Goal: Communication & Community: Answer question/provide support

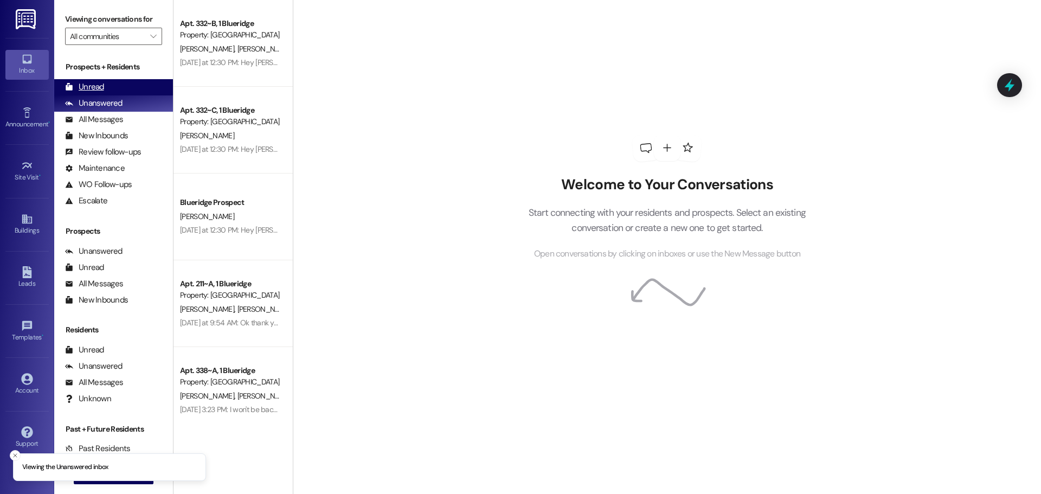
click at [88, 88] on div "Unread" at bounding box center [84, 86] width 39 height 11
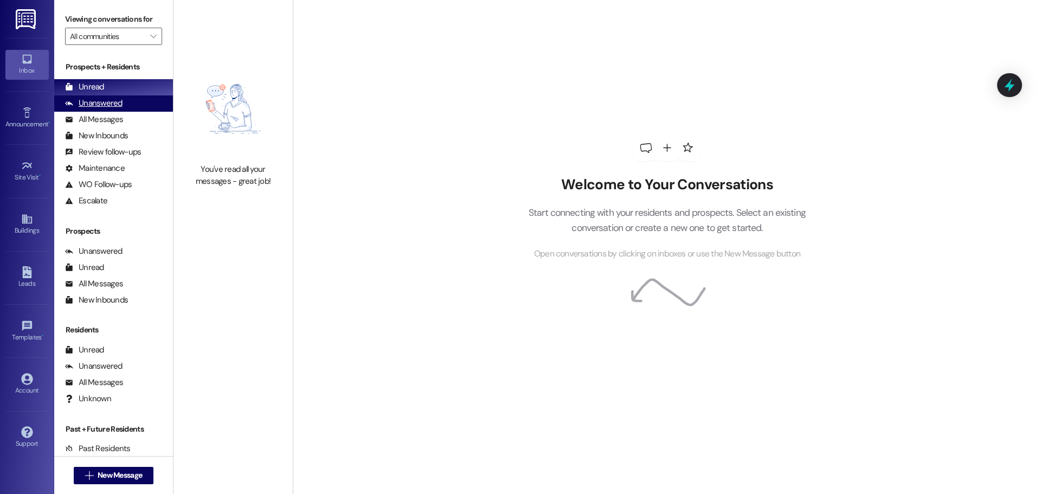
click at [103, 101] on div "Unanswered" at bounding box center [93, 103] width 57 height 11
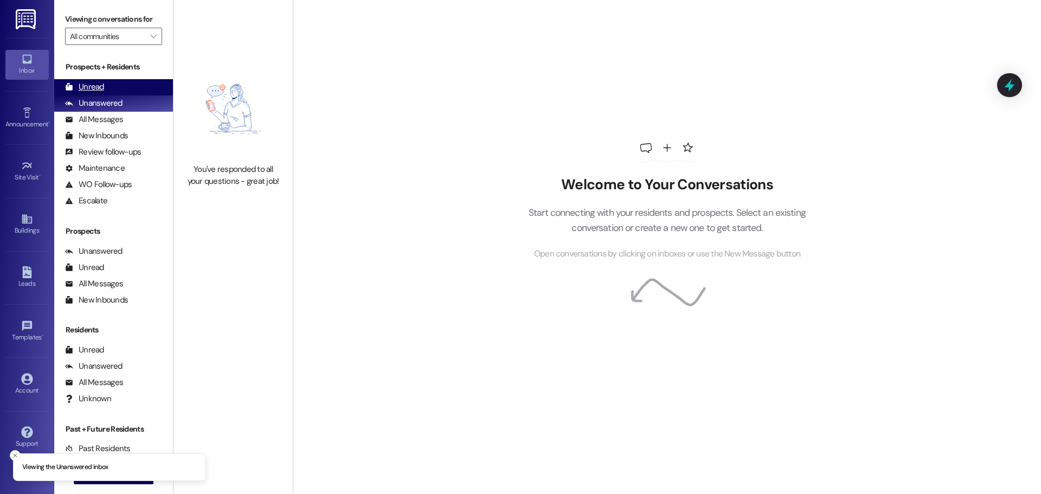
click at [108, 90] on div "Unread (0)" at bounding box center [113, 87] width 119 height 16
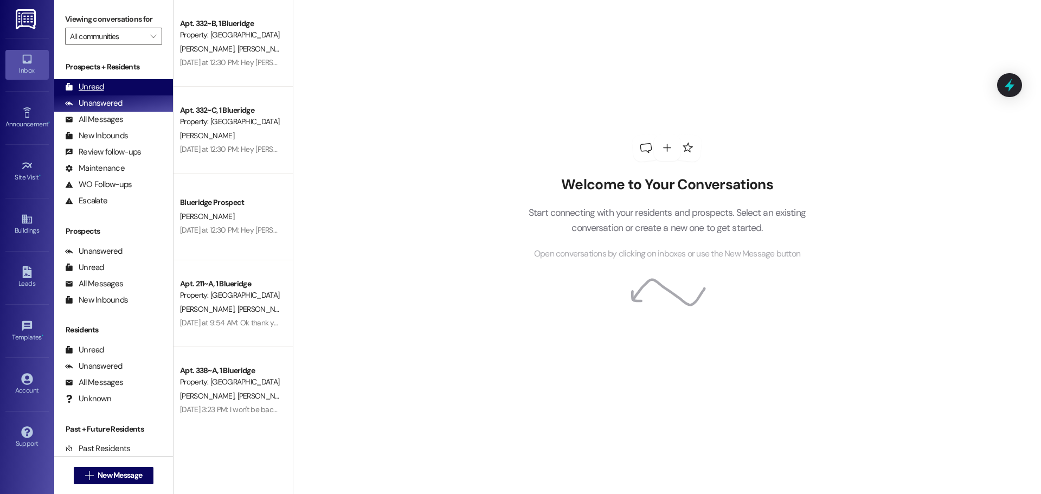
click at [113, 86] on div "Unread (0)" at bounding box center [113, 87] width 119 height 16
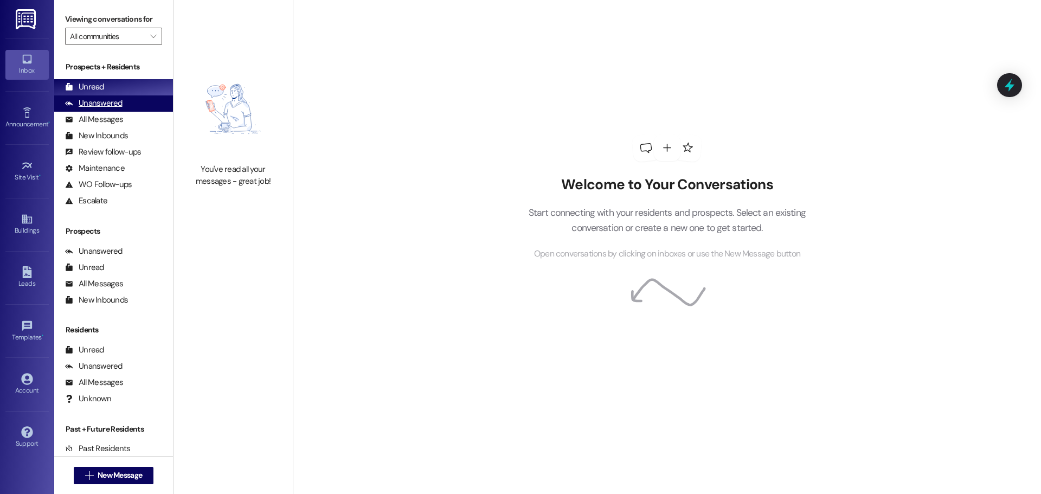
click at [69, 98] on div "Unanswered" at bounding box center [93, 103] width 57 height 11
click at [79, 85] on div "Unread" at bounding box center [84, 86] width 39 height 11
click at [115, 105] on div "Unanswered" at bounding box center [93, 103] width 57 height 11
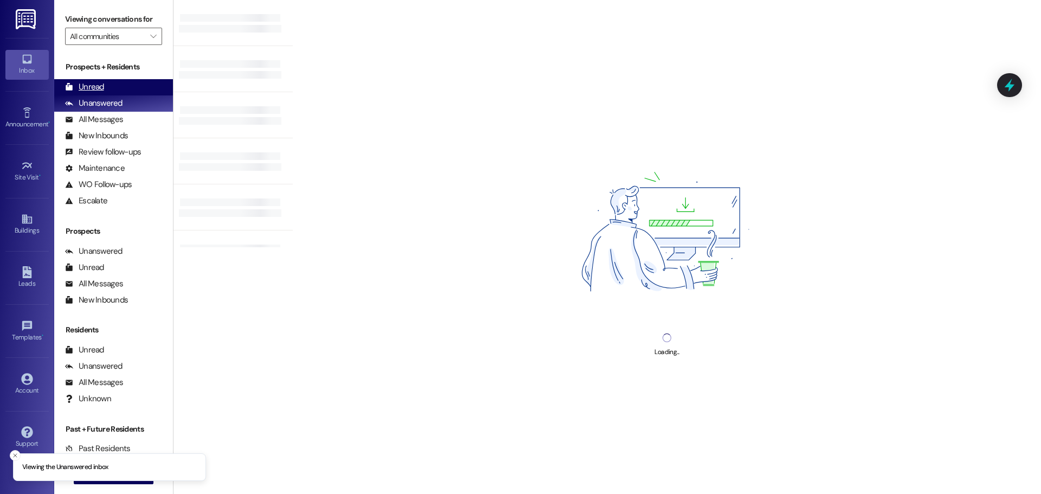
click at [113, 93] on div "Unread (0)" at bounding box center [113, 87] width 119 height 16
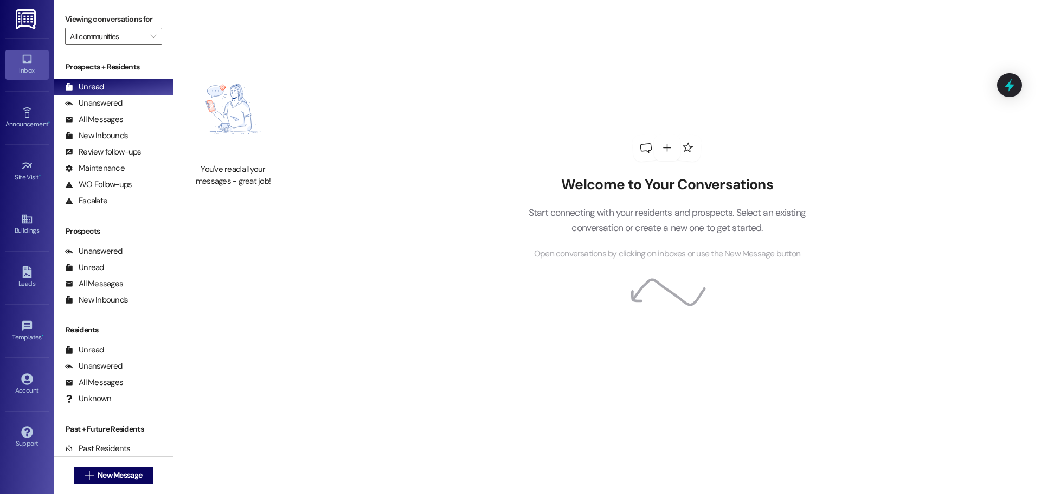
click at [961, 247] on div "Welcome to Your Conversations Start connecting with your residents and prospect…" at bounding box center [667, 247] width 748 height 494
click at [121, 477] on span "New Message" at bounding box center [120, 475] width 44 height 11
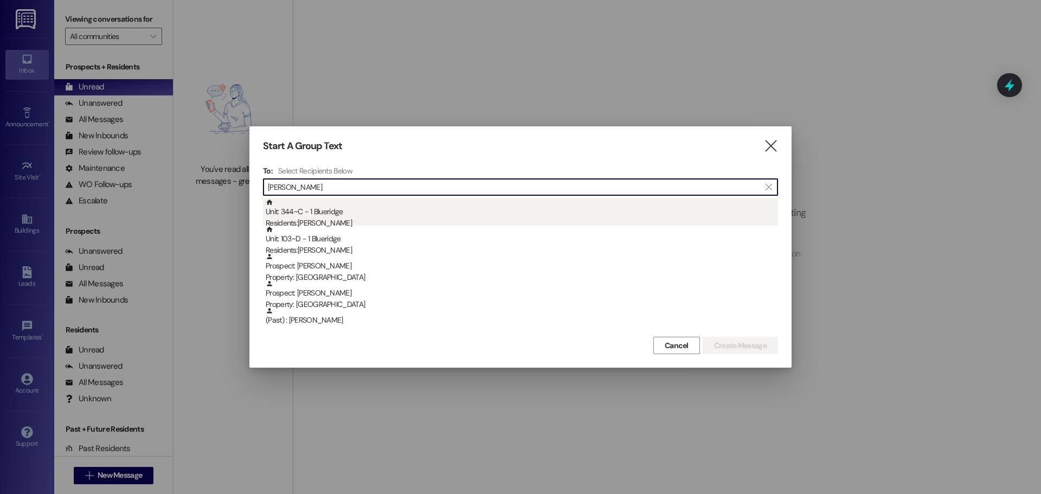
type input "Ashton"
click at [370, 216] on div "Unit: 344~C - 1 Blueridge Residents: Ashton Alger" at bounding box center [522, 213] width 512 height 31
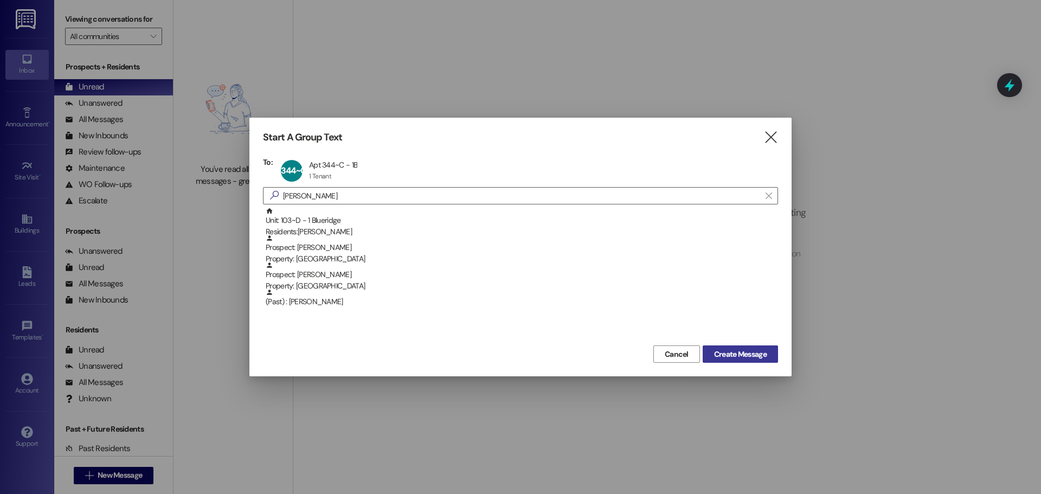
click at [722, 356] on span "Create Message" at bounding box center [740, 354] width 53 height 11
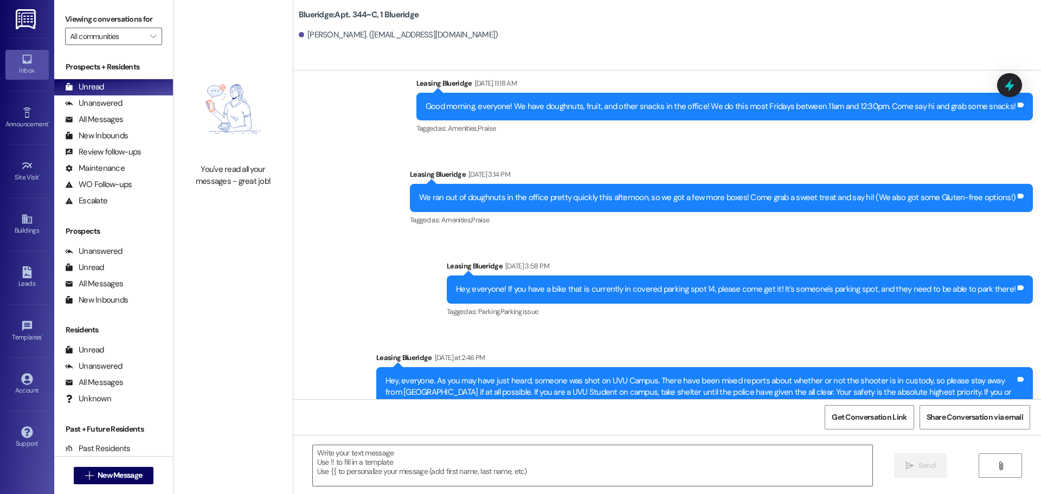
scroll to position [1783, 0]
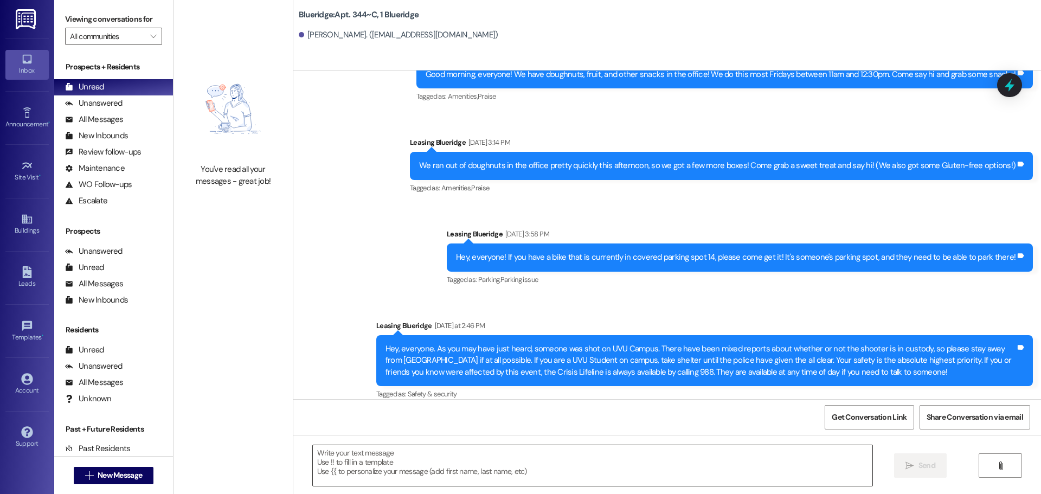
click at [544, 451] on textarea at bounding box center [593, 465] width 560 height 41
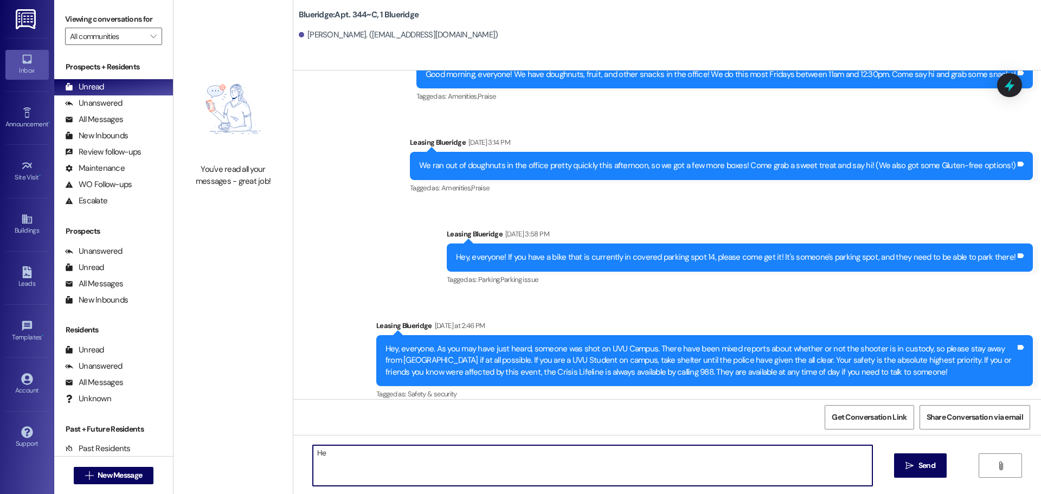
type textarea "H"
click at [532, 457] on textarea "Hey, Ashton! Can you log onto your resident portal today to pay Septemeber's Re…" at bounding box center [593, 465] width 560 height 41
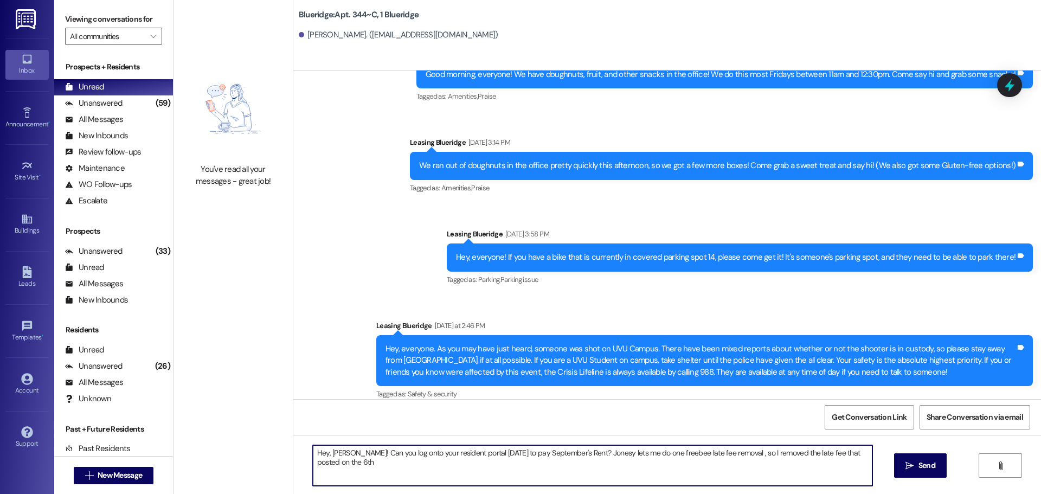
type textarea "Hey, Ashton! Can you log onto your resident portal today to pay September's Ren…"
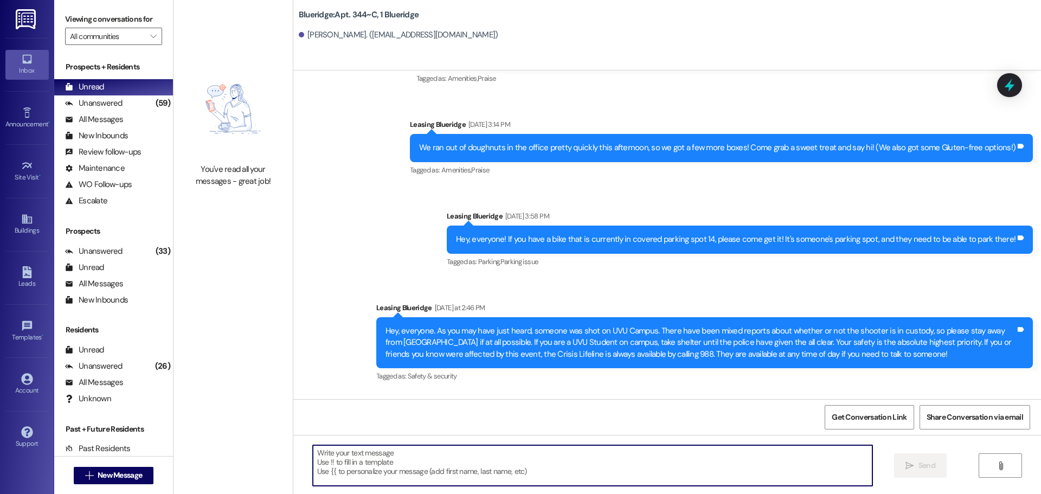
scroll to position [1859, 0]
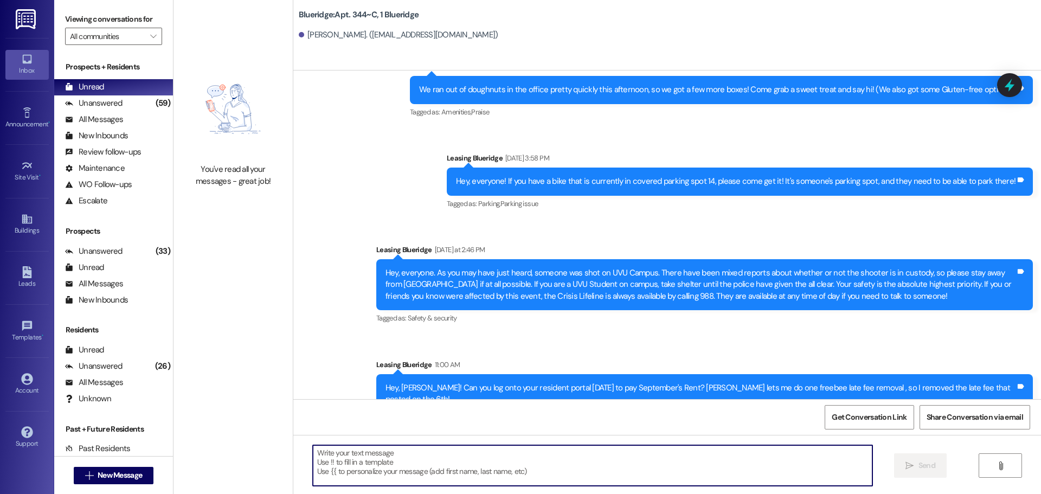
click at [593, 463] on textarea at bounding box center [593, 465] width 560 height 41
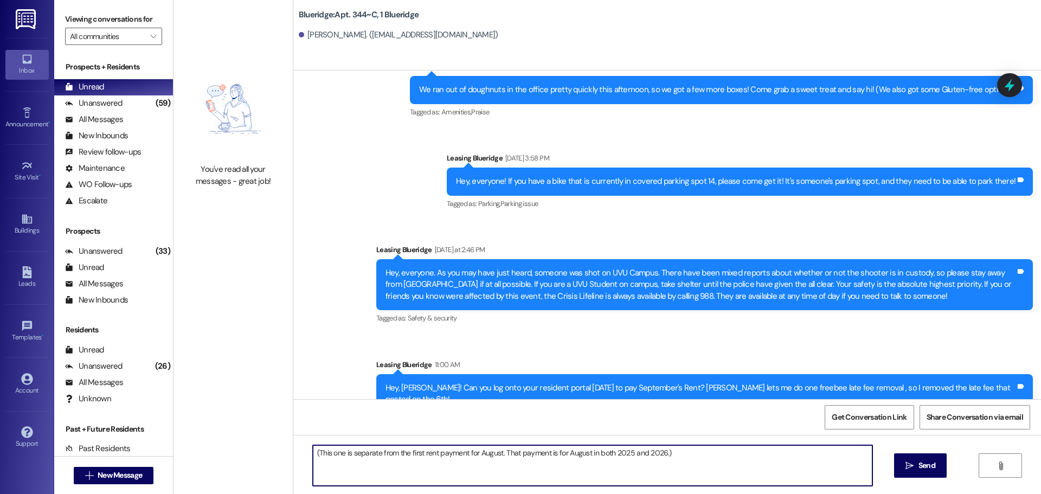
click at [547, 454] on textarea "(This one is separate from the first rent payment for August. That payment is f…" at bounding box center [593, 465] width 560 height 41
type textarea "(This one is separate from the first rent payment for August. That payment was …"
click at [914, 466] on span " Send" at bounding box center [920, 465] width 34 height 11
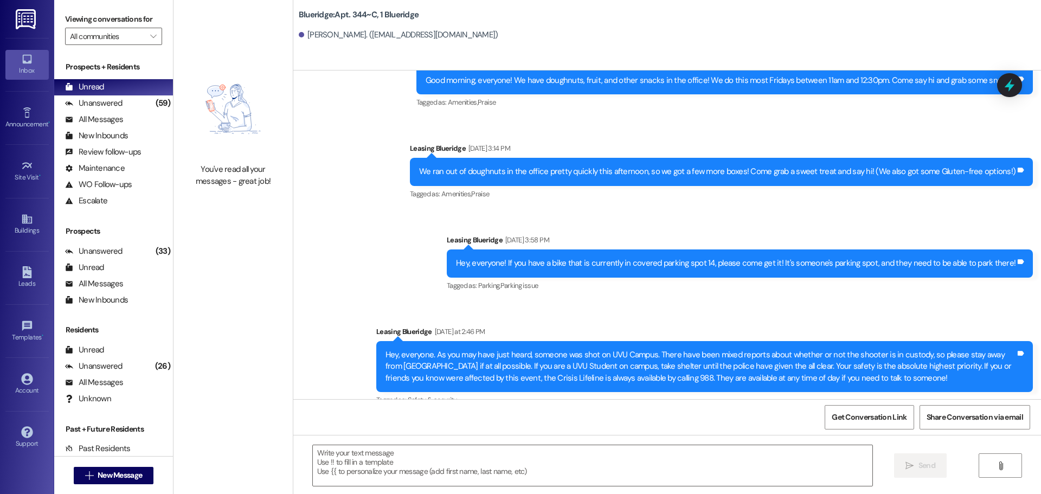
scroll to position [1935, 0]
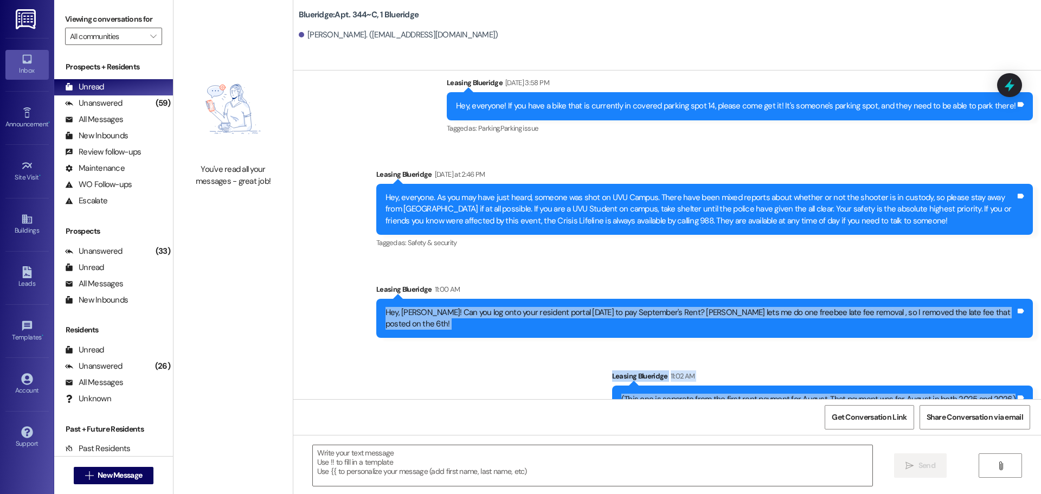
drag, startPoint x: 405, startPoint y: 299, endPoint x: 1011, endPoint y: 383, distance: 612.0
click at [1011, 383] on div "Sent via SMS Leasing Blueridge Sep 04, 2025 at 9:30 AM Yeah, no problem! Thank …" at bounding box center [667, 56] width 748 height 731
copy div "Hey, Ashton! Can you log onto your resident portal today to pay September's Ren…"
click at [555, 348] on div "Sent via SMS Leasing Blueridge Sep 04, 2025 at 9:30 AM Yeah, no problem! Thank …" at bounding box center [667, 56] width 748 height 731
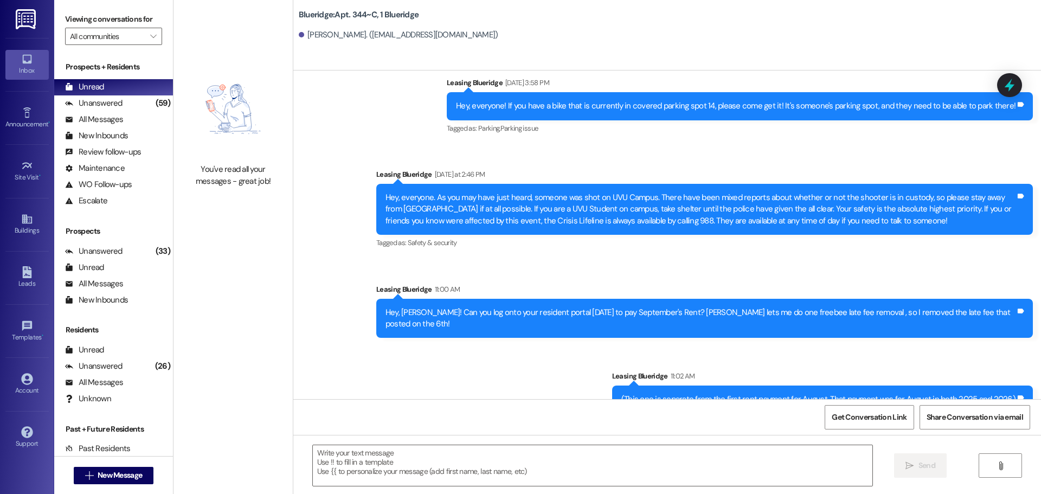
click at [931, 316] on div "Sent via SMS Leasing Blueridge 11:00 AM Hey, Ashton! Can you log onto your resi…" at bounding box center [704, 310] width 673 height 71
click at [107, 470] on span "New Message" at bounding box center [120, 475] width 44 height 11
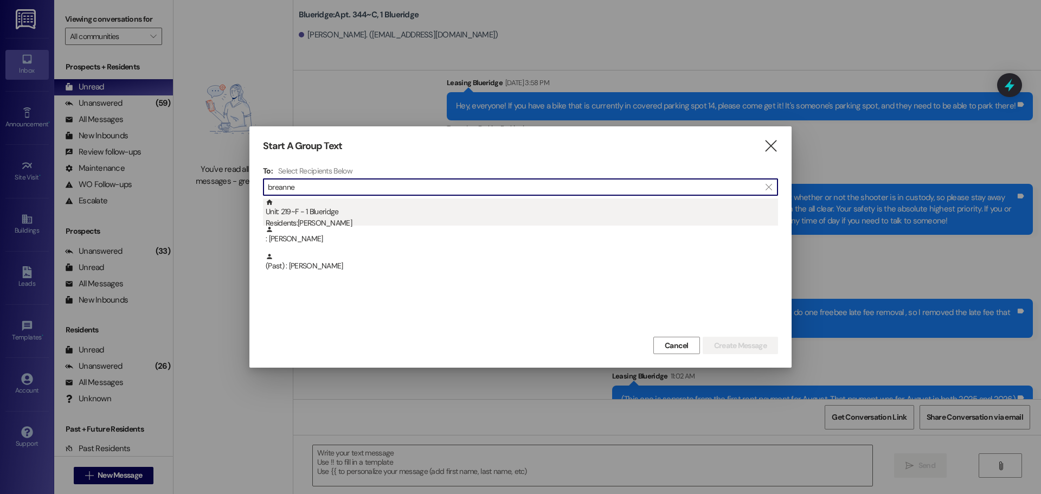
type input "breanne"
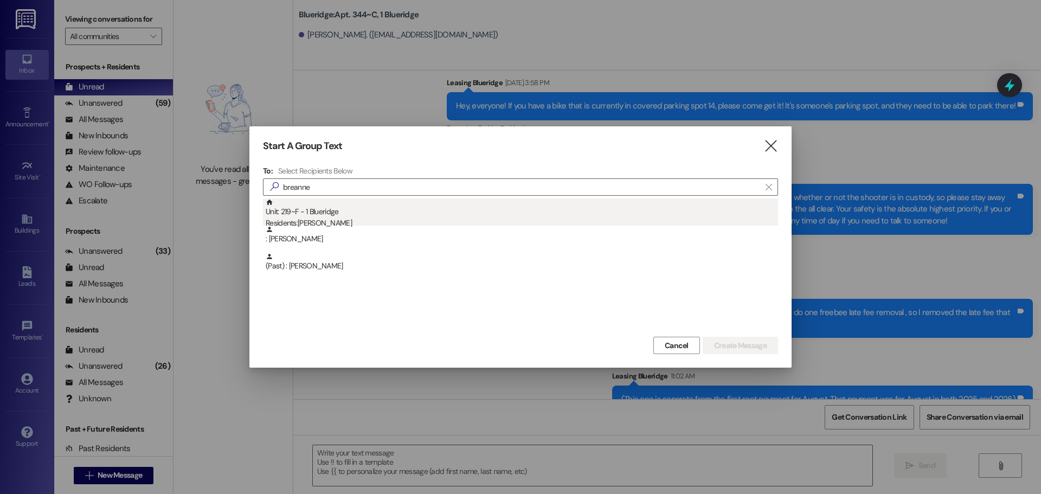
click at [338, 215] on div "Unit: 219~F - 1 Blueridge Residents: Breanne Cooper" at bounding box center [522, 213] width 512 height 31
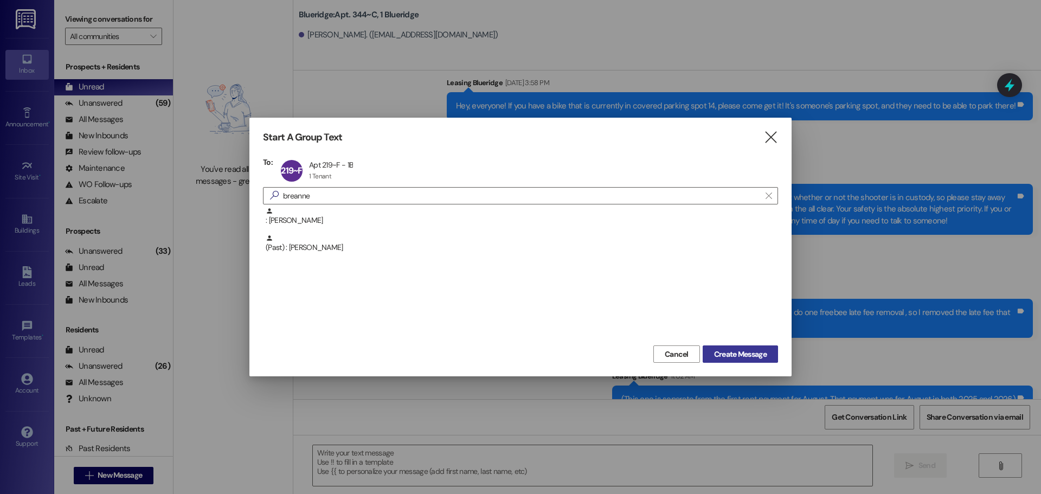
click at [724, 350] on span "Create Message" at bounding box center [740, 354] width 53 height 11
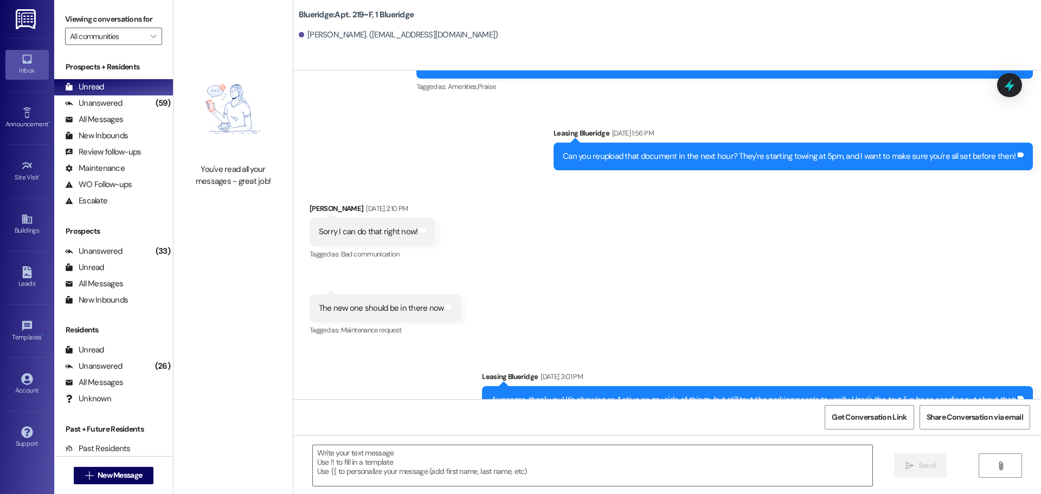
scroll to position [18216, 0]
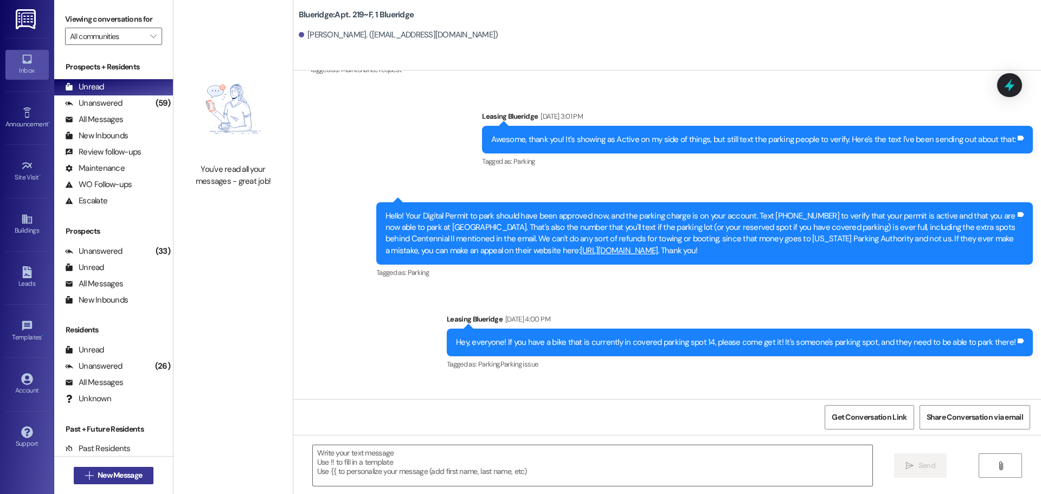
click at [113, 473] on span "New Message" at bounding box center [120, 475] width 44 height 11
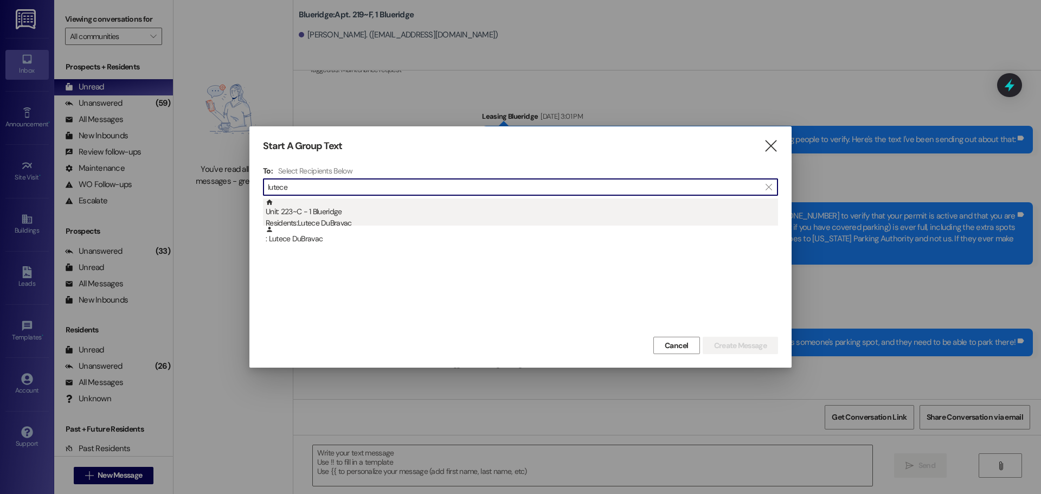
type input "lutece"
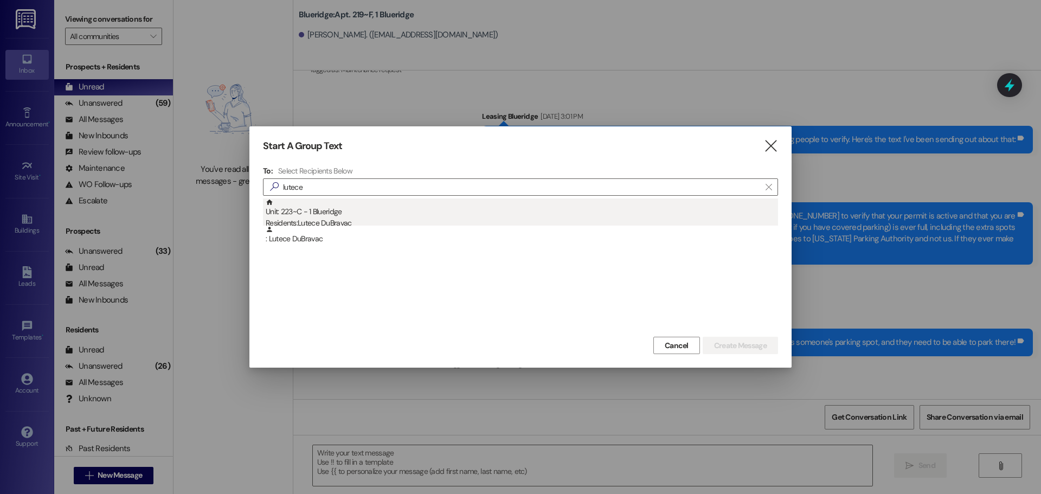
click at [315, 221] on div "Residents: Lutece DuBravac" at bounding box center [522, 222] width 512 height 11
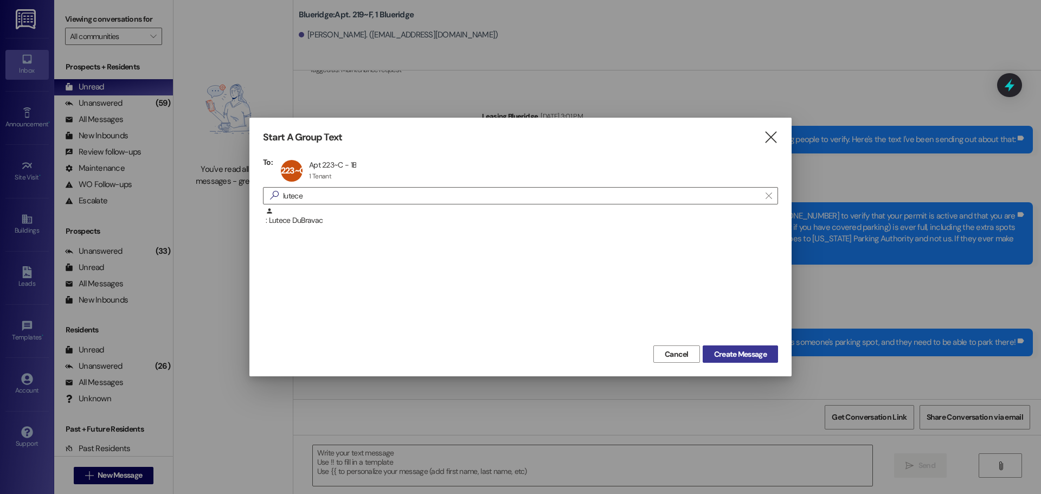
click at [760, 355] on span "Create Message" at bounding box center [740, 354] width 53 height 11
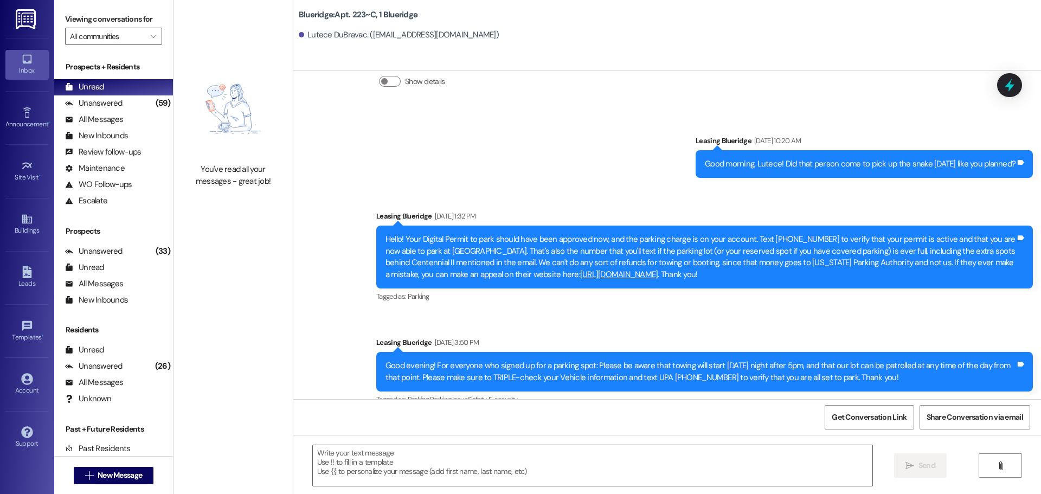
scroll to position [22548, 0]
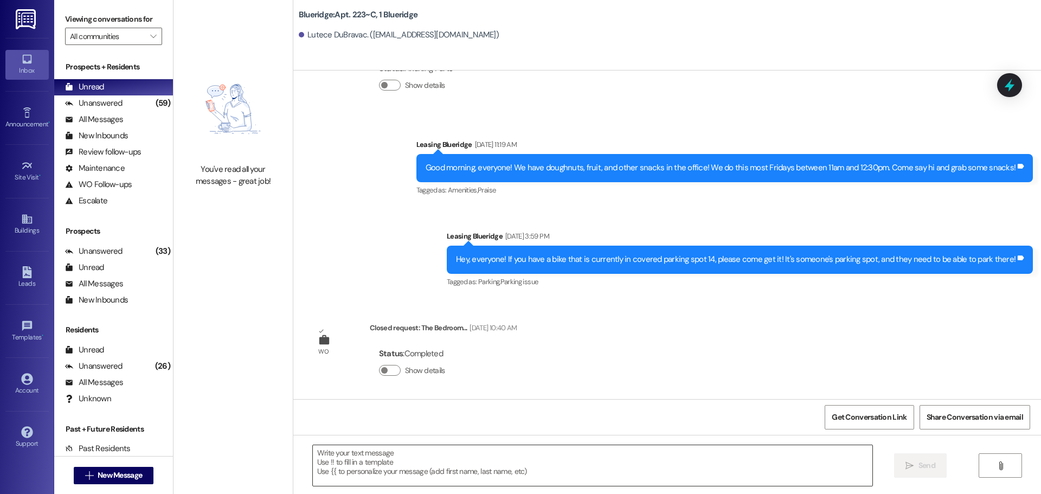
click at [479, 474] on textarea at bounding box center [593, 465] width 560 height 41
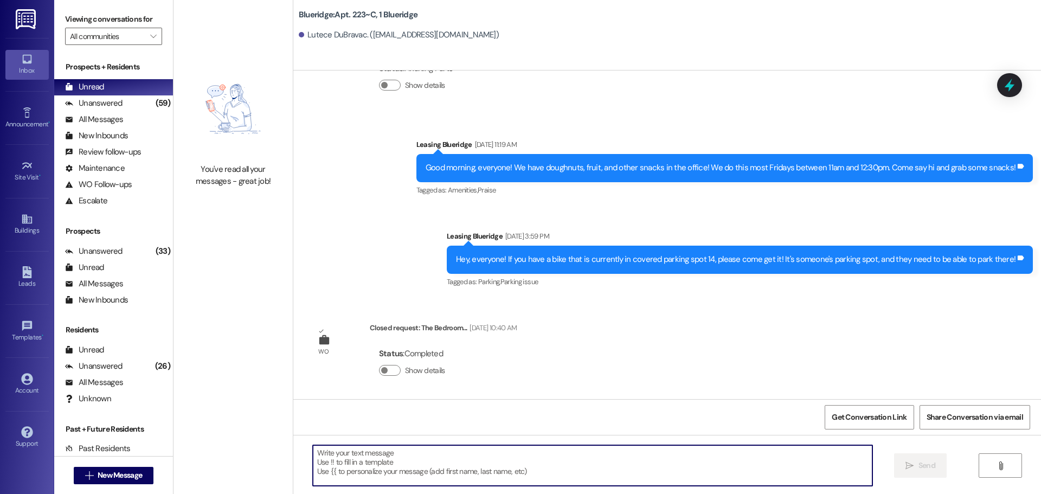
paste textarea "Hey, WWWWWWWWWWWW! Can you log onto your resident portal today to pay September…"
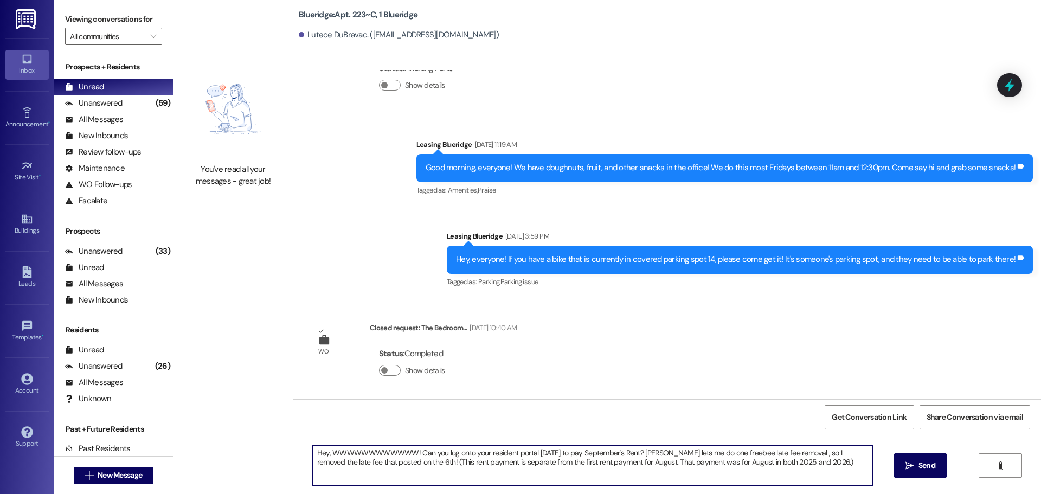
drag, startPoint x: 326, startPoint y: 456, endPoint x: 407, endPoint y: 456, distance: 80.8
click at [407, 456] on textarea "Hey, WWWWWWWWWWWW! Can you log onto your resident portal today to pay September…" at bounding box center [593, 465] width 560 height 41
drag, startPoint x: 510, startPoint y: 454, endPoint x: 737, endPoint y: 467, distance: 227.6
click at [737, 467] on textarea "Hey, Lutece! Can you log onto your resident portal today to pay September's Ren…" at bounding box center [593, 465] width 560 height 41
drag, startPoint x: 752, startPoint y: 463, endPoint x: 574, endPoint y: 453, distance: 178.6
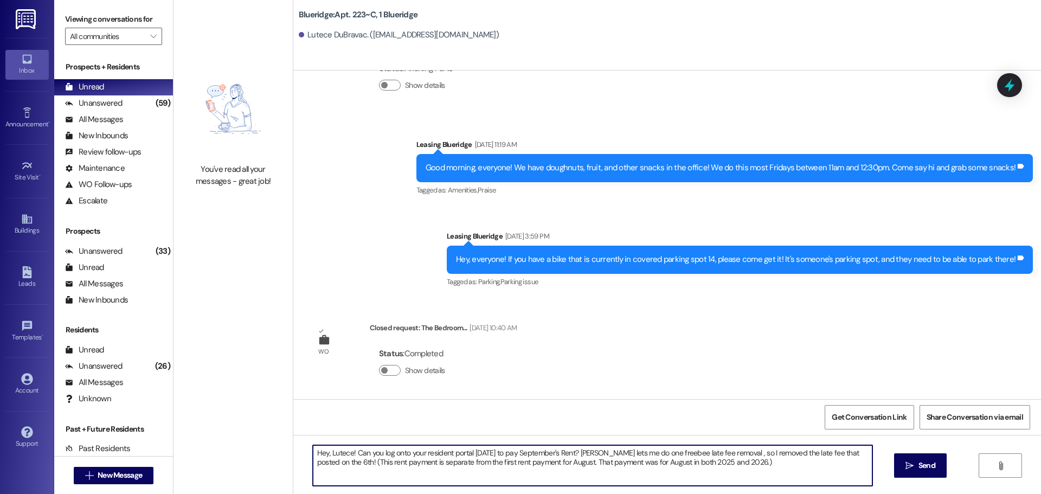
click at [574, 453] on textarea "Hey, Lutece! Can you log onto your resident portal today to pay September's Ren…" at bounding box center [593, 465] width 560 height 41
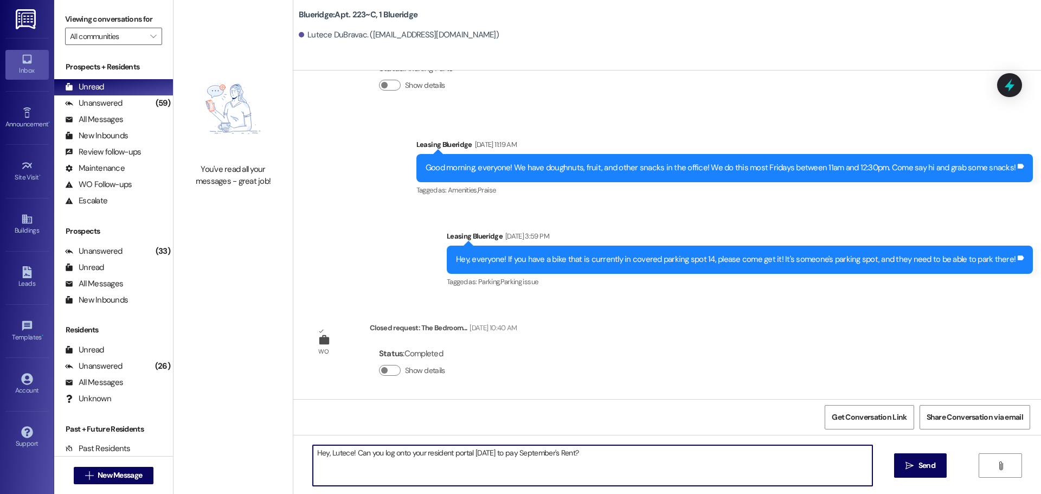
click at [511, 453] on textarea "Hey, Lutece! Can you log onto your resident portal today to pay September's Ren…" at bounding box center [593, 465] width 560 height 41
click at [785, 452] on textarea "Hey, Lutece! Can you log onto your resident portal today to pay the rest of Sep…" at bounding box center [593, 465] width 560 height 41
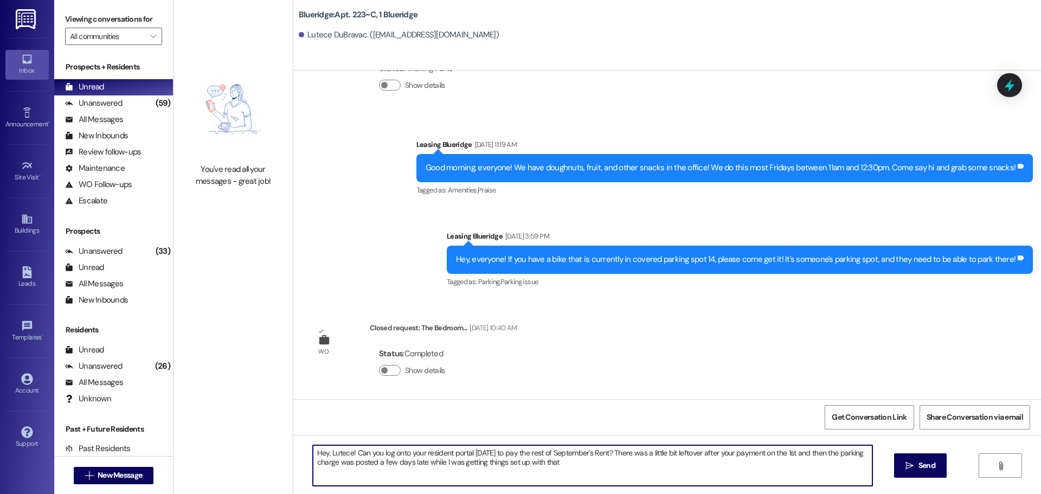
type textarea "Hey, Lutece! Can you log onto your resident portal today to pay the rest of Sep…"
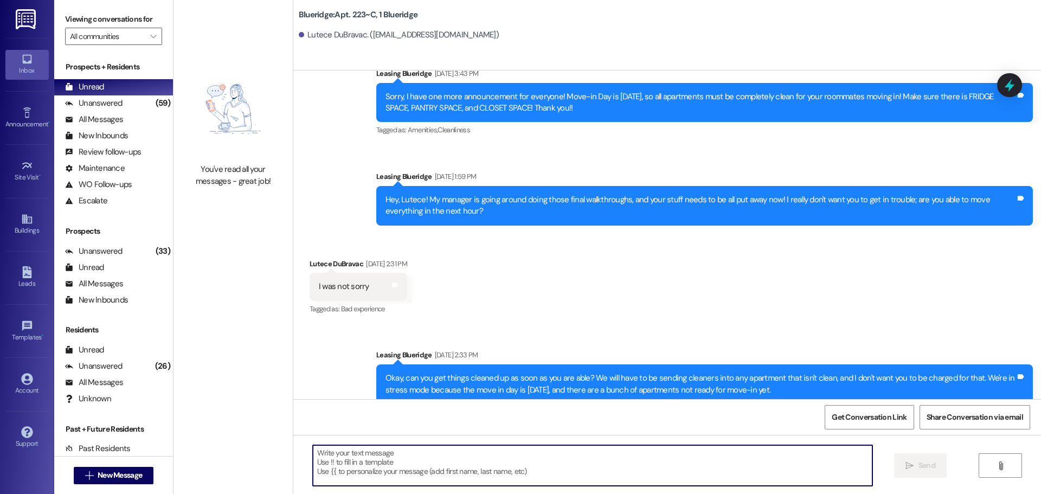
scroll to position [22636, 0]
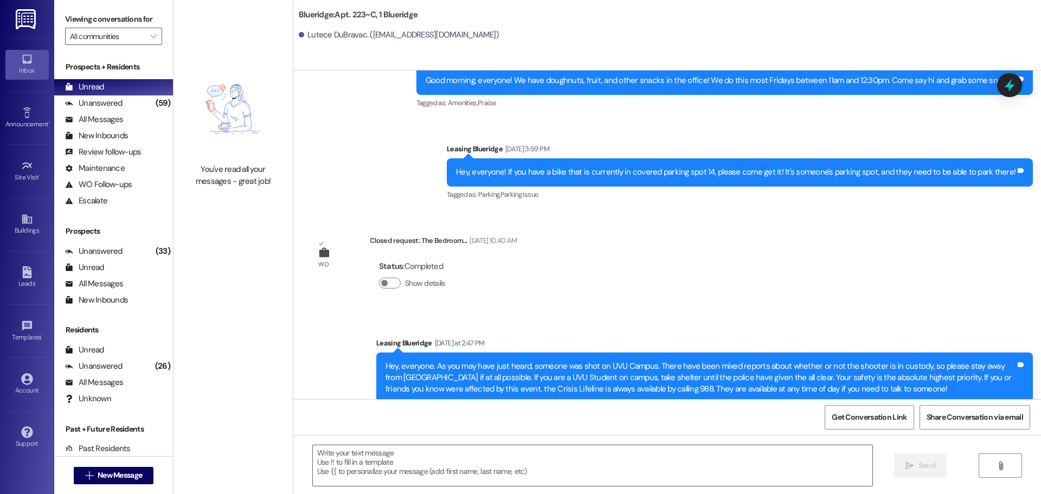
click at [446, 325] on div "Announcement, sent via SMS Leasing Blueridge Yesterday at 2:47 PM Hey, everyone…" at bounding box center [667, 414] width 748 height 202
click at [132, 470] on span "New Message" at bounding box center [120, 475] width 44 height 11
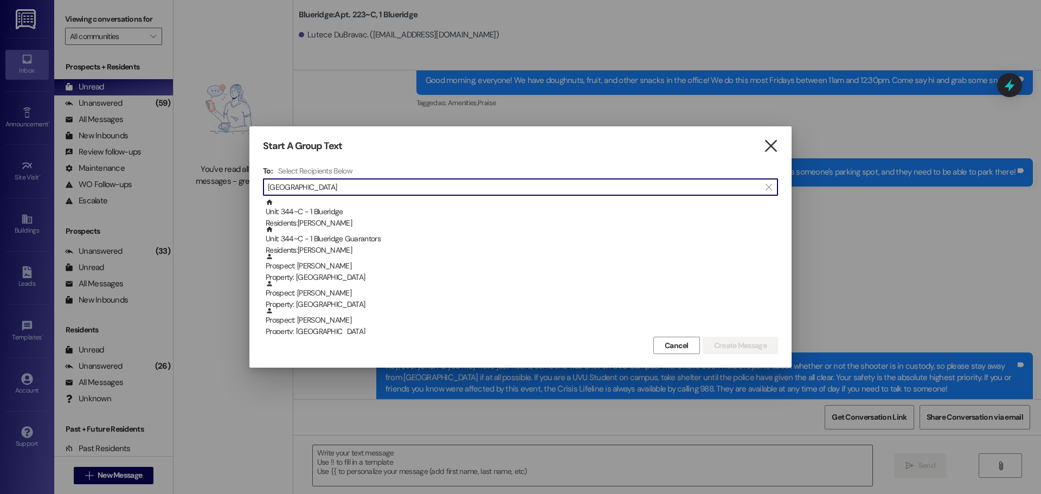
type input "Alger"
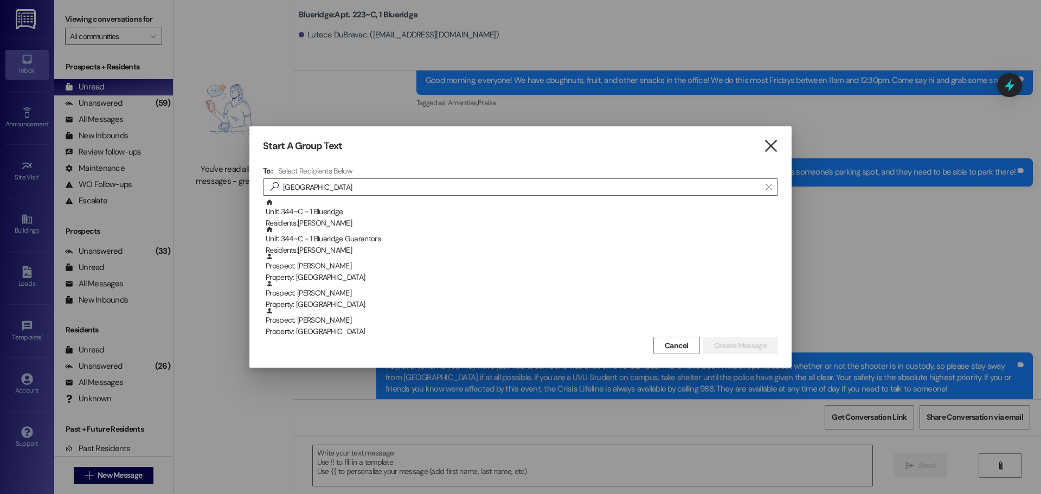
click at [774, 150] on icon "" at bounding box center [771, 145] width 15 height 11
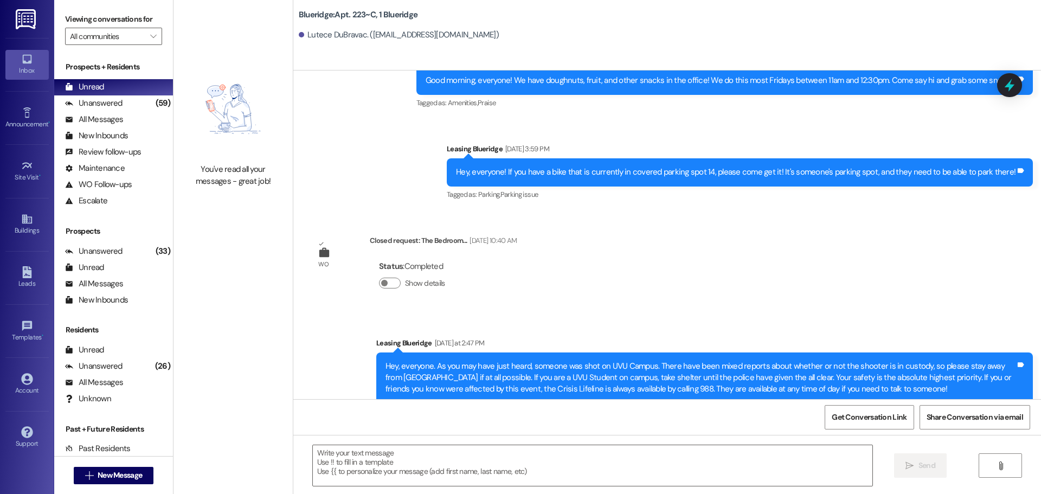
click at [18, 19] on img at bounding box center [27, 19] width 22 height 20
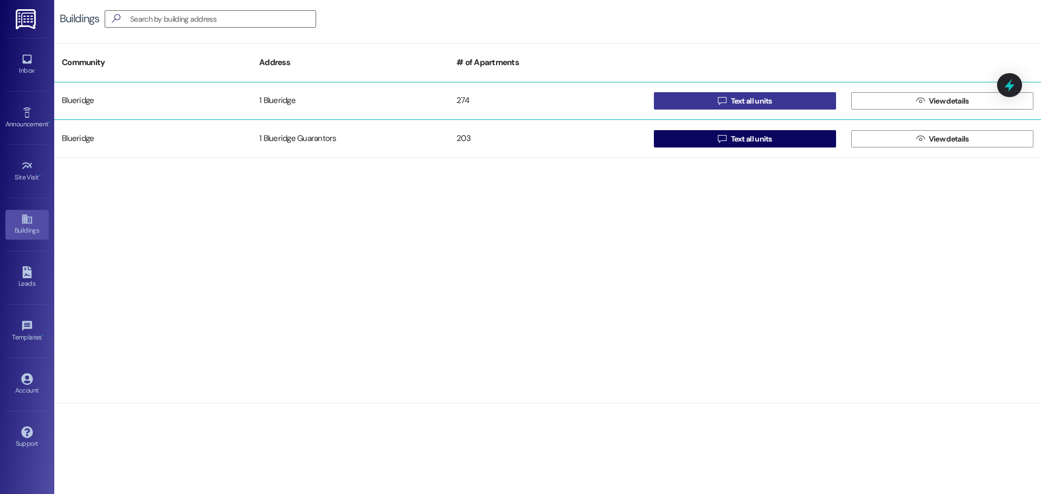
click at [727, 101] on span " Text all units" at bounding box center [745, 101] width 59 height 16
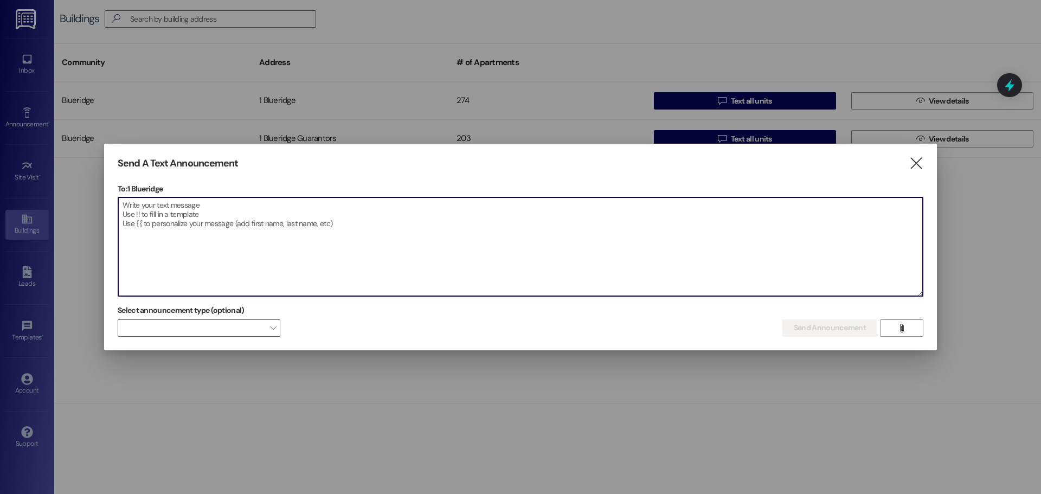
click at [509, 216] on textarea at bounding box center [520, 246] width 805 height 99
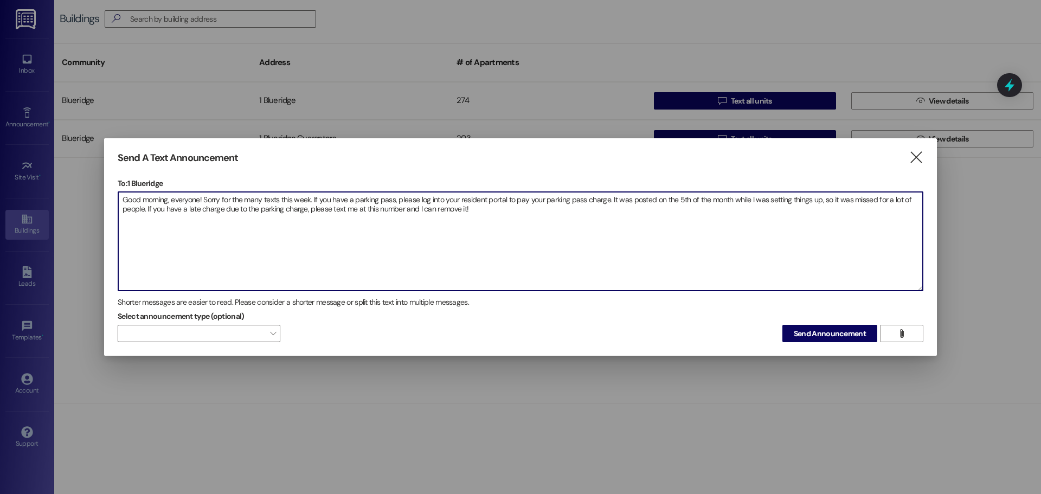
click at [246, 211] on textarea "Good morning, everyone! Sorry for the many texts this week. If you have a parki…" at bounding box center [520, 241] width 805 height 99
click at [480, 215] on textarea "Good morning, everyone! Sorry for the many texts this week. If you have a parki…" at bounding box center [520, 241] width 805 height 99
drag, startPoint x: 653, startPoint y: 259, endPoint x: 0, endPoint y: 146, distance: 662.6
click at [0, 146] on div "Send A Text Announcement  To: 1 Blueridge  Drop image file here Good morning,…" at bounding box center [520, 247] width 1041 height 494
type textarea "Good morning, everyone! Sorry for the many texts this week. If you have a parki…"
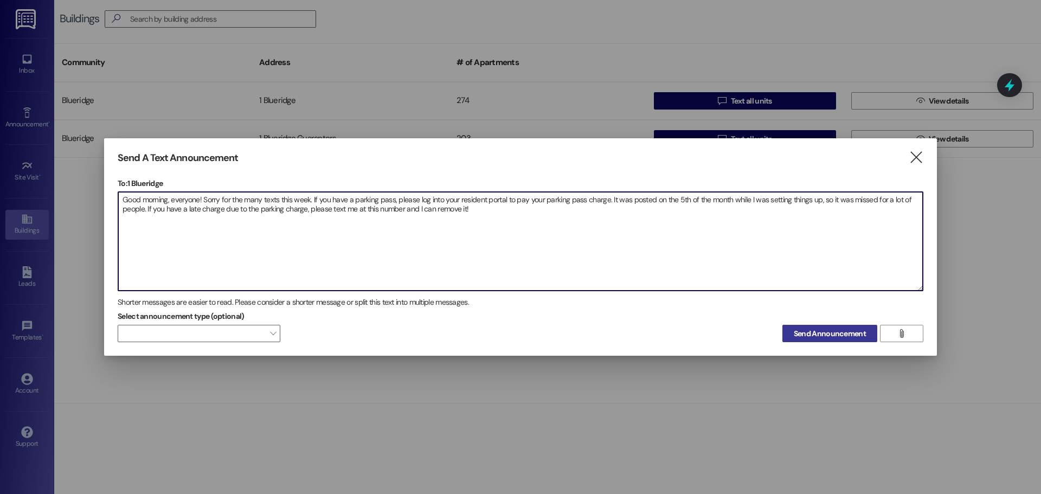
click at [830, 332] on span "Send Announcement" at bounding box center [830, 333] width 72 height 11
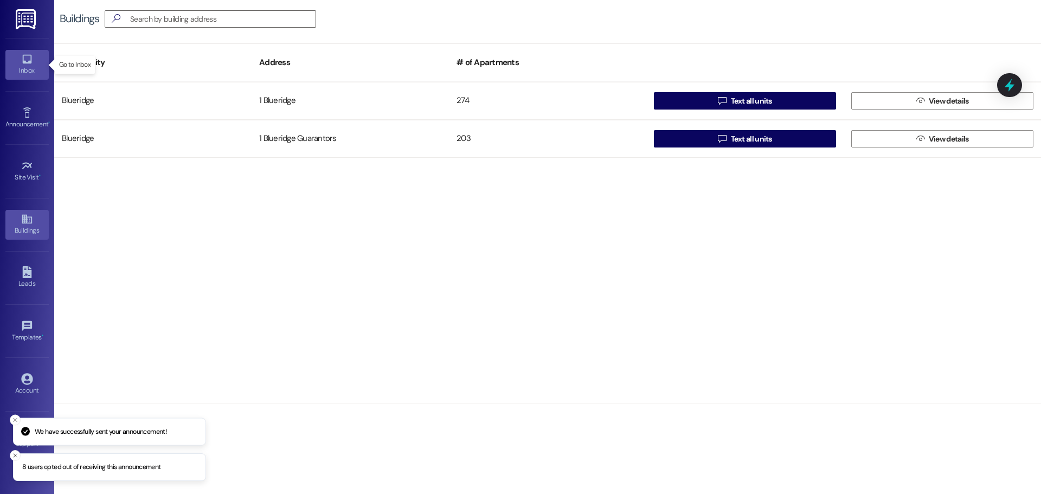
click at [22, 70] on div "Inbox" at bounding box center [27, 70] width 54 height 11
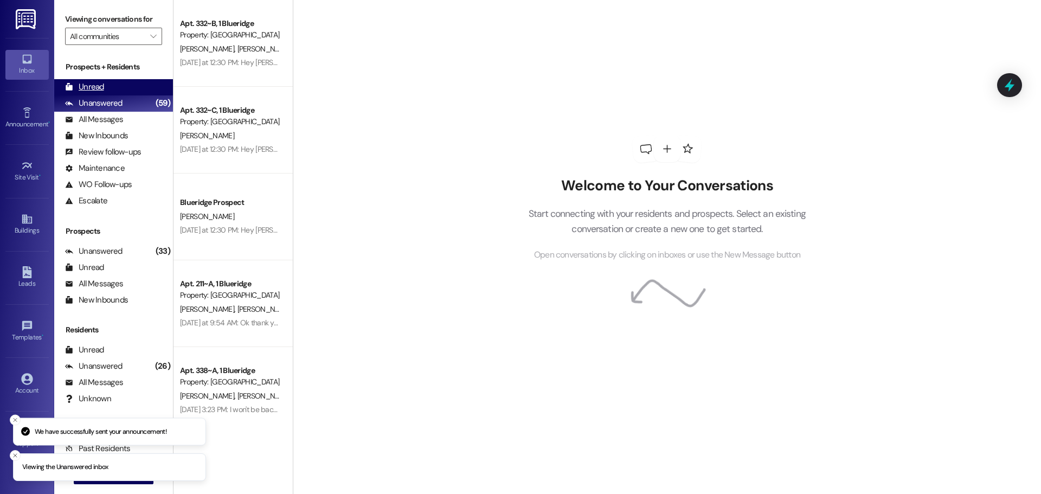
drag, startPoint x: 108, startPoint y: 86, endPoint x: 102, endPoint y: 88, distance: 6.3
click at [106, 86] on div "Unread (0)" at bounding box center [113, 87] width 119 height 16
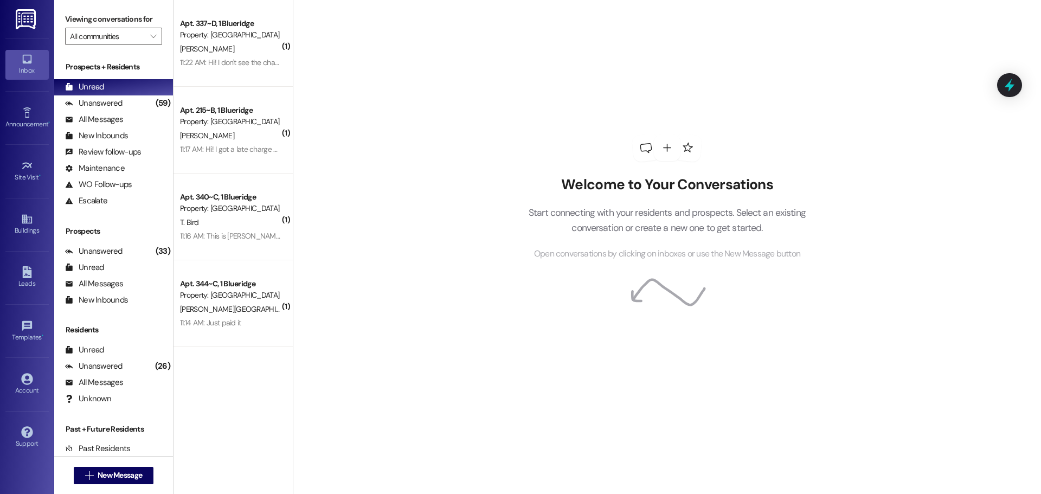
click at [218, 312] on div "A. Alger" at bounding box center [230, 310] width 102 height 14
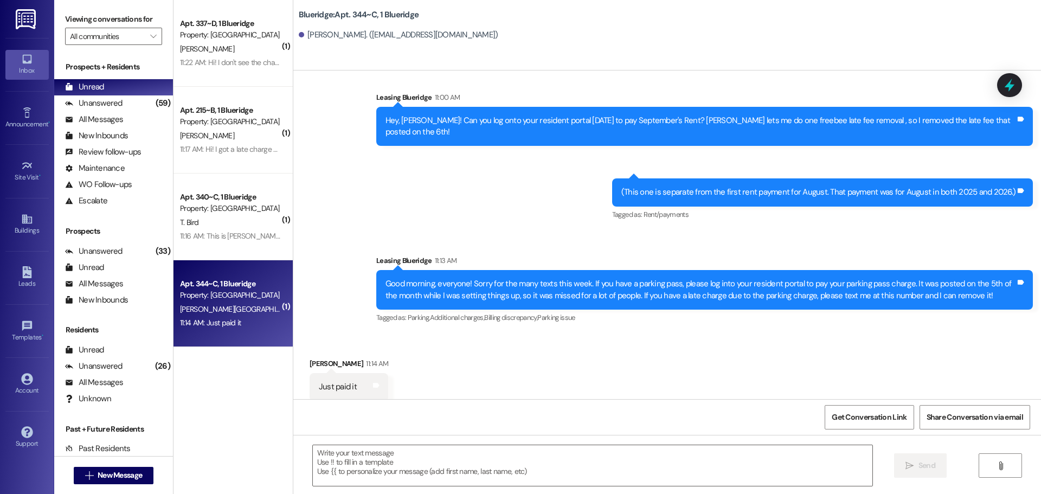
scroll to position [2130, 0]
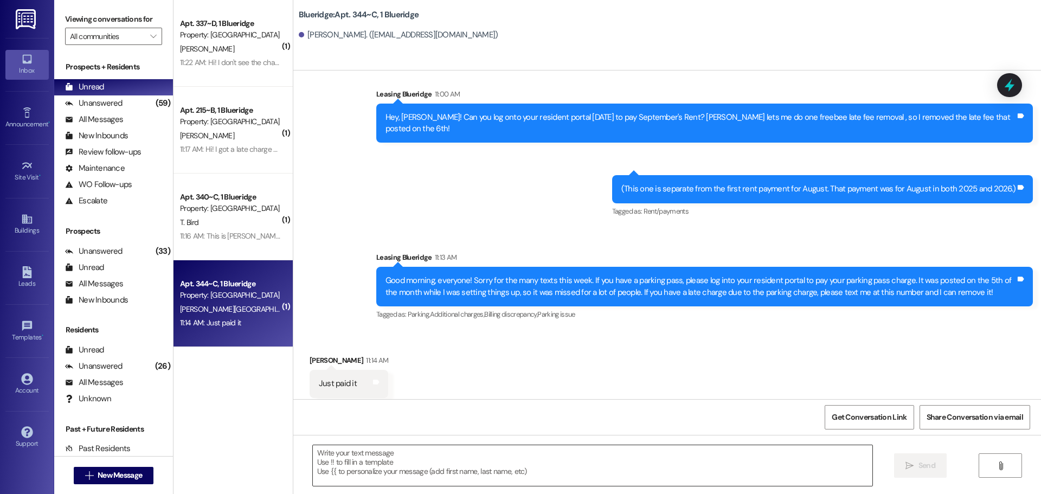
click at [463, 472] on textarea at bounding box center [593, 465] width 560 height 41
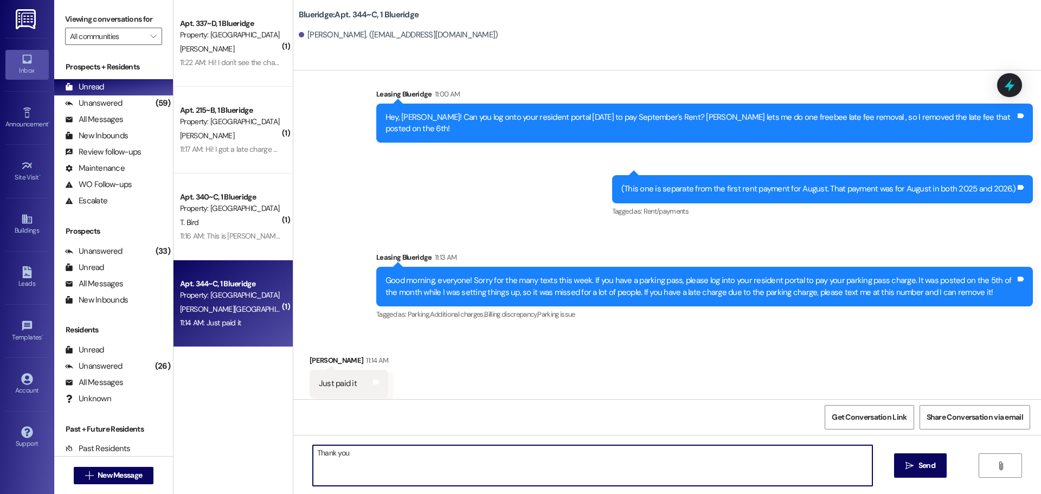
type textarea "Thank you!"
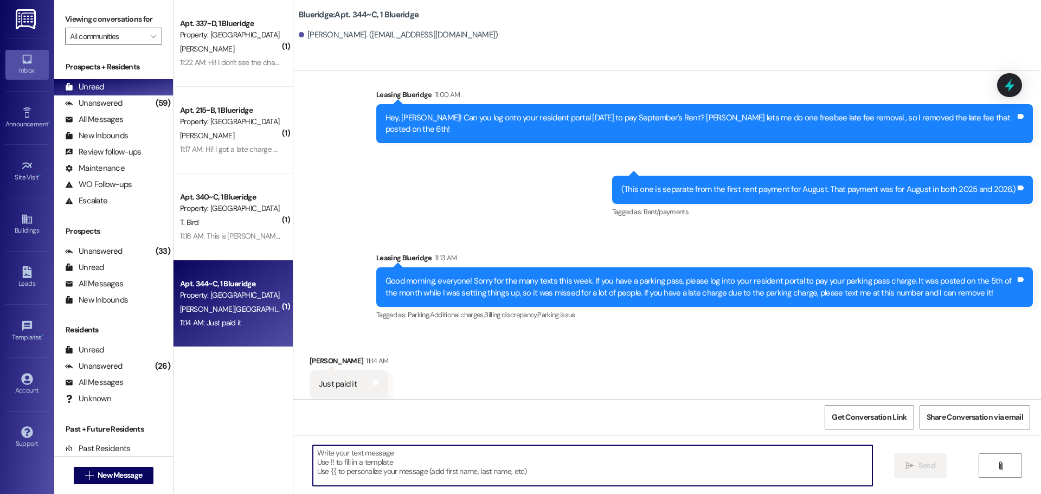
scroll to position [2206, 0]
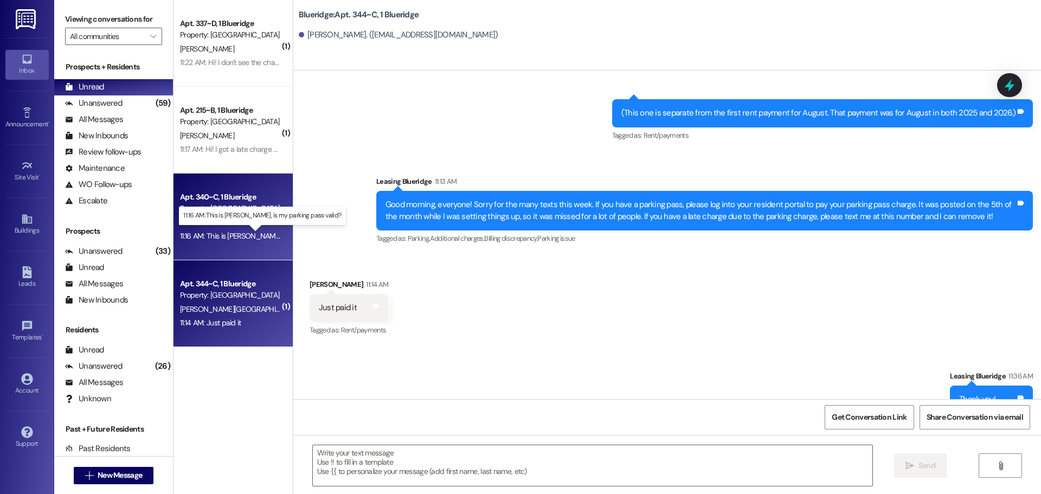
click at [223, 237] on div "11:16 AM: This is Talmage Bird, is my parking pass valid? 11:16 AM: This is Tal…" at bounding box center [271, 236] width 183 height 10
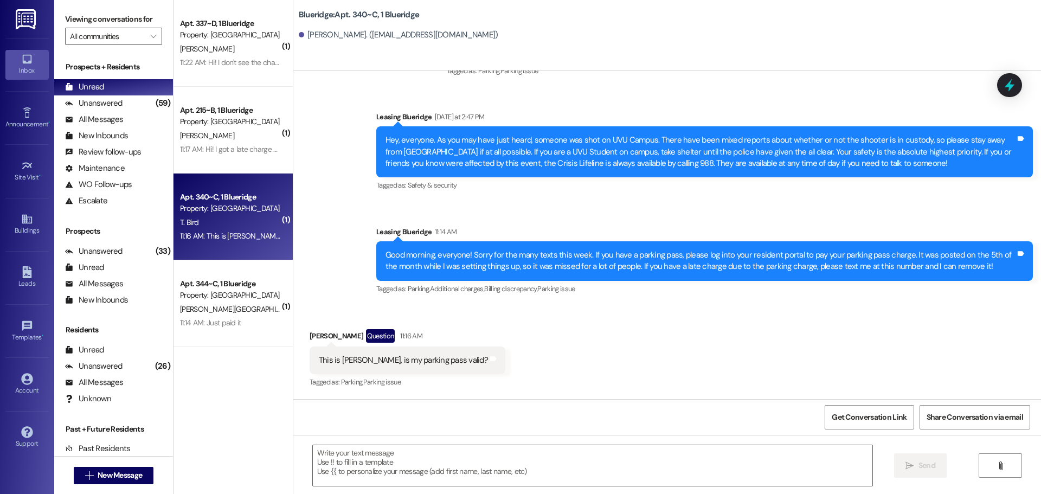
scroll to position [782, 0]
click at [464, 467] on textarea at bounding box center [593, 465] width 560 height 41
click at [546, 460] on textarea "Oh" at bounding box center [593, 465] width 560 height 41
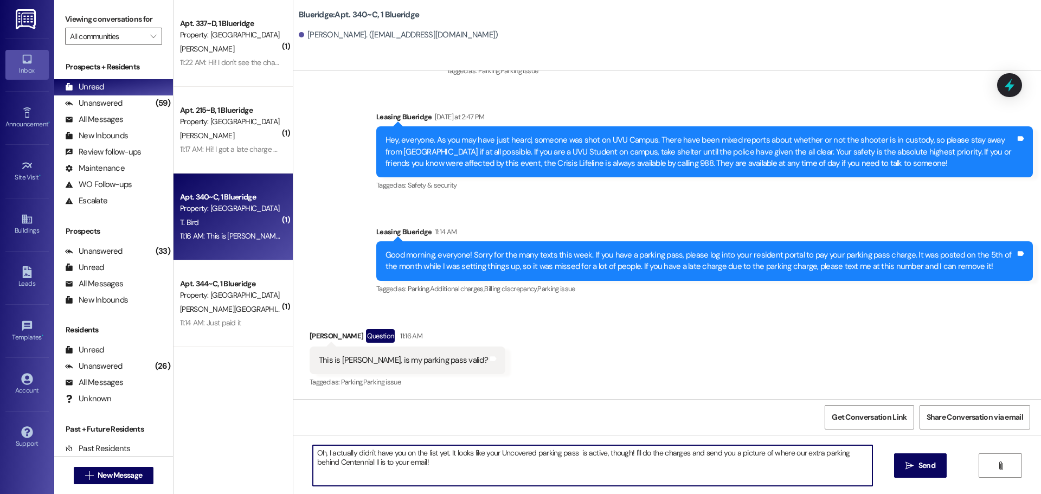
click at [684, 456] on textarea "Oh, I actually didn't have you on the list yet. It looks like your Uncovered pa…" at bounding box center [593, 465] width 560 height 41
type textarea "Oh, I actually didn't have you on the list yet. It looks like your Uncovered pa…"
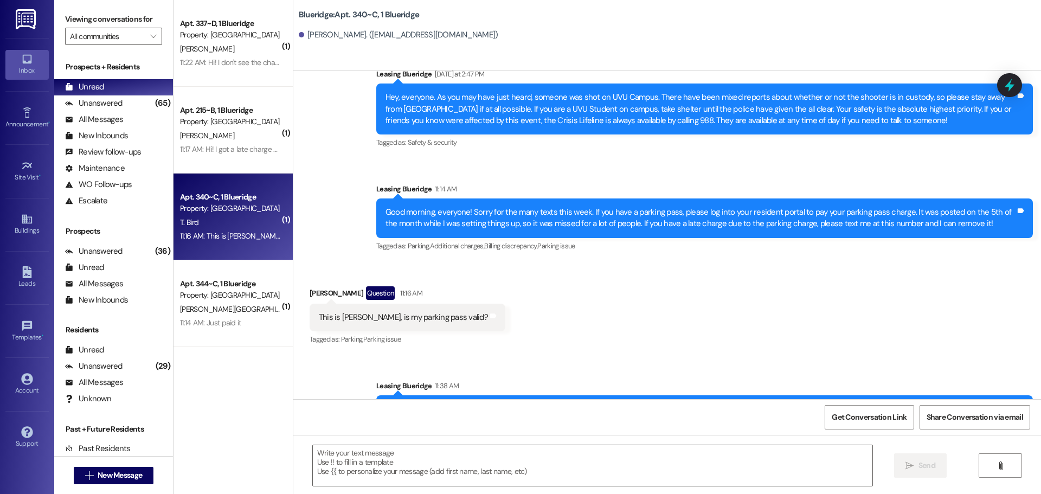
scroll to position [869, 0]
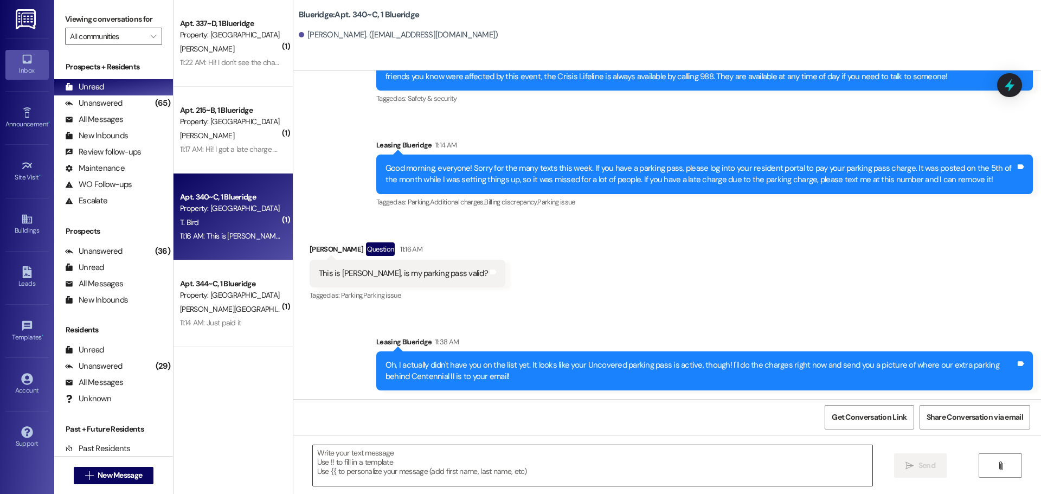
click at [649, 475] on textarea at bounding box center [593, 465] width 560 height 41
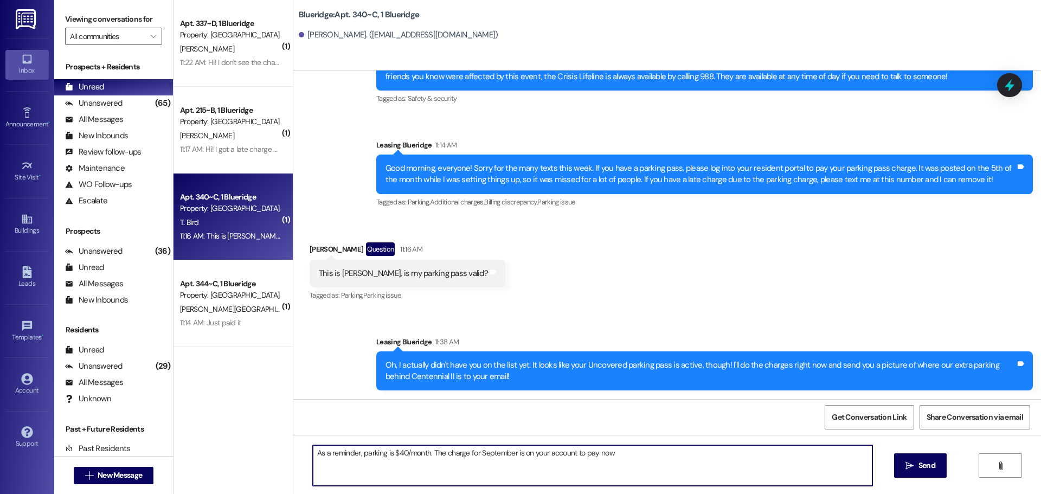
type textarea "As a reminder, parking is $40/month. The charge for September is on your accoun…"
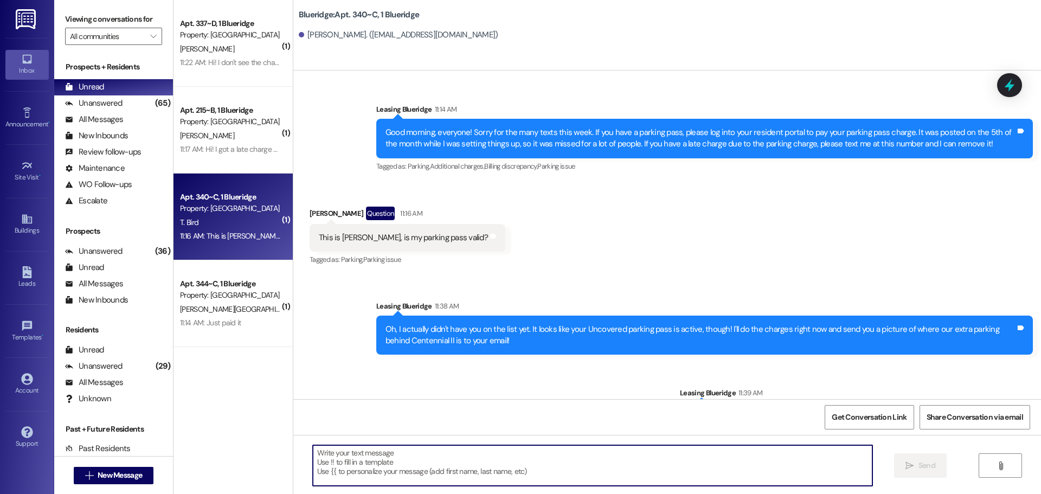
scroll to position [945, 0]
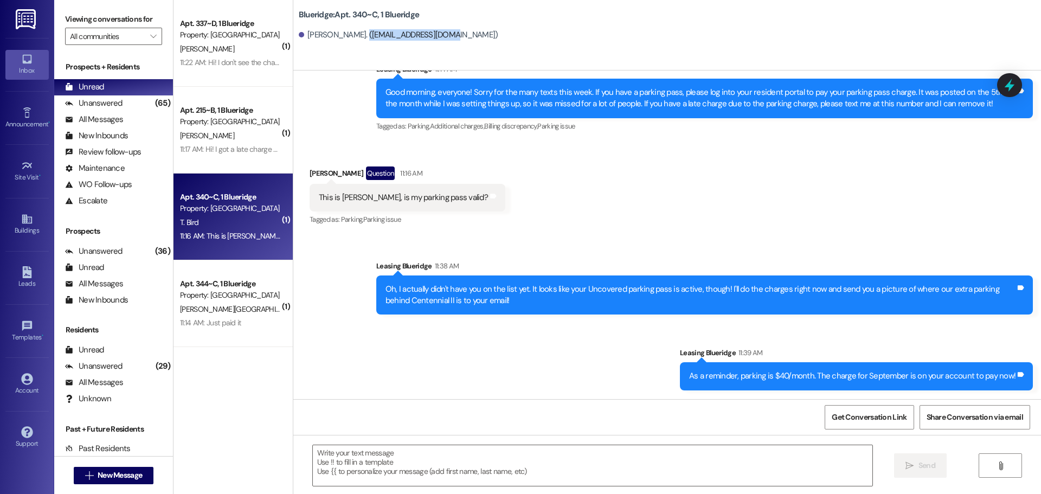
drag, startPoint x: 348, startPoint y: 35, endPoint x: 429, endPoint y: 35, distance: 81.3
click at [429, 35] on div "Talmage Bird. (talmagebird@gmail.com)" at bounding box center [399, 34] width 200 height 11
copy div "talmagebird@gmail.com"
click at [461, 464] on textarea at bounding box center [593, 465] width 560 height 41
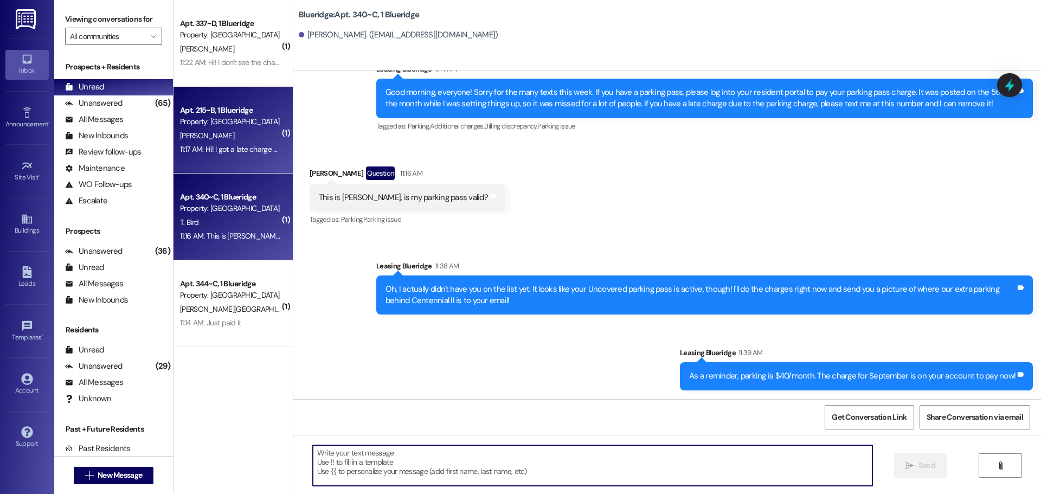
click at [220, 153] on div "11:17 AM: Hi! I got a late charge but I already paid it, is there anyway I can …" at bounding box center [328, 149] width 296 height 10
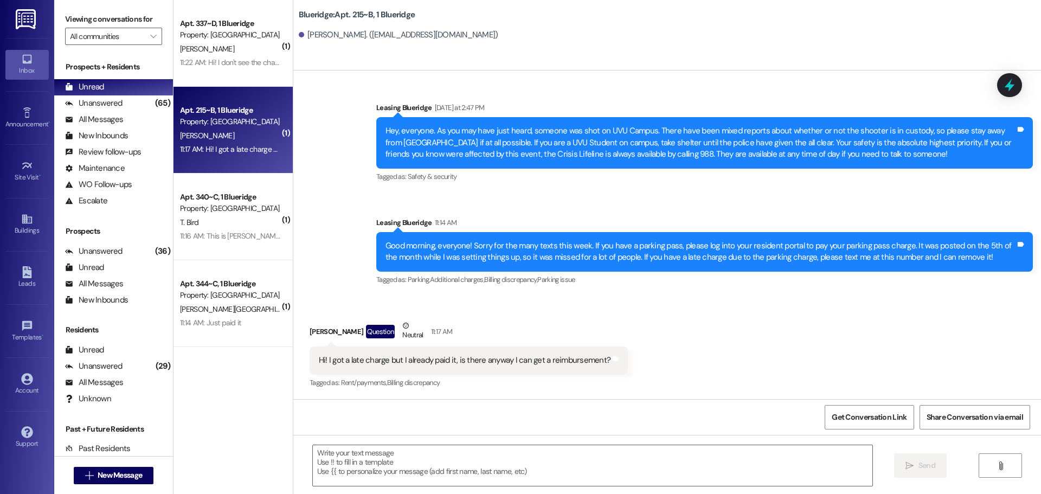
scroll to position [1243, 0]
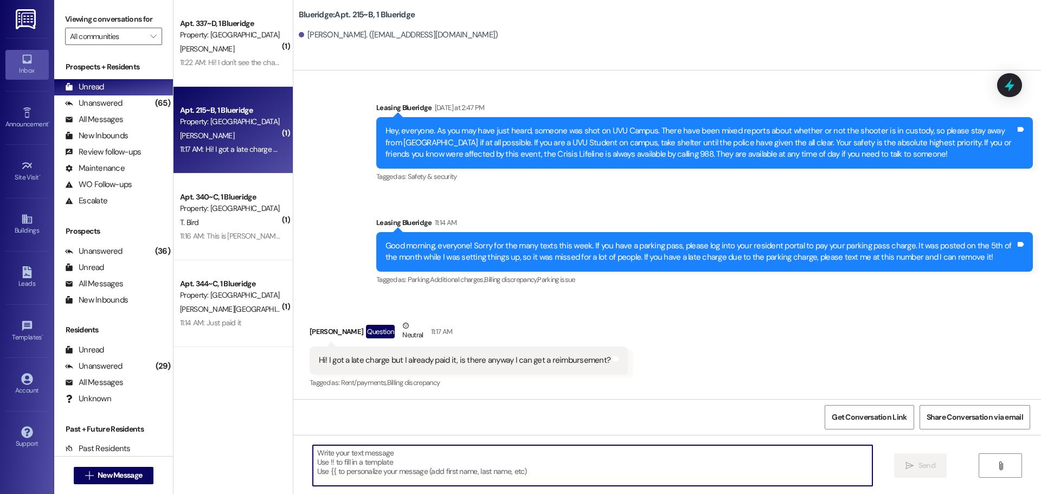
click at [540, 455] on textarea at bounding box center [593, 465] width 560 height 41
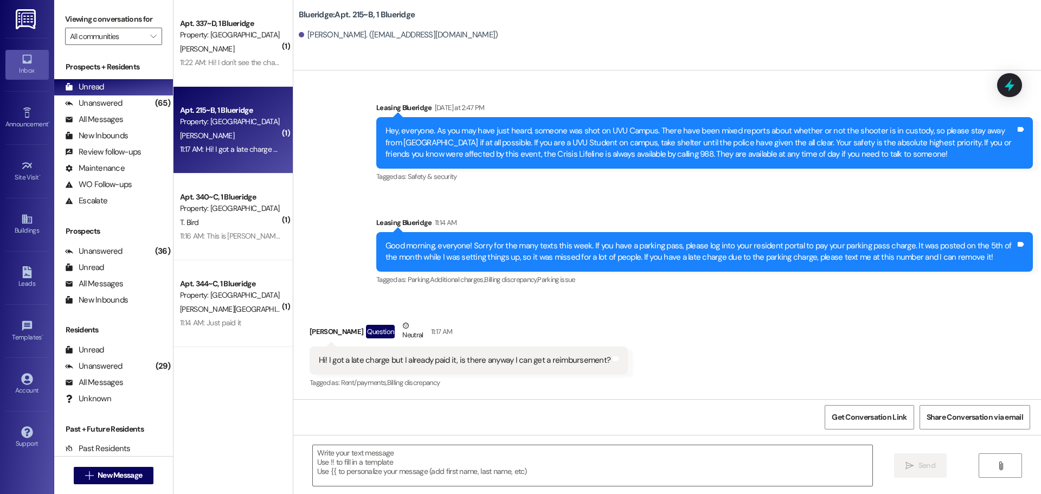
click at [558, 444] on div " Send " at bounding box center [667, 475] width 748 height 81
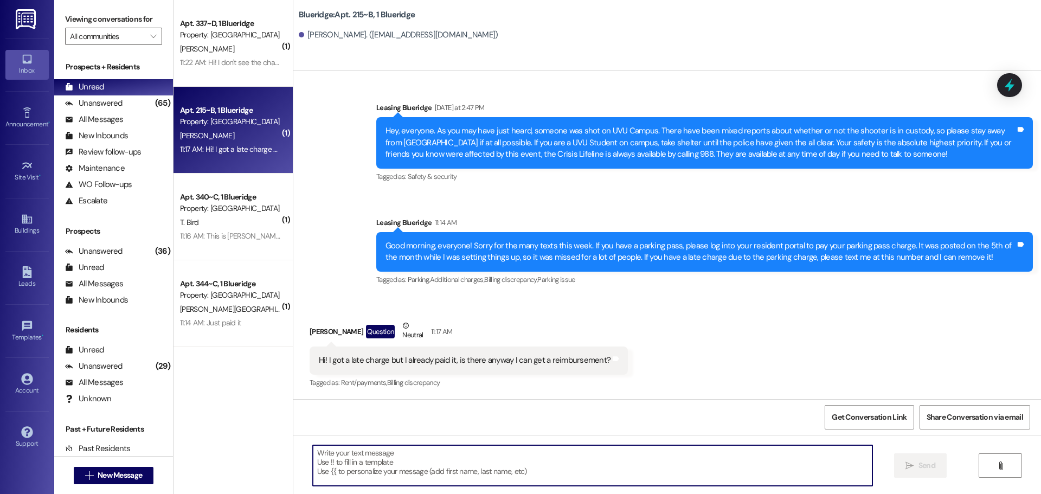
click at [563, 469] on textarea at bounding box center [593, 465] width 560 height 41
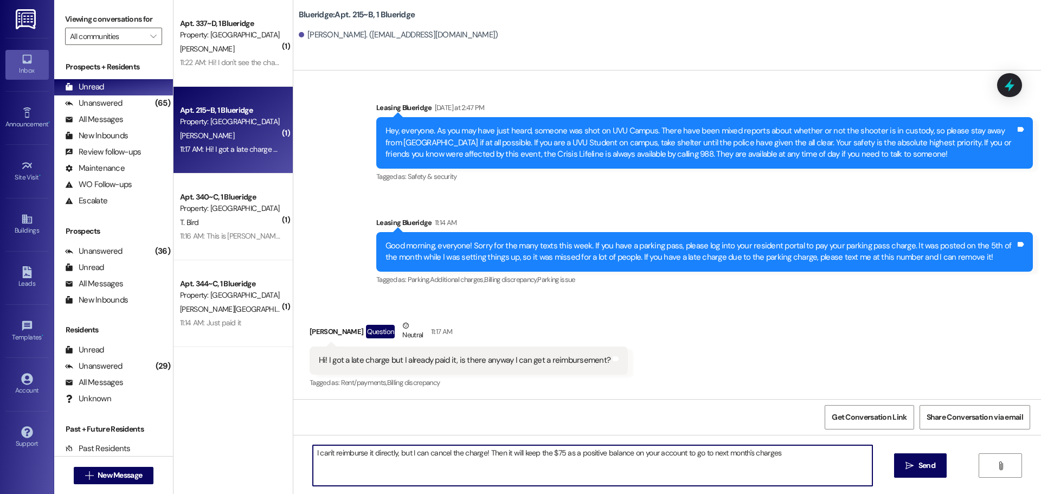
type textarea "I can't reimburse it directly, but I can cancel the charge! Then it will keep t…"
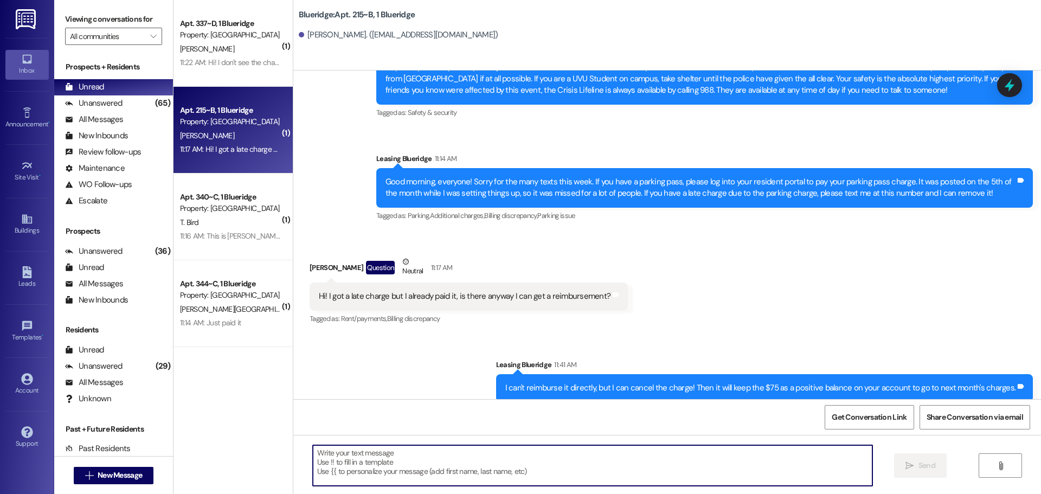
scroll to position [1319, 0]
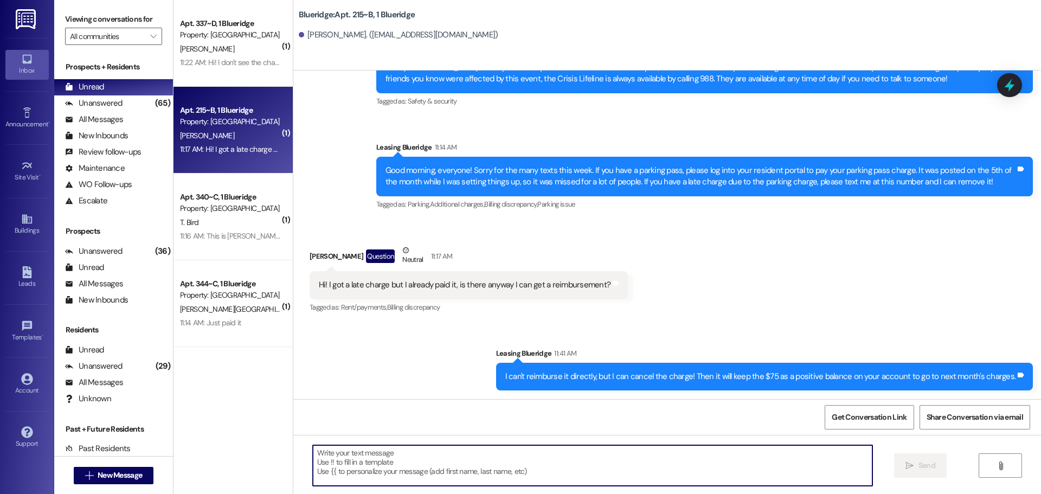
click at [693, 468] on textarea at bounding box center [593, 465] width 560 height 41
type textarea "D"
type textarea "Done! It's all removed!"
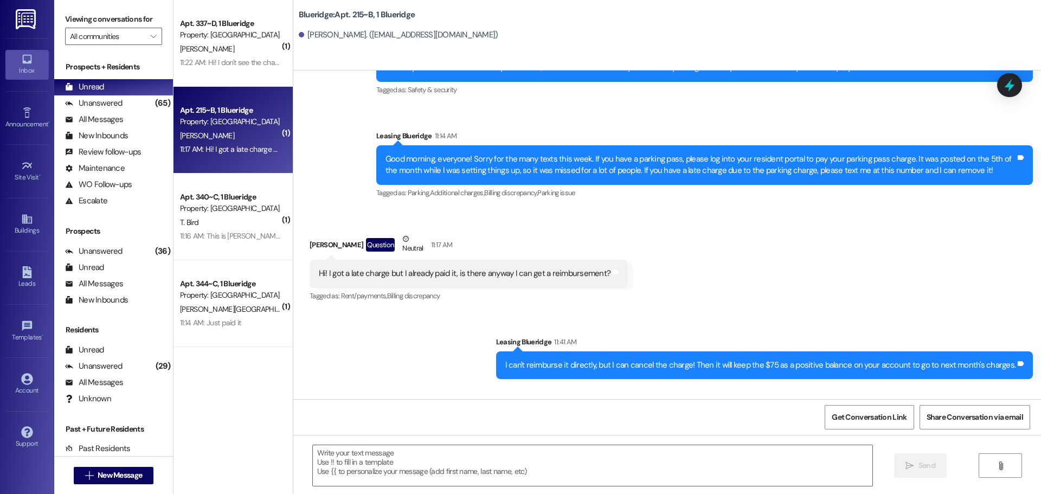
scroll to position [1395, 0]
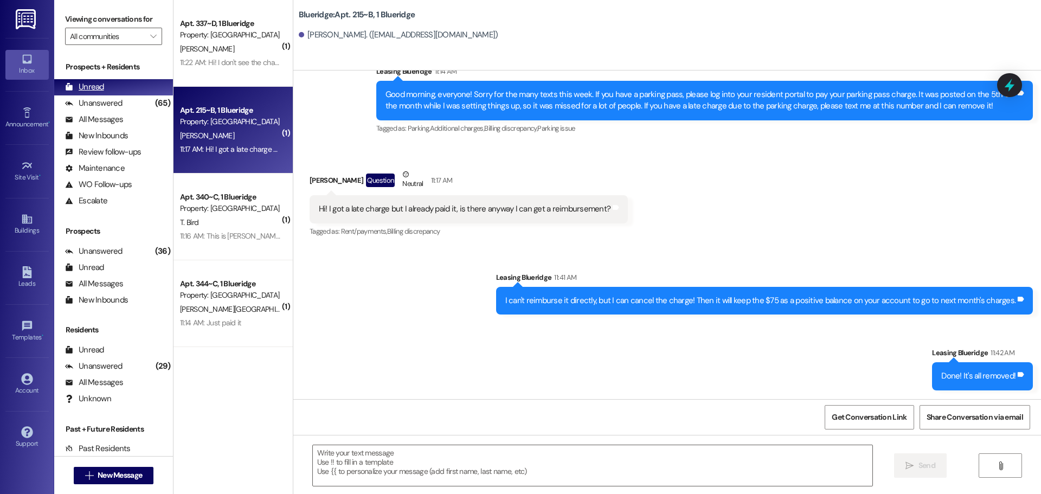
drag, startPoint x: 114, startPoint y: 102, endPoint x: 114, endPoint y: 94, distance: 8.1
click at [114, 102] on div "Unanswered" at bounding box center [93, 103] width 57 height 11
click at [114, 86] on div "Unread (0)" at bounding box center [113, 87] width 119 height 16
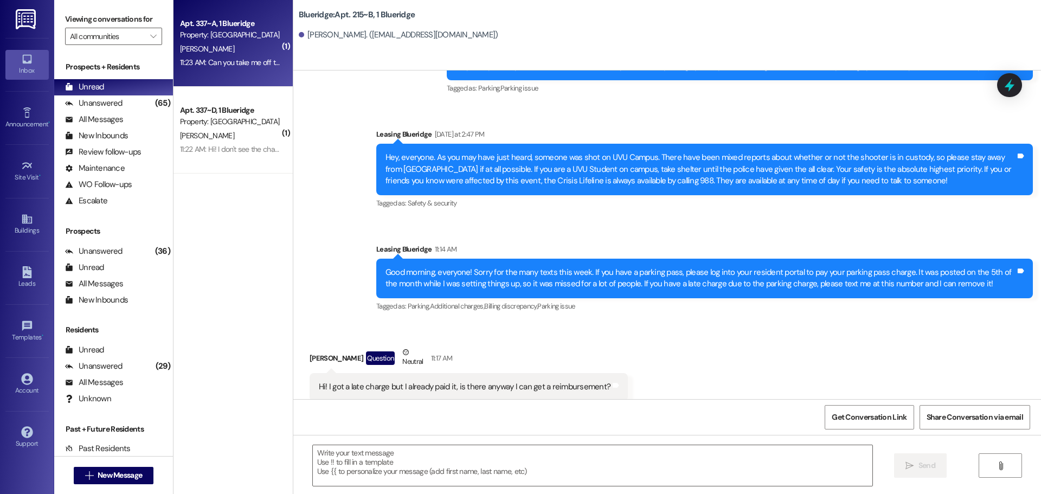
scroll to position [1243, 0]
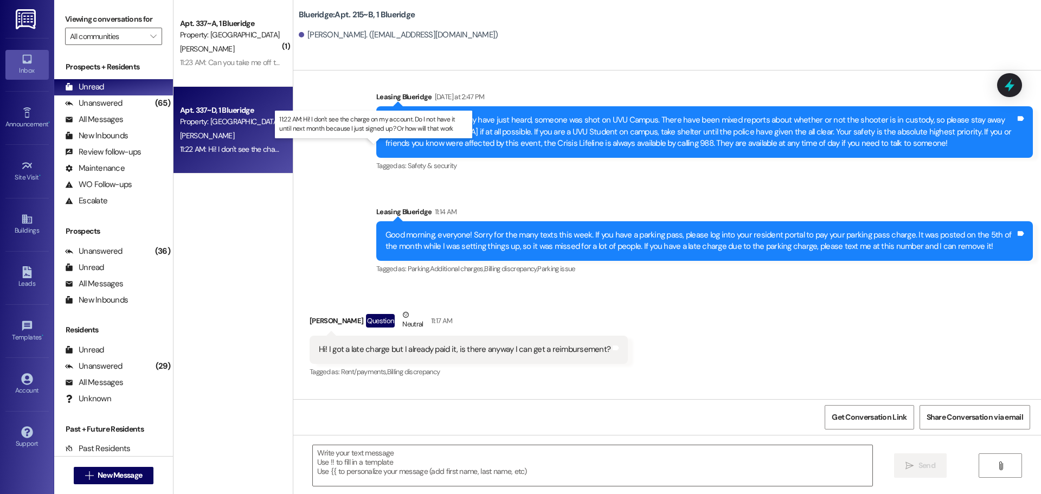
click at [240, 148] on div "11:22 AM: Hi! I don't see the charge on my account. Do I not have it until next…" at bounding box center [383, 149] width 406 height 10
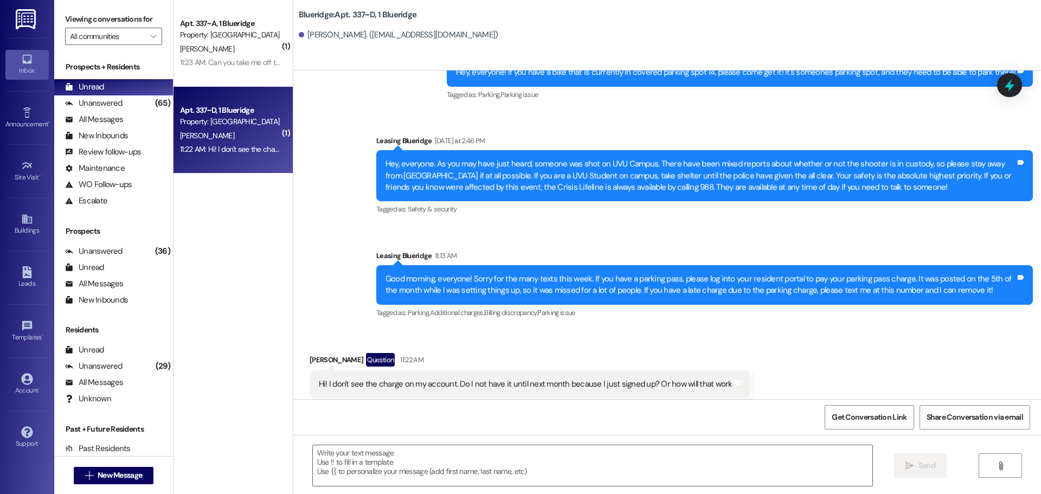
scroll to position [13167, 0]
click at [602, 445] on textarea at bounding box center [593, 465] width 560 height 41
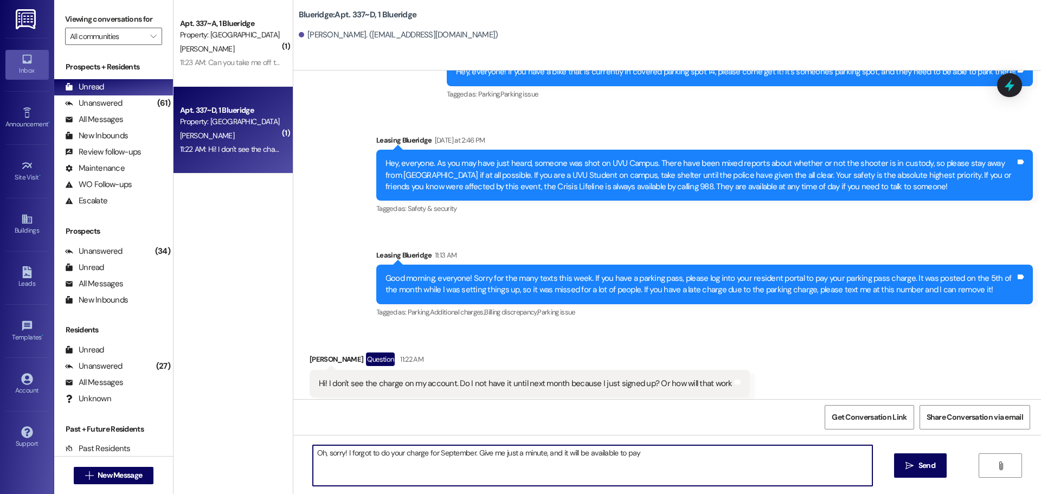
type textarea "Oh, sorry! I forgot to do your charge for September. Give me just a minute, and…"
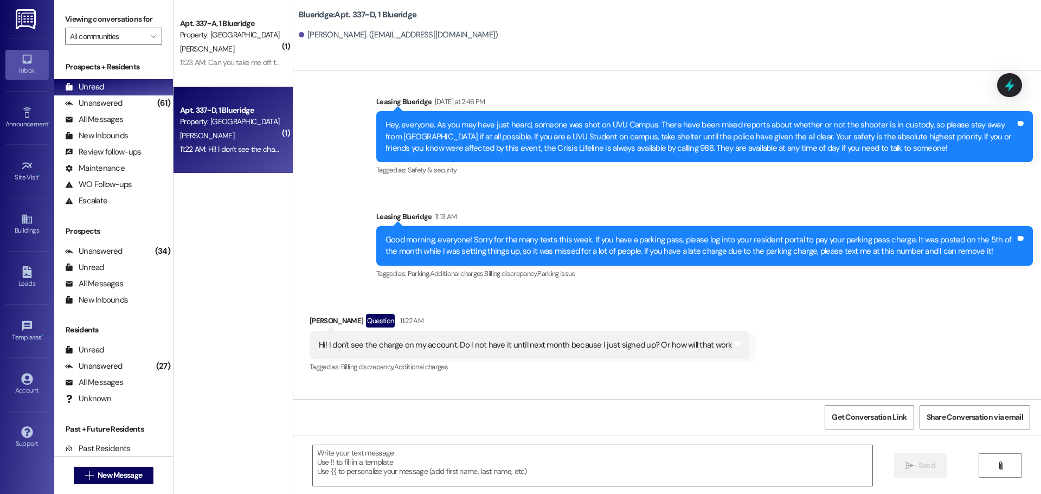
scroll to position [13242, 0]
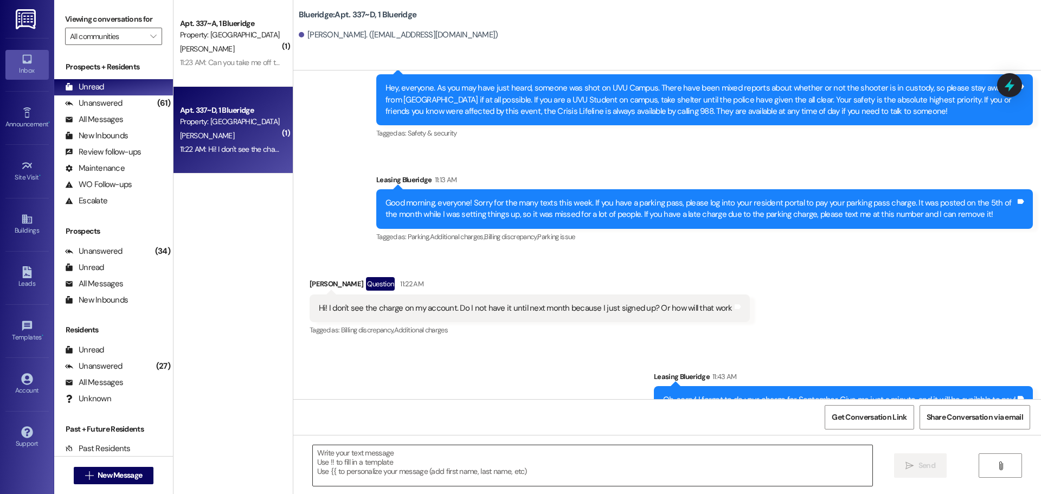
click at [682, 480] on textarea at bounding box center [593, 465] width 560 height 41
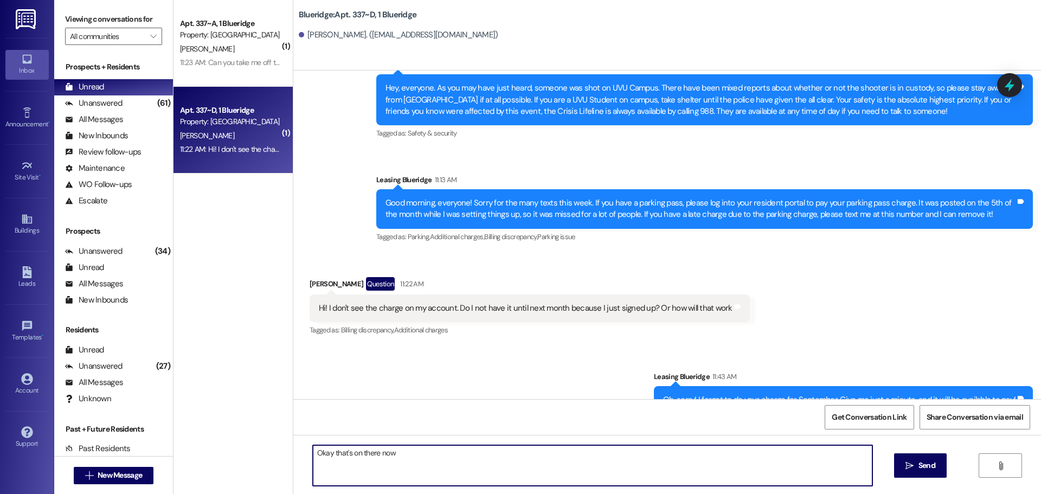
type textarea "Okay that's on there now!"
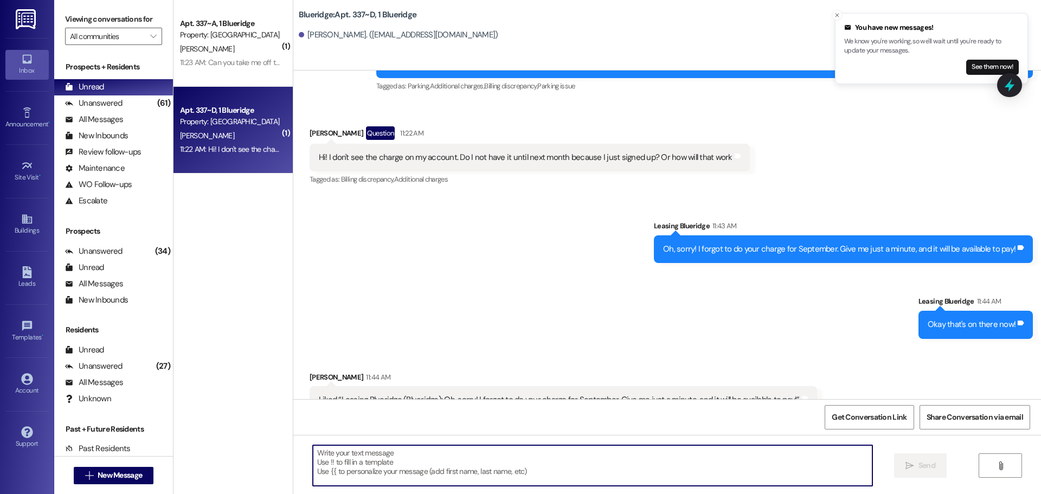
scroll to position [13393, 0]
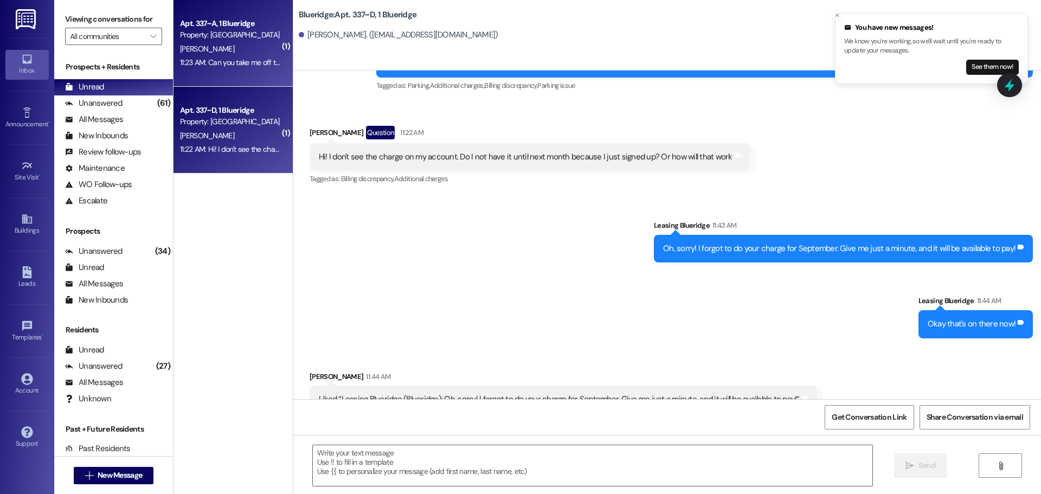
click at [204, 64] on div "11:23 AM: Can you take me off the parking pass list please 11:23 AM: Can you ta…" at bounding box center [269, 62] width 178 height 10
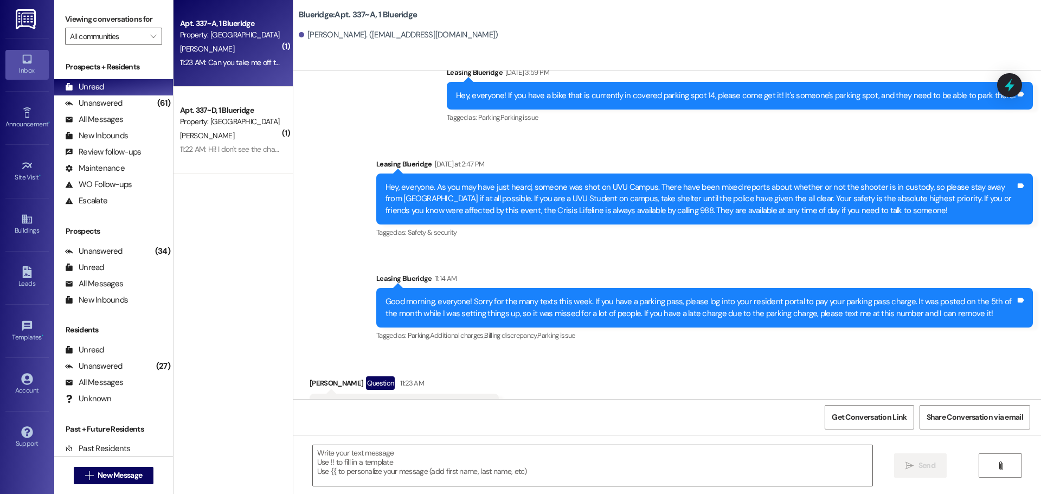
scroll to position [3633, 0]
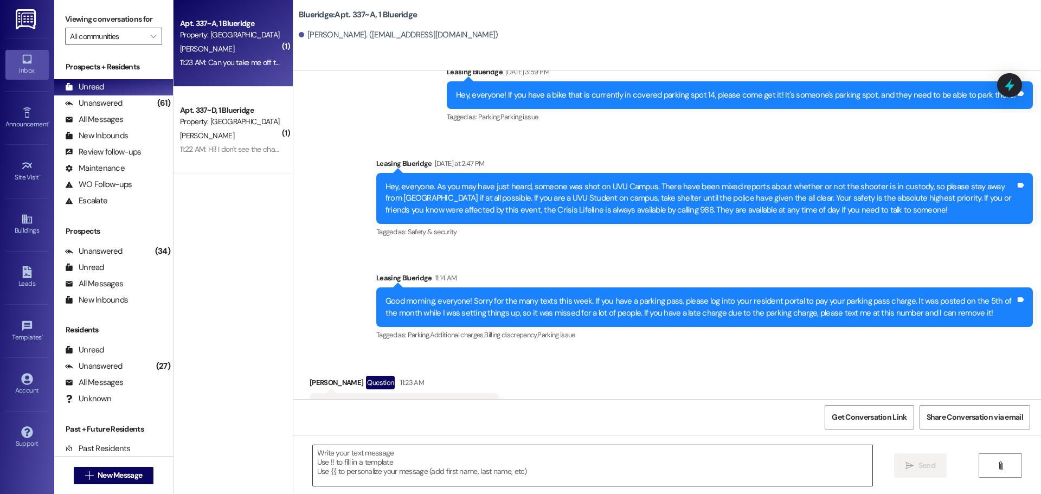
drag, startPoint x: 527, startPoint y: 462, endPoint x: 547, endPoint y: 467, distance: 20.8
click at [534, 464] on textarea at bounding box center [593, 465] width 560 height 41
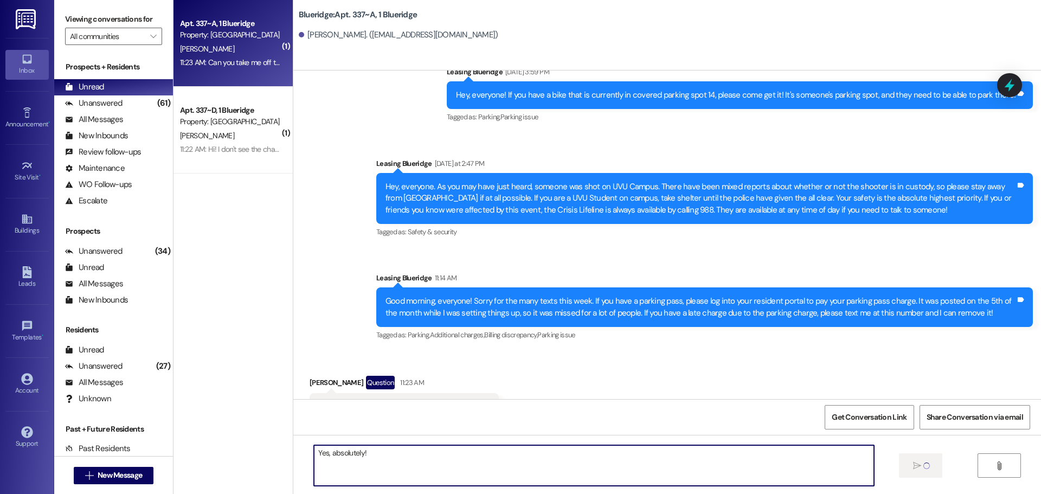
type textarea "Yes, absolutely!"
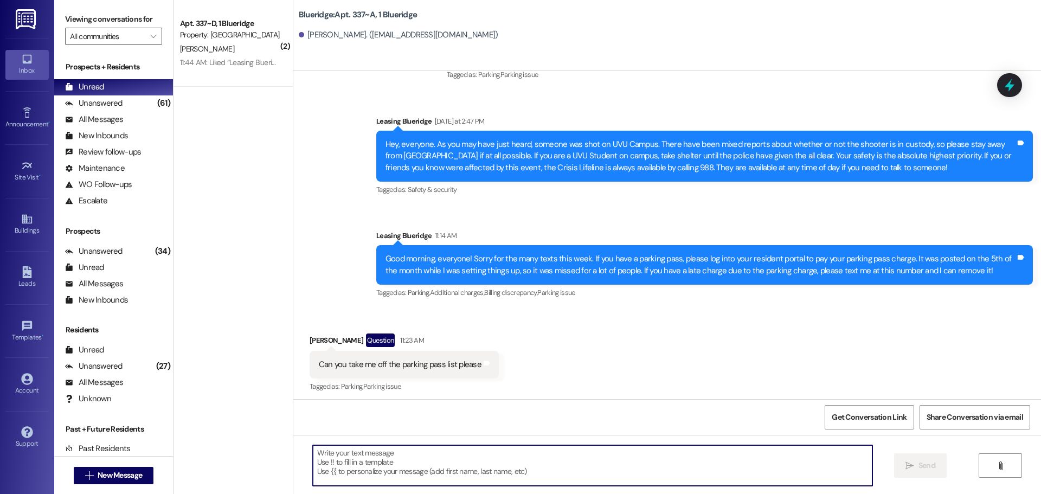
scroll to position [3709, 0]
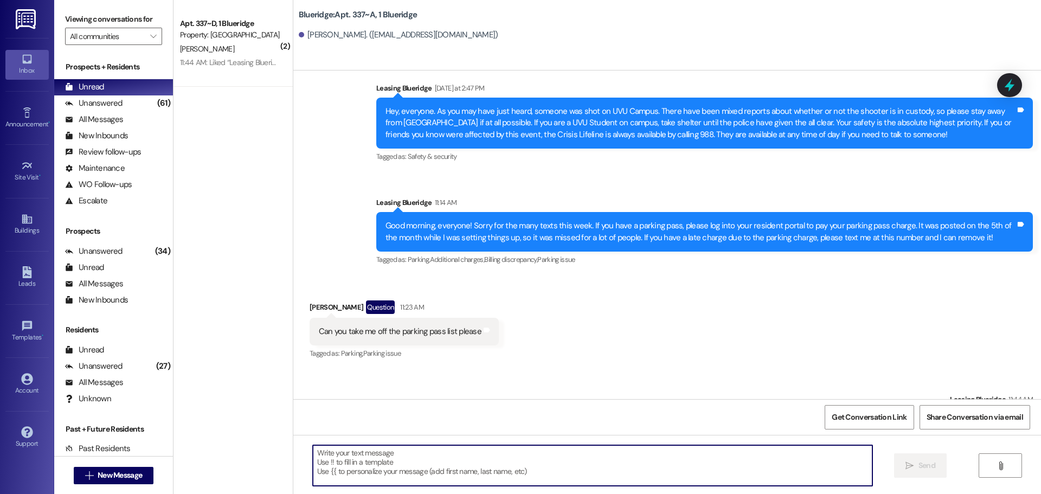
click at [485, 451] on textarea at bounding box center [593, 465] width 560 height 41
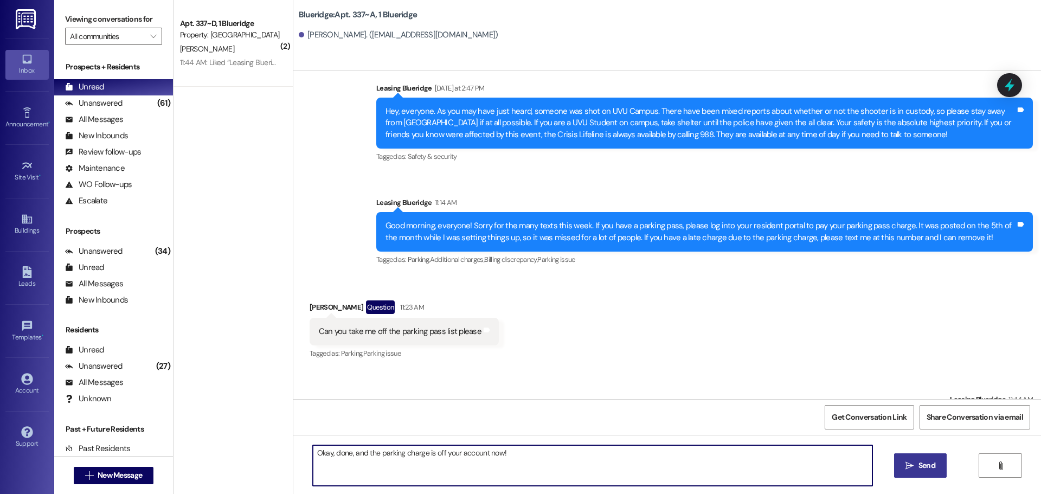
type textarea "Okay, done, and the parking charge is off your account now!"
click at [910, 466] on icon "" at bounding box center [910, 465] width 8 height 9
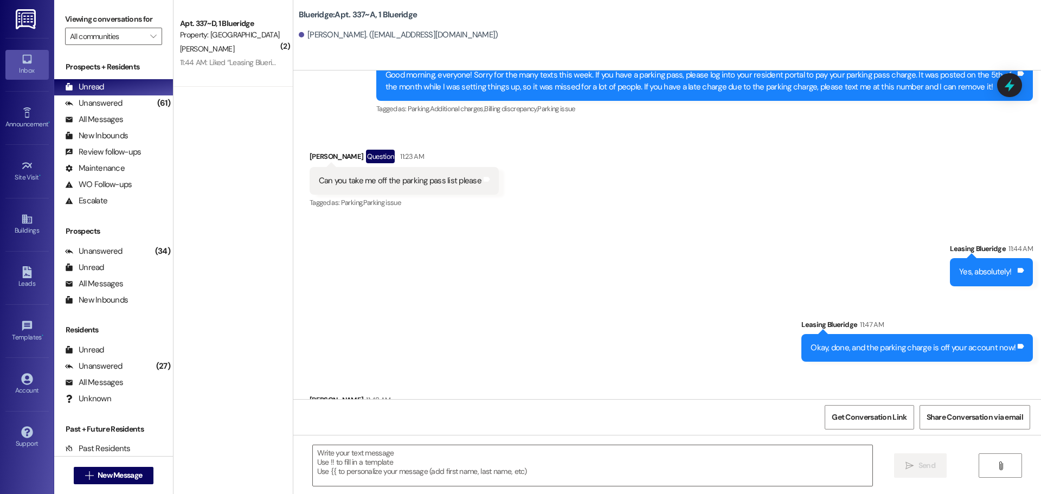
scroll to position [3935, 0]
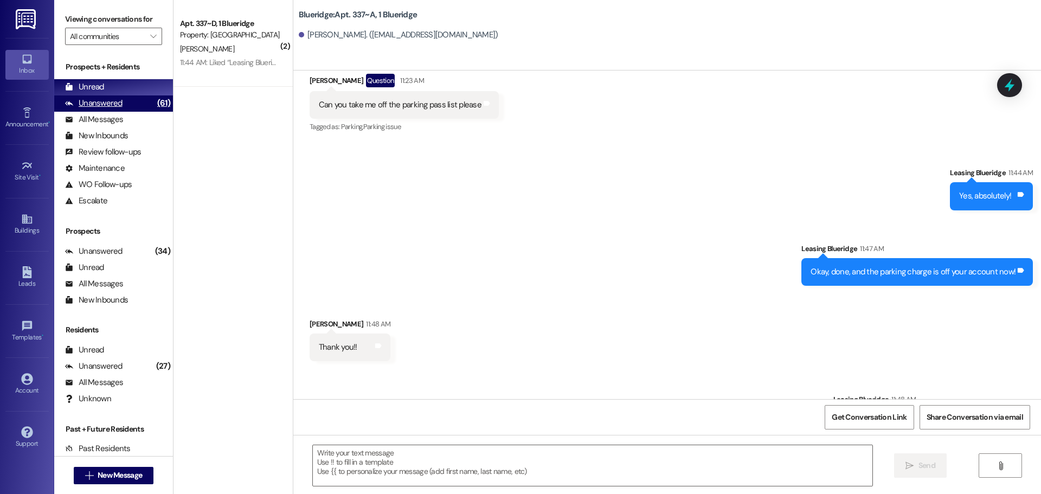
click at [116, 104] on div "Unanswered" at bounding box center [93, 103] width 57 height 11
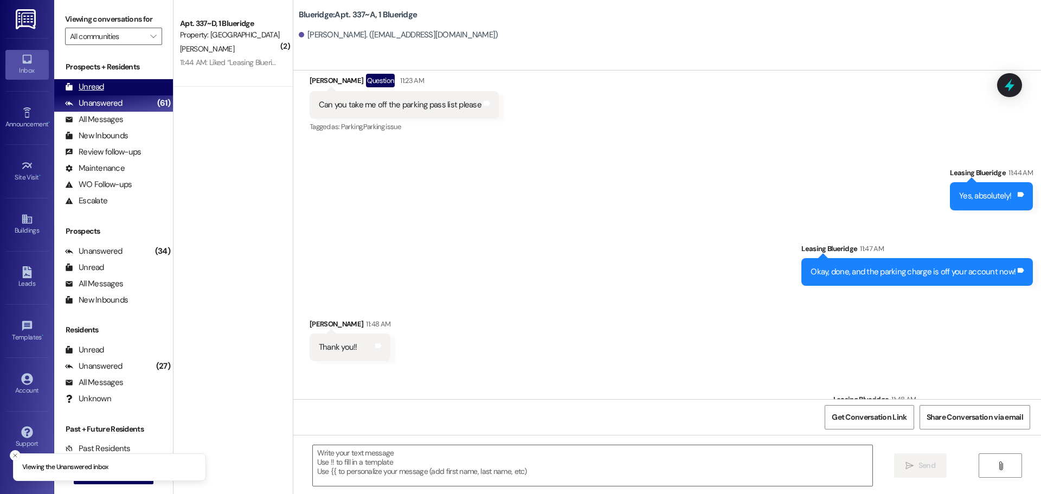
click at [119, 90] on div "Unread (0)" at bounding box center [113, 87] width 119 height 16
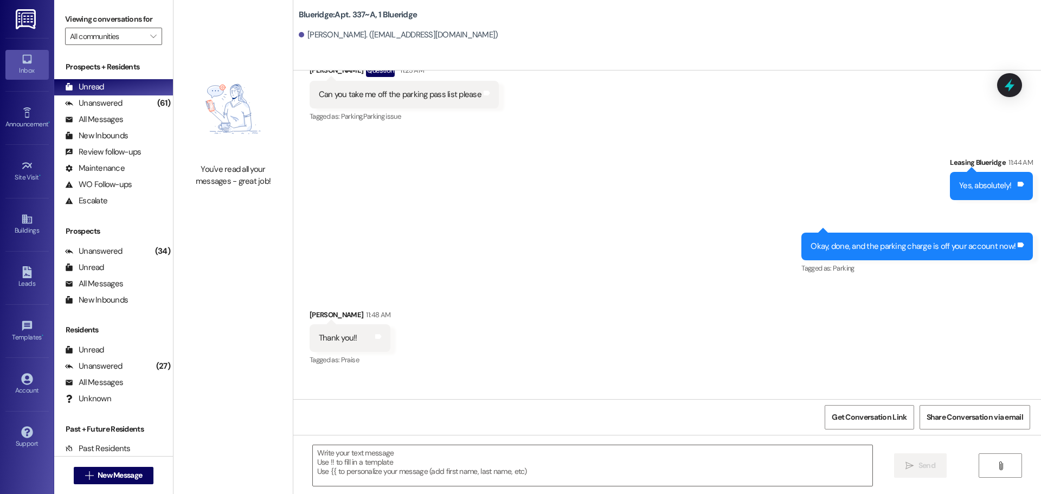
scroll to position [3952, 0]
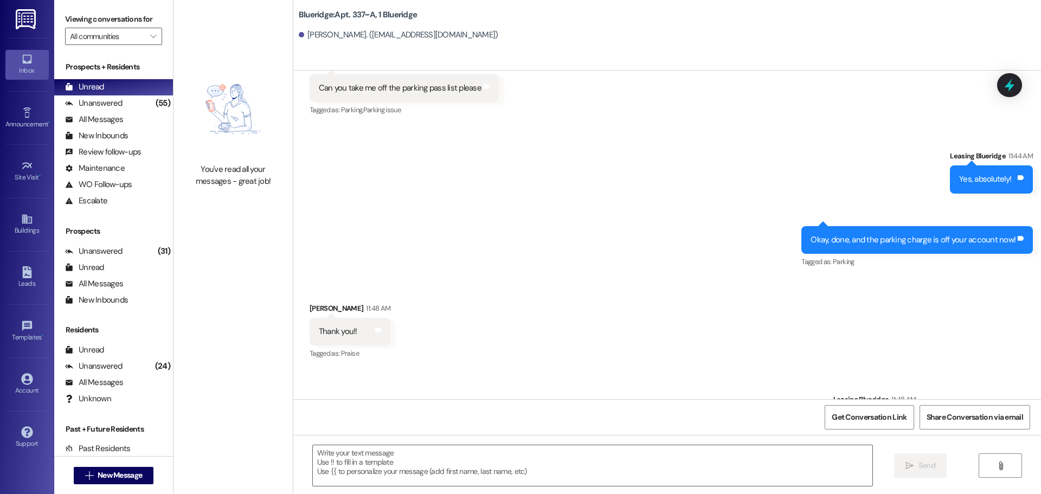
click at [711, 317] on div "Received via SMS Anne Simpson 11:48 AM Thank you!! Tags and notes Tagged as: Pr…" at bounding box center [667, 324] width 748 height 92
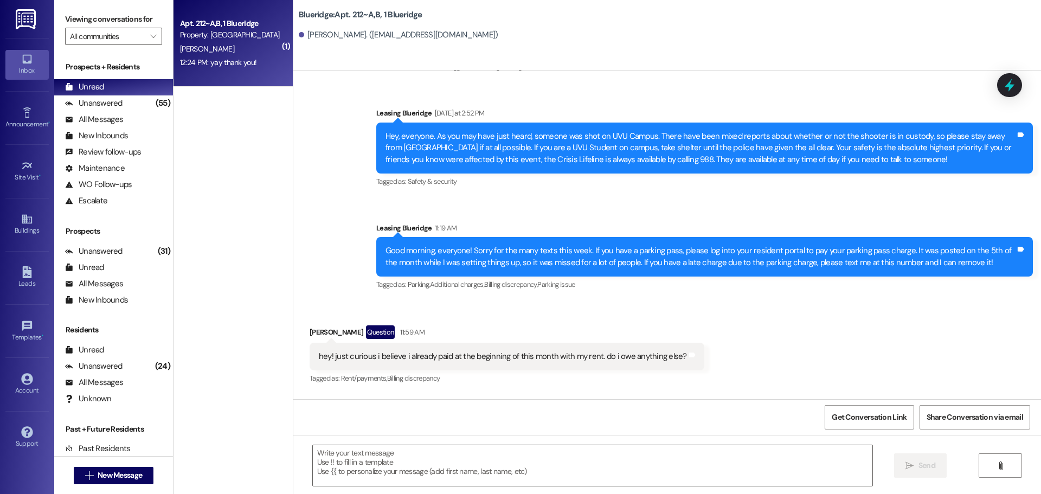
scroll to position [53851, 0]
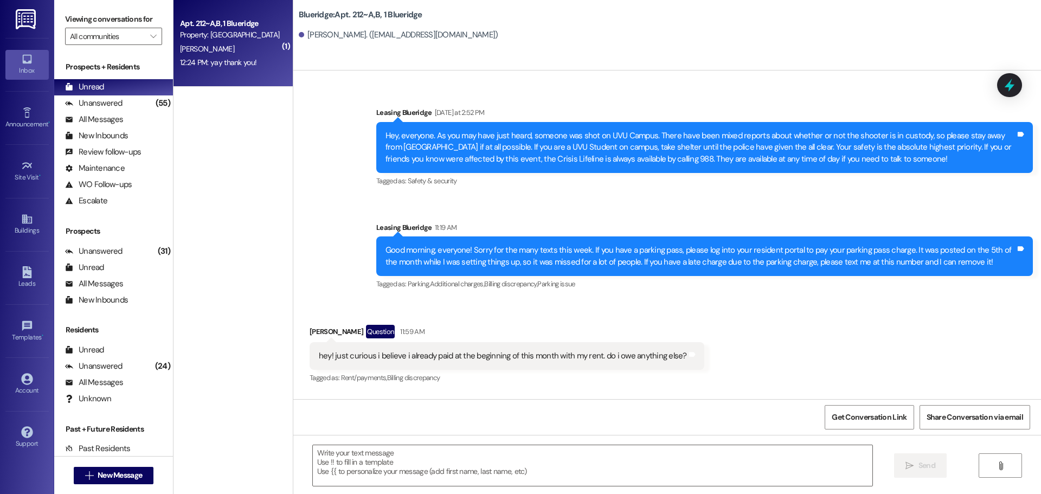
click at [630, 394] on div "Sent via SMS Leasing Blueridge 11:59 AM It looks like you're all good! Tags and…" at bounding box center [667, 431] width 748 height 75
click at [73, 94] on div "Unread (0)" at bounding box center [113, 87] width 119 height 16
click at [74, 99] on div "Unanswered" at bounding box center [93, 103] width 57 height 11
click at [80, 88] on div "Unread" at bounding box center [84, 86] width 39 height 11
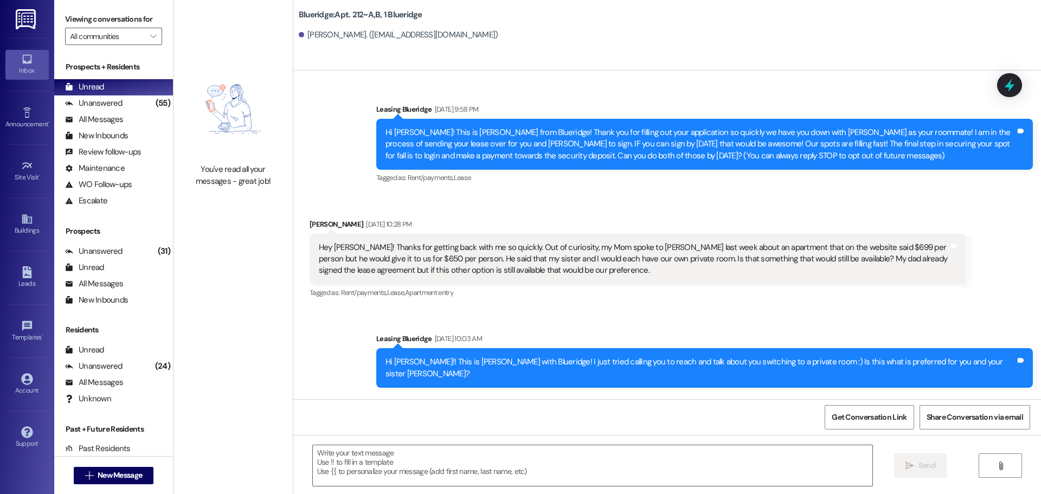
scroll to position [53850, 0]
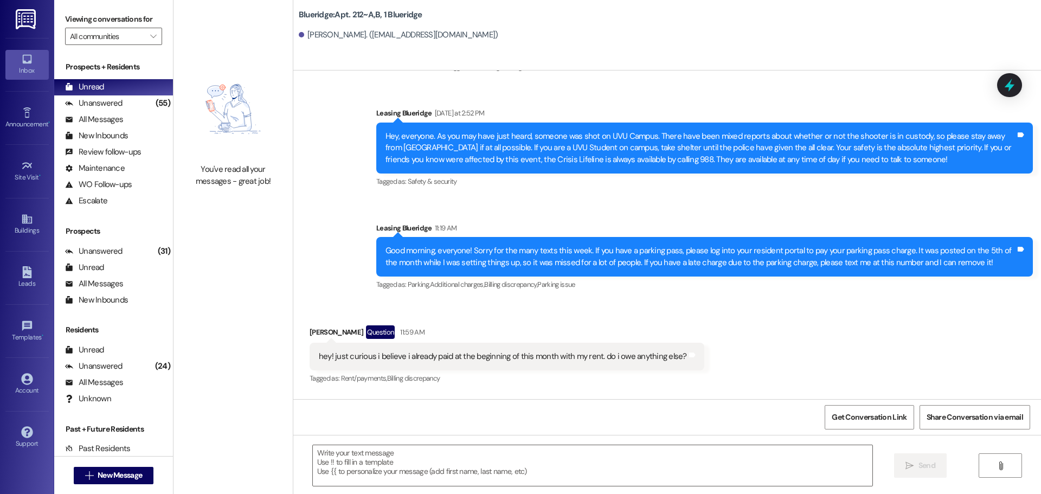
click at [882, 301] on div "Received via SMS Amalie Shill Question 11:59 AM hey! just curious i believe i a…" at bounding box center [667, 348] width 748 height 94
click at [888, 301] on div "Received via SMS Amalie Shill Question 11:59 AM hey! just curious i believe i a…" at bounding box center [667, 348] width 748 height 94
click at [734, 395] on div "Sent via SMS Leasing Blueridge 11:59 AM It looks like you're all good! Tags and…" at bounding box center [667, 432] width 748 height 75
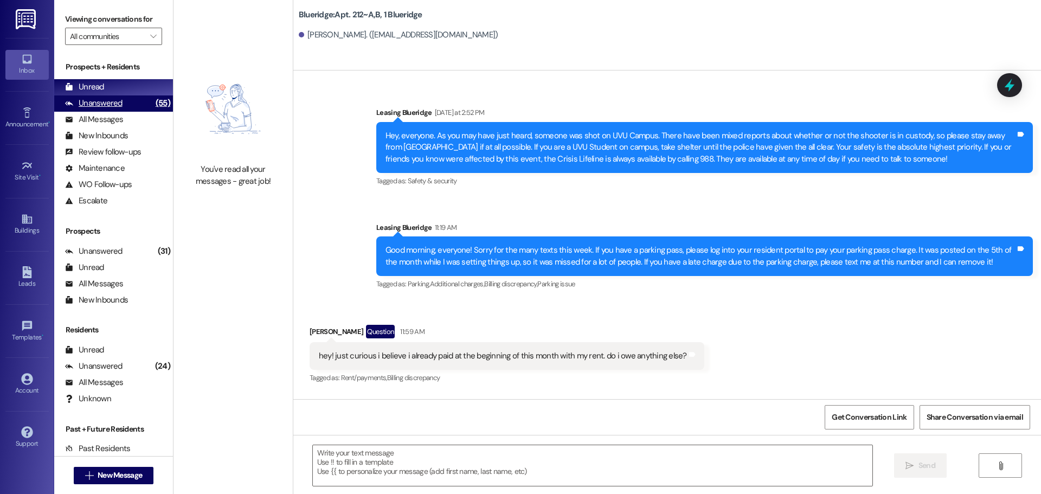
click at [111, 105] on div "Unanswered" at bounding box center [93, 103] width 57 height 11
click at [111, 91] on div "Unread (0)" at bounding box center [113, 87] width 119 height 16
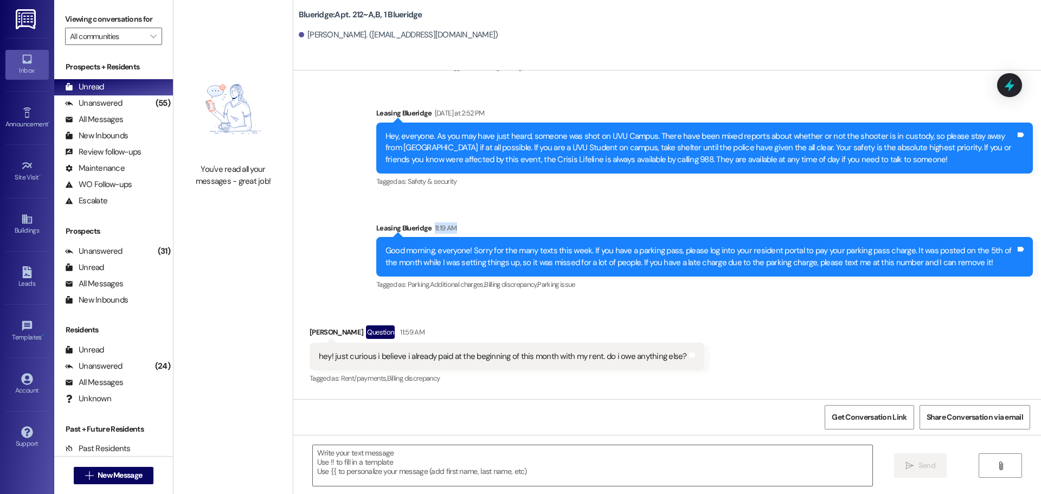
scroll to position [53830, 0]
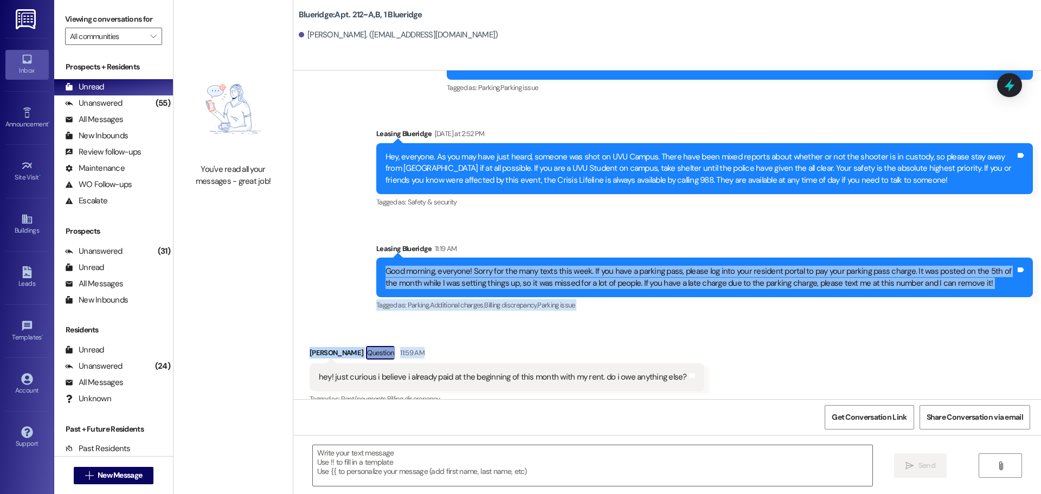
drag, startPoint x: 1030, startPoint y: 73, endPoint x: 836, endPoint y: 164, distance: 215.2
click at [836, 164] on div "Sent via SMS Leasing Blueridge Jun 18, 2023 at 9:58 PM Hi Amalie! This is Mindy…" at bounding box center [667, 234] width 748 height 329
click at [836, 322] on div "Received via SMS Amalie Shill Question 11:59 AM hey! just curious i believe i a…" at bounding box center [667, 369] width 748 height 94
click at [855, 322] on div "Received via SMS Amalie Shill Question 11:59 AM hey! just curious i believe i a…" at bounding box center [667, 369] width 748 height 94
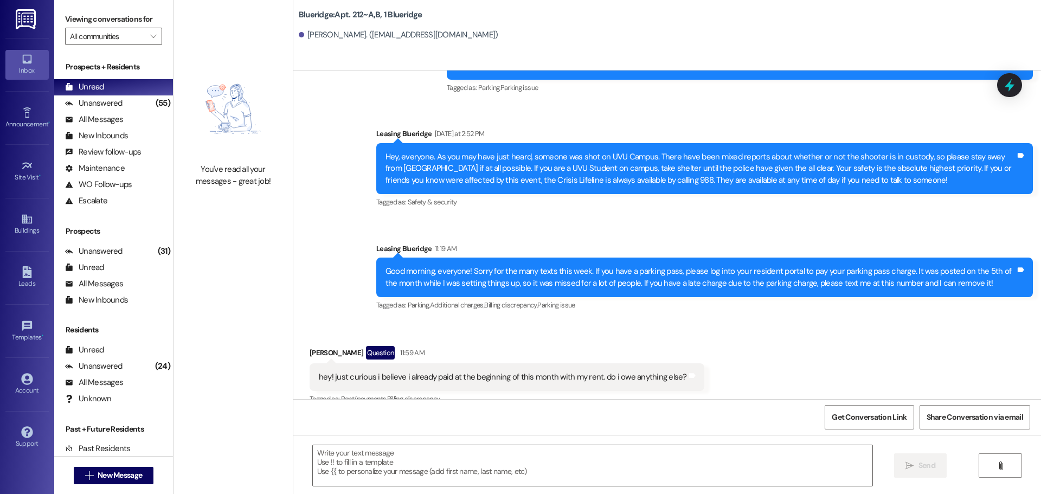
click at [855, 322] on div "Received via SMS Amalie Shill Question 11:59 AM hey! just curious i believe i a…" at bounding box center [667, 369] width 748 height 94
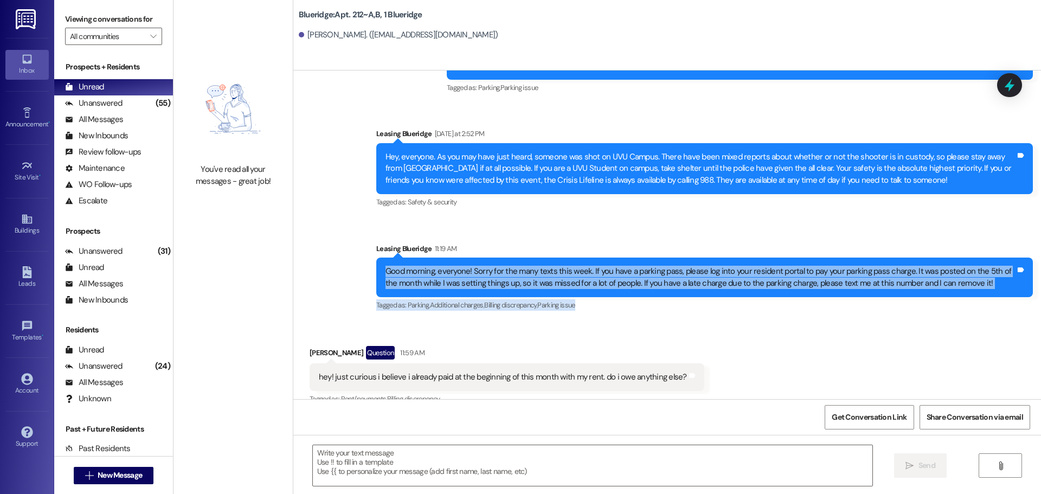
drag, startPoint x: 1030, startPoint y: 150, endPoint x: 520, endPoint y: 90, distance: 513.7
click at [541, 235] on div "Announcement, sent via SMS Leasing Blueridge 11:19 AM Good morning, everyone! S…" at bounding box center [704, 278] width 673 height 87
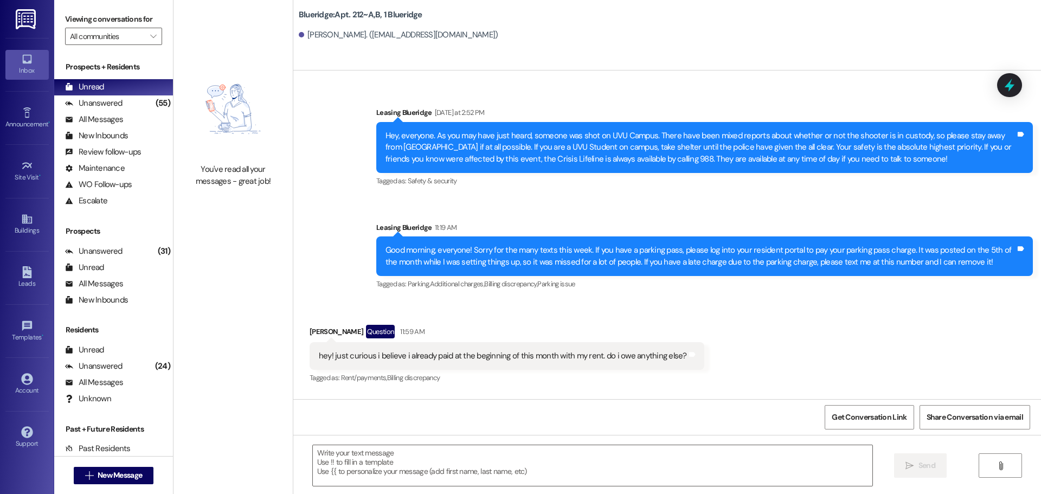
click at [651, 394] on div "Sent via SMS Leasing Blueridge 11:59 AM It looks like you're all good! Tags and…" at bounding box center [667, 431] width 748 height 75
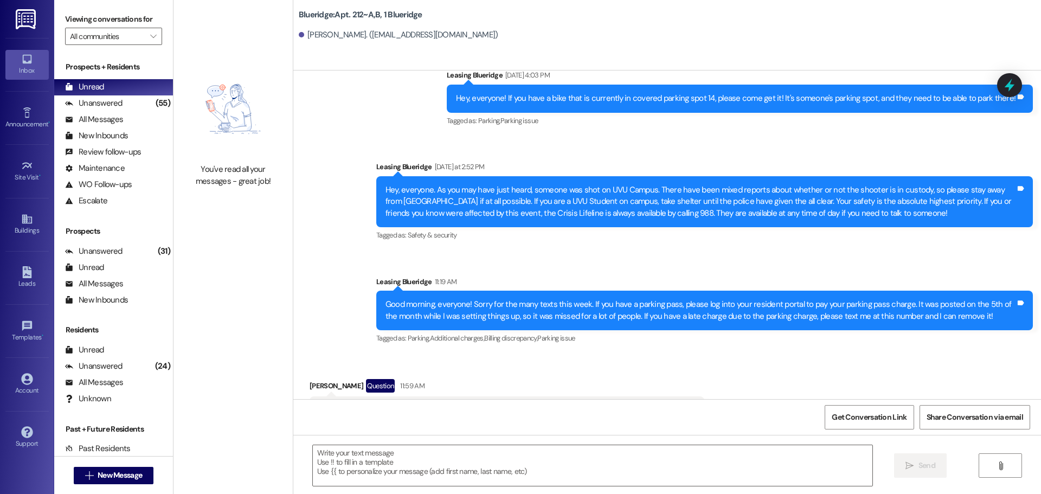
click at [733, 448] on div "Sent via SMS Leasing Blueridge 11:59 AM It looks like you're all good! Tags and…" at bounding box center [667, 485] width 748 height 75
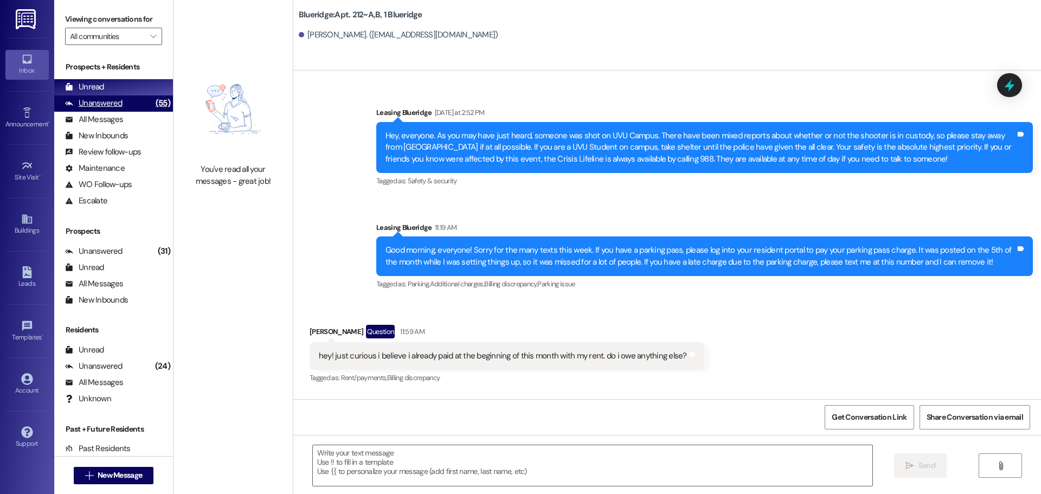
click at [123, 95] on div "Unanswered (55)" at bounding box center [113, 103] width 119 height 16
click at [128, 85] on div "Unread (0)" at bounding box center [113, 87] width 119 height 16
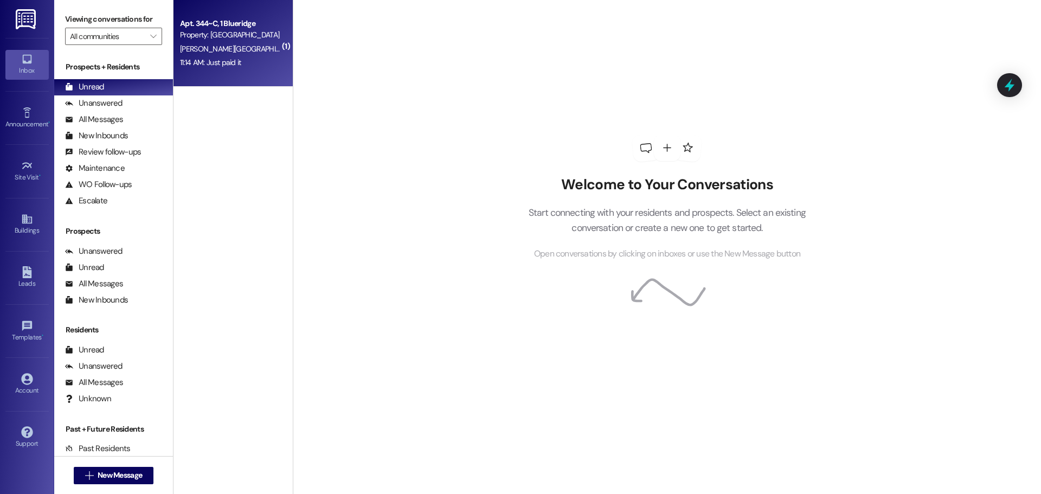
click at [247, 62] on div "11:14 AM: Just paid it 11:14 AM: Just paid it" at bounding box center [230, 63] width 102 height 14
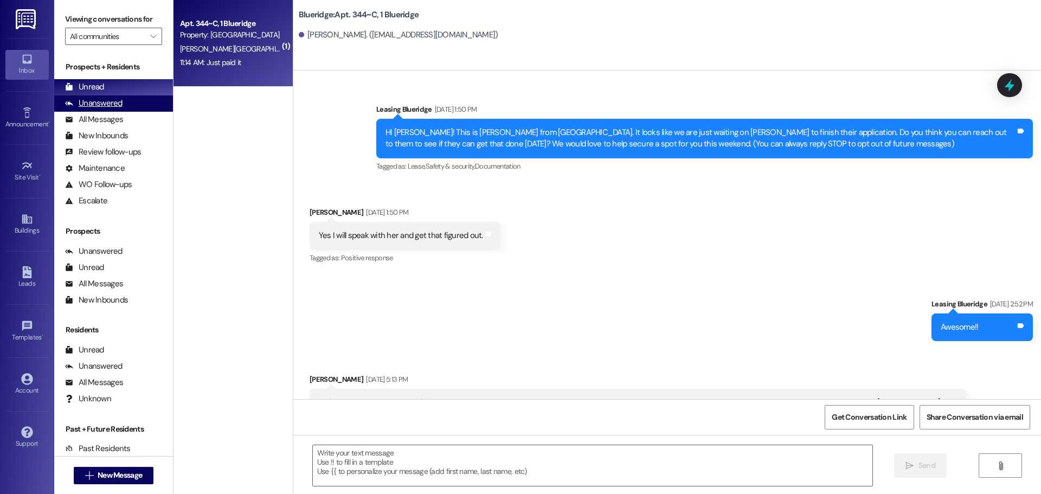
click at [136, 101] on div "Unanswered (0)" at bounding box center [113, 103] width 119 height 16
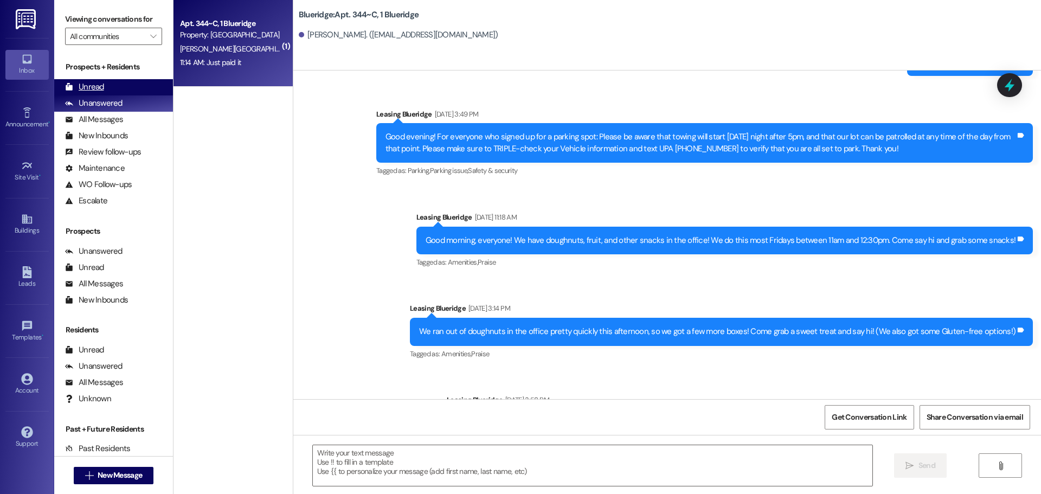
click at [136, 87] on div "Unread (0)" at bounding box center [113, 87] width 119 height 16
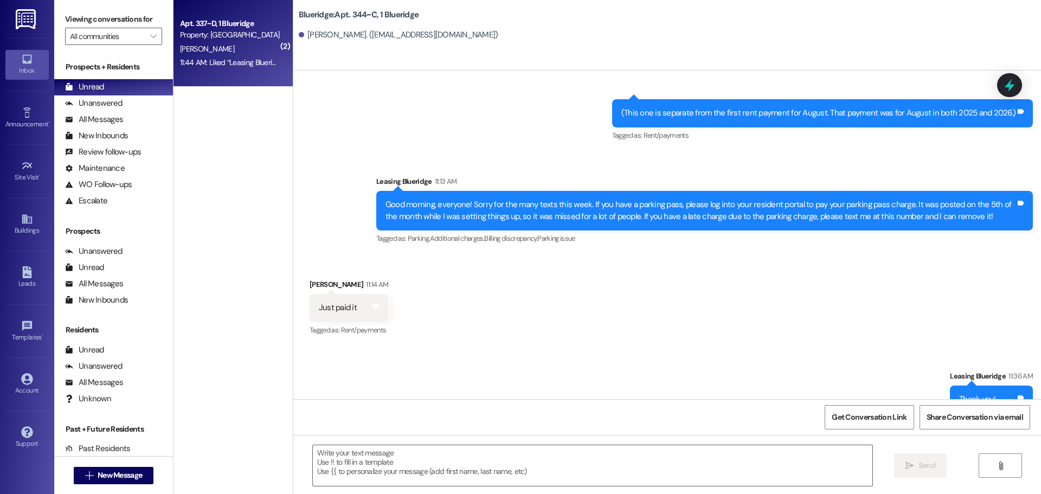
click at [235, 56] on div "11:44 AM: Liked “Leasing Blueridge (Blueridge): Okay that's on there now!” 11:4…" at bounding box center [230, 63] width 102 height 14
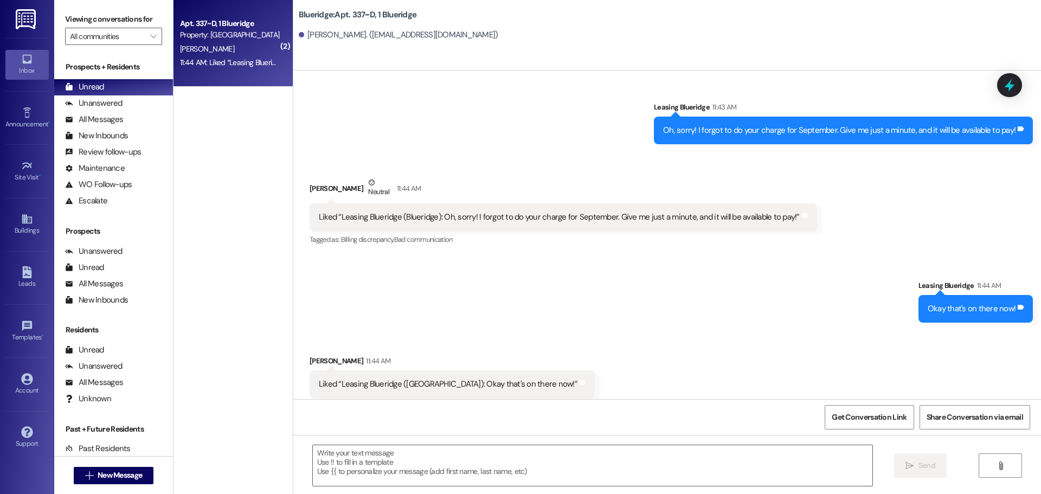
scroll to position [13512, 0]
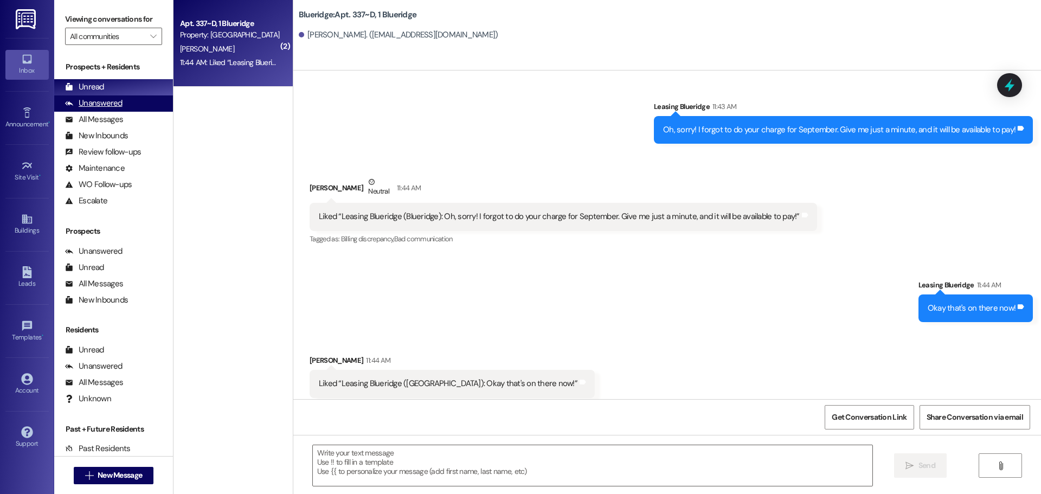
click at [99, 100] on div "Unanswered" at bounding box center [93, 103] width 57 height 11
click at [104, 92] on div "Unread (0)" at bounding box center [113, 87] width 119 height 16
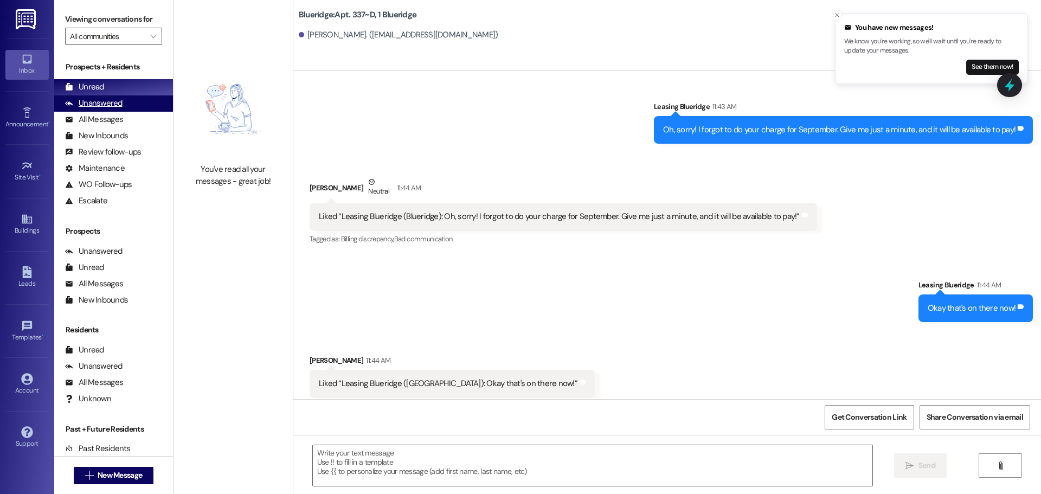
click at [123, 104] on div "Unanswered (0)" at bounding box center [113, 103] width 119 height 16
click at [123, 92] on div "Unread (0)" at bounding box center [113, 87] width 119 height 16
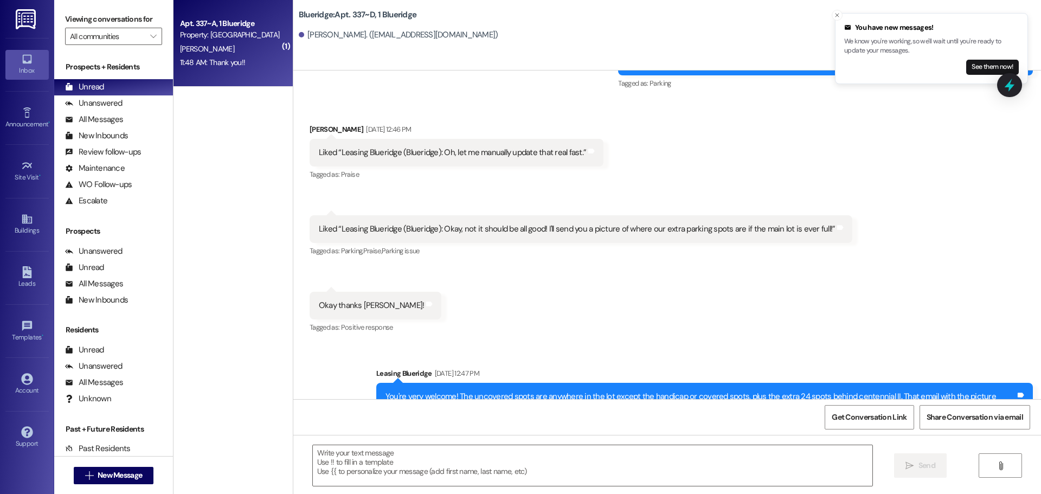
click at [260, 62] on div "11:48 AM: Thank you!! 11:48 AM: Thank you!!" at bounding box center [230, 63] width 102 height 14
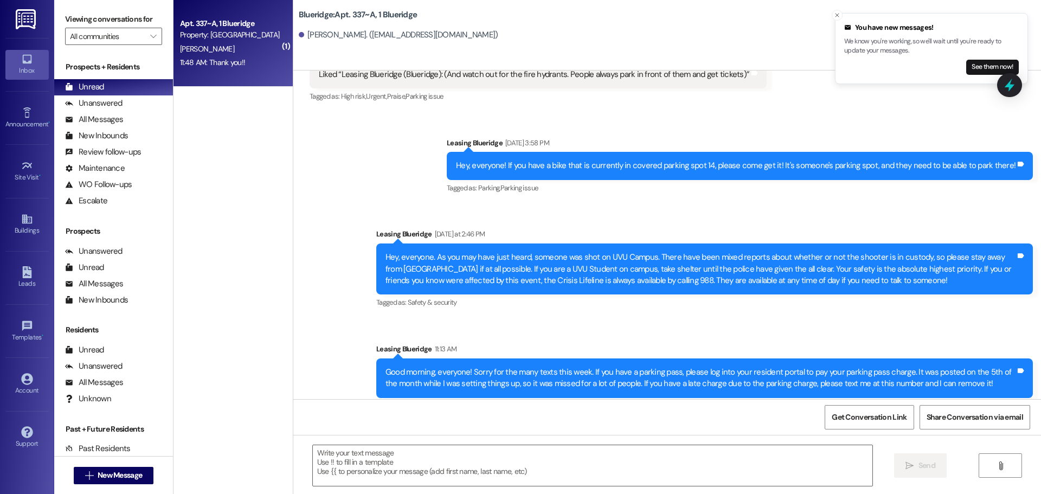
scroll to position [3877, 0]
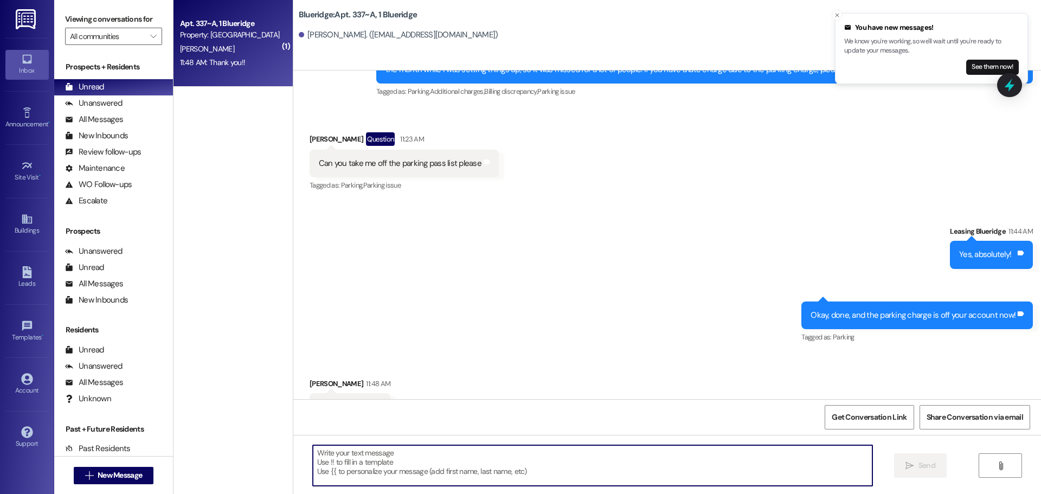
click at [600, 474] on textarea at bounding box center [593, 465] width 560 height 41
type textarea "Yeah, no problem! Sorry for the mix-up on my part!"
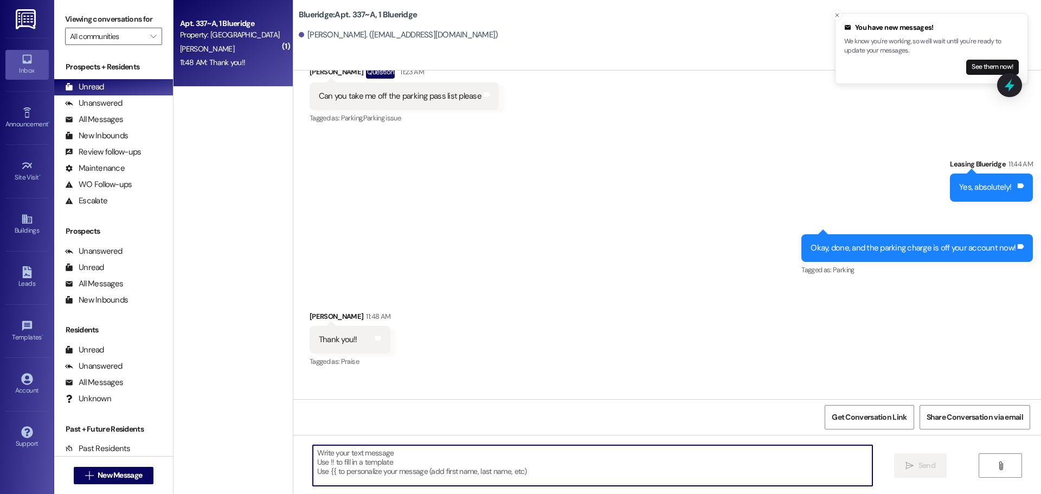
scroll to position [3952, 0]
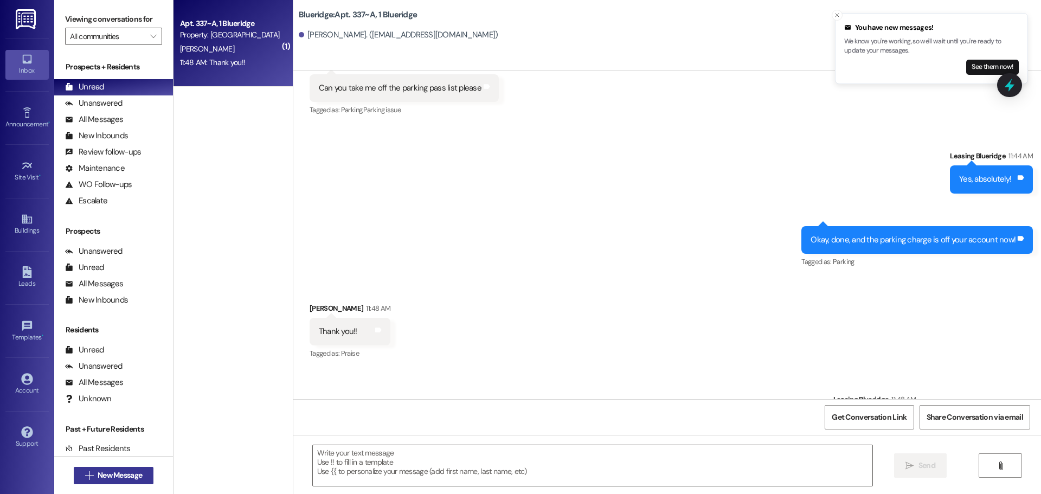
click at [121, 474] on span "New Message" at bounding box center [120, 475] width 44 height 11
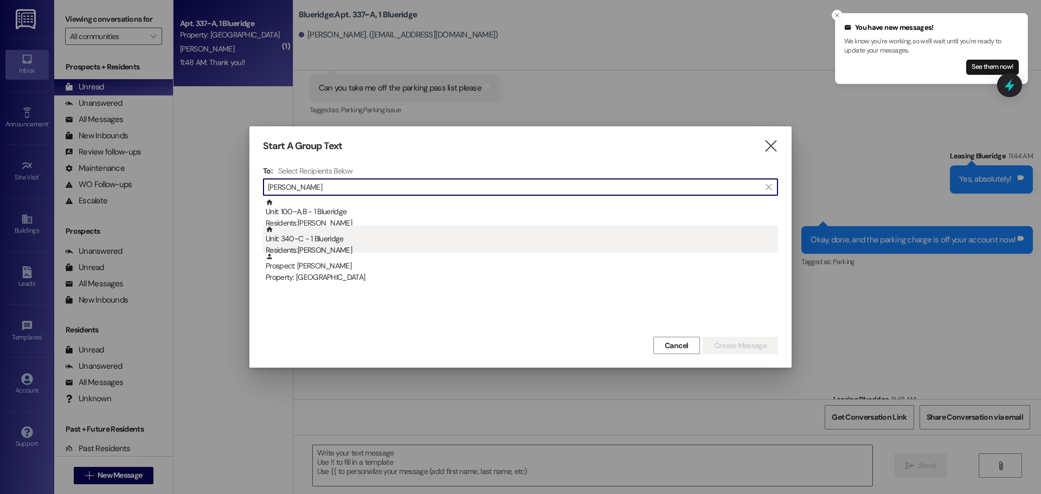
type input "talmage"
click at [365, 240] on div "Unit: 340~C - 1 Blueridge Residents: Talmage Bird" at bounding box center [522, 241] width 512 height 31
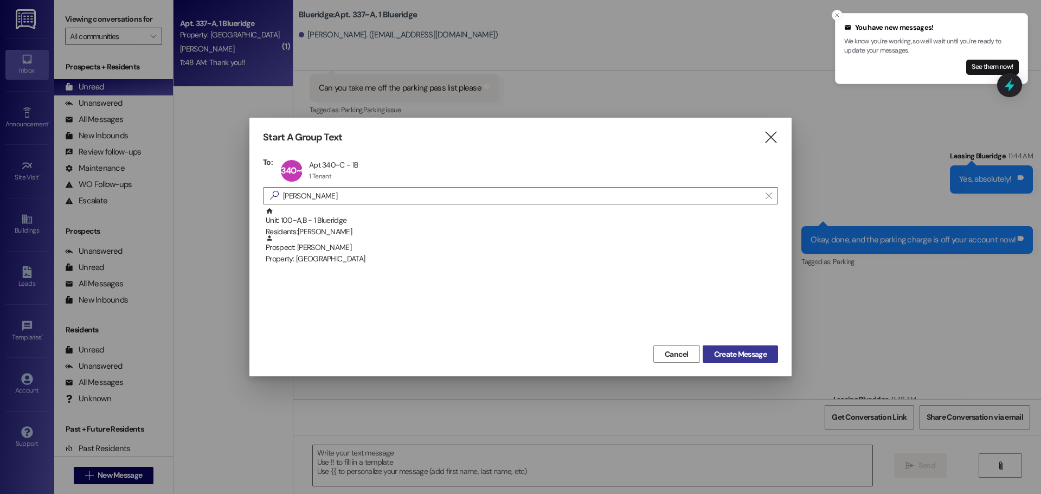
click at [719, 352] on span "Create Message" at bounding box center [740, 354] width 53 height 11
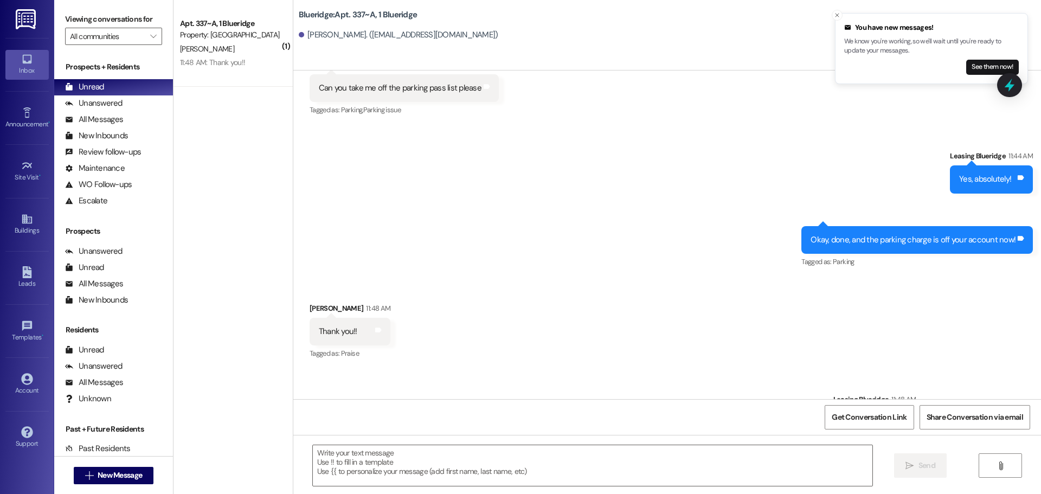
scroll to position [961, 0]
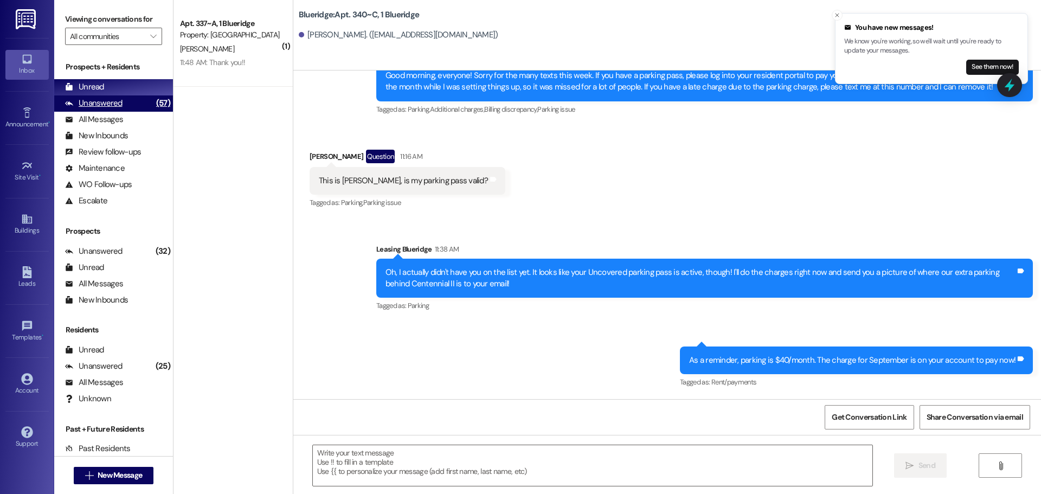
click at [153, 98] on div "(57)" at bounding box center [163, 103] width 20 height 17
click at [144, 85] on div "Unread (0)" at bounding box center [113, 87] width 119 height 16
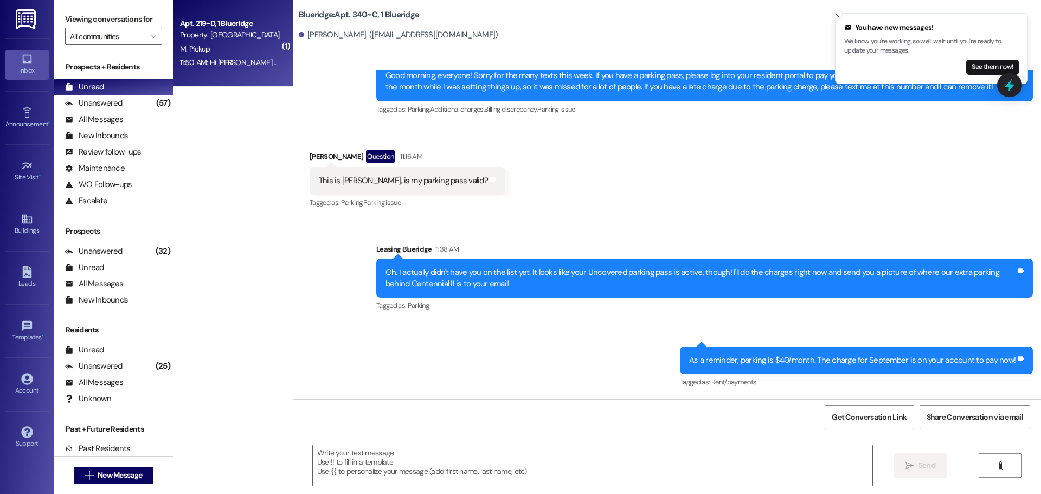
click at [187, 38] on div "Property: Blueridge" at bounding box center [230, 34] width 100 height 11
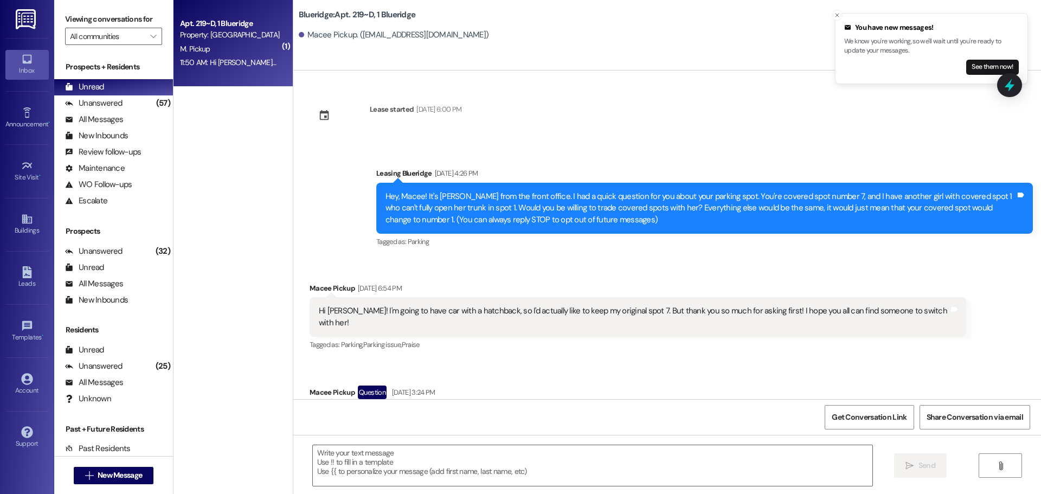
scroll to position [24287, 0]
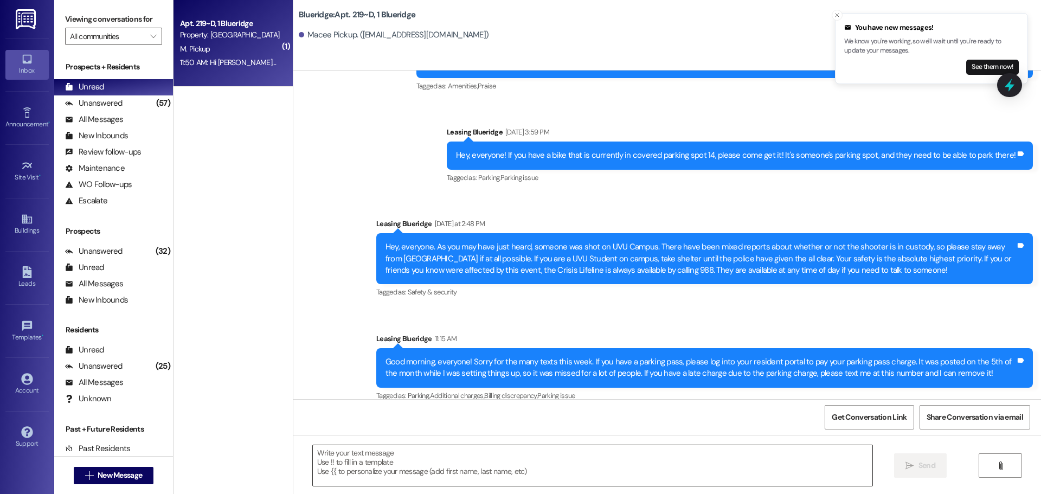
drag, startPoint x: 516, startPoint y: 464, endPoint x: 522, endPoint y: 465, distance: 6.1
click at [517, 464] on textarea at bounding box center [593, 465] width 560 height 41
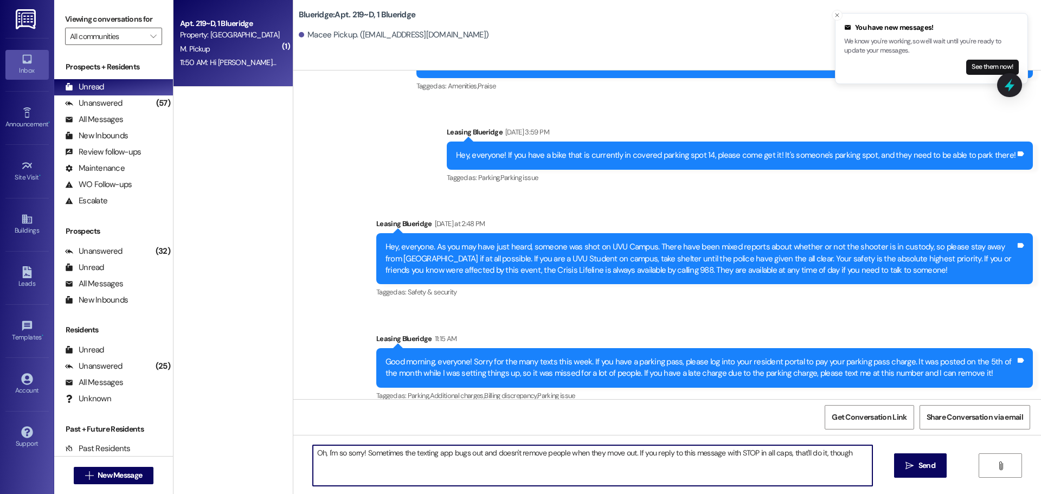
type textarea "Oh, I'm so sorry! Sometimes the texting app bugs out and doesn't remove people …"
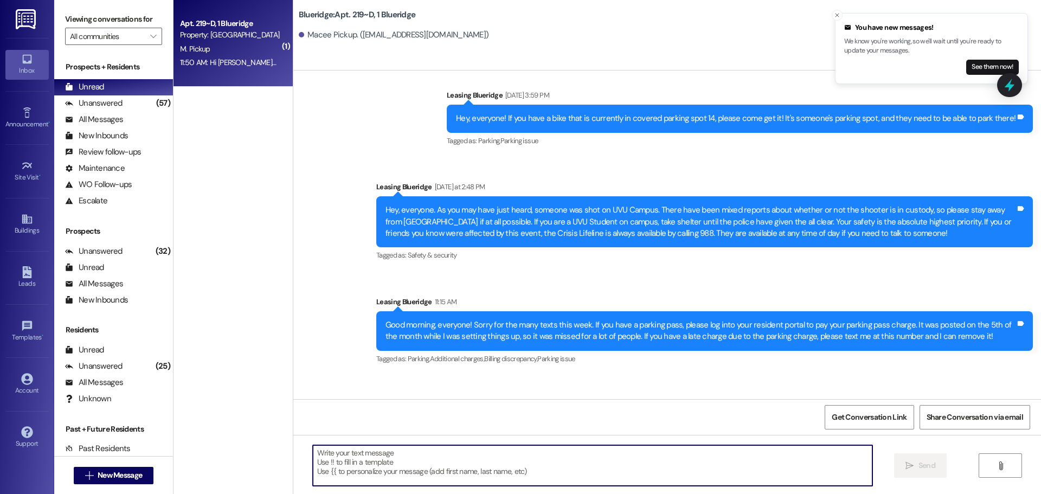
scroll to position [24363, 0]
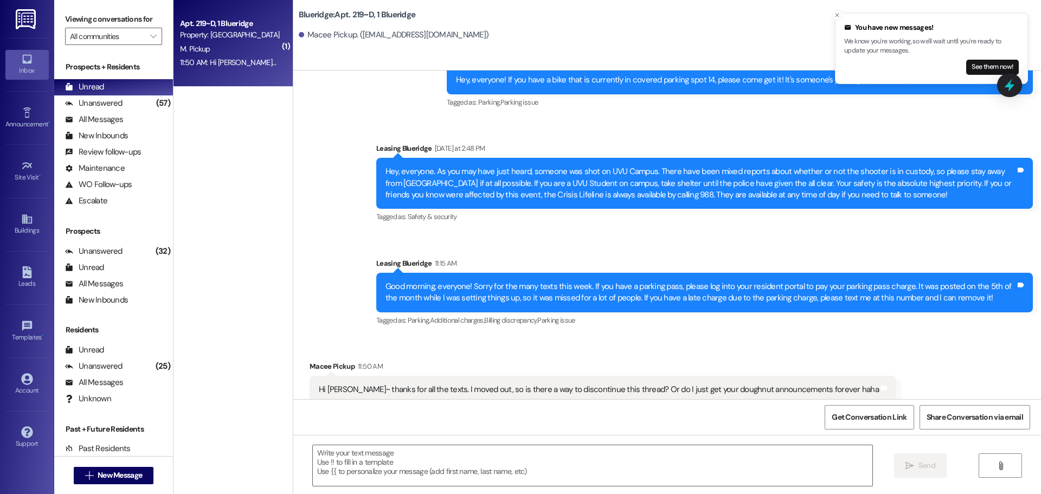
click at [914, 336] on div "Received via SMS Macee Pickup 11:50 AM Hi Ian~ thanks for all the texts. I move…" at bounding box center [667, 382] width 748 height 92
click at [742, 209] on div "Tagged as: Safety & security Click to highlight conversations about Safety & se…" at bounding box center [704, 217] width 657 height 16
click at [101, 102] on div "Unanswered" at bounding box center [93, 103] width 57 height 11
click at [104, 87] on div "Unread (0)" at bounding box center [113, 87] width 119 height 16
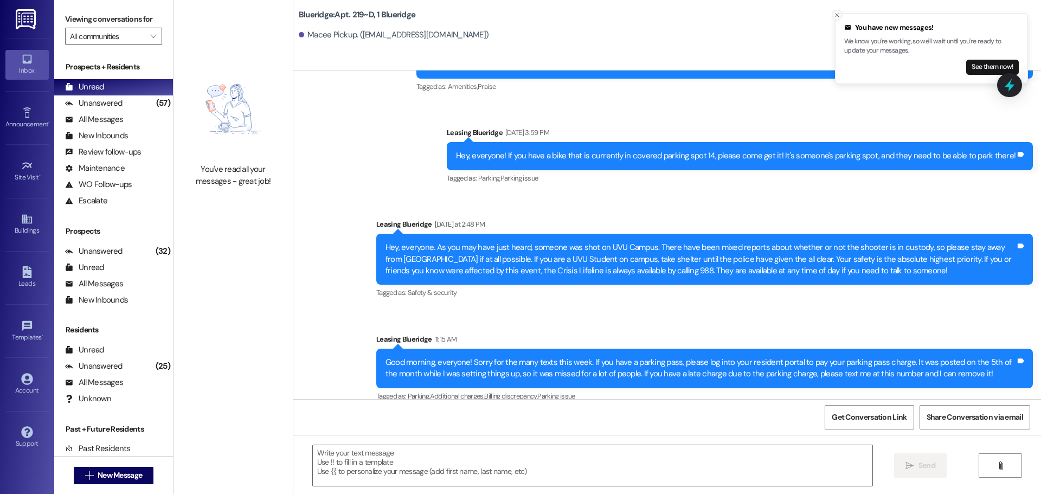
click at [837, 13] on icon "Close toast" at bounding box center [837, 15] width 7 height 7
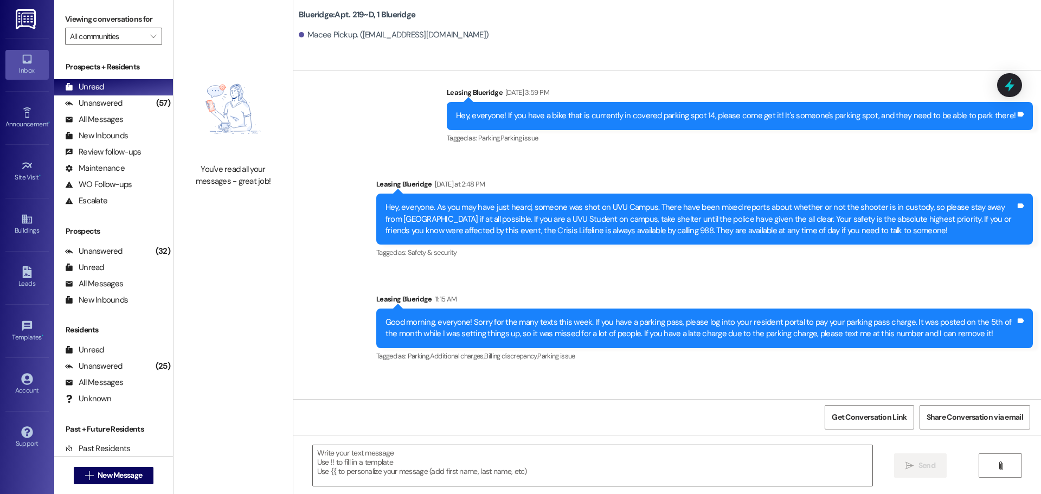
scroll to position [24379, 0]
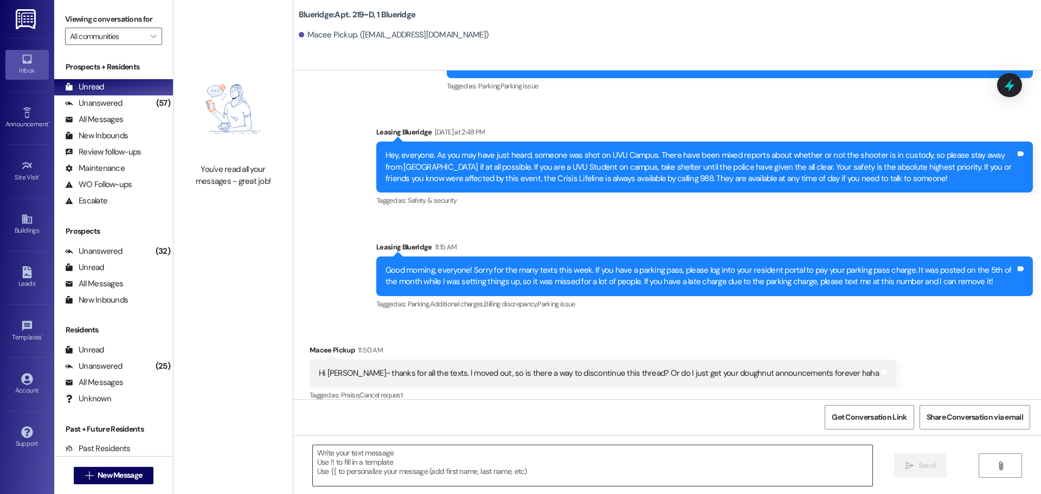
click at [735, 464] on textarea at bounding box center [593, 465] width 560 height 41
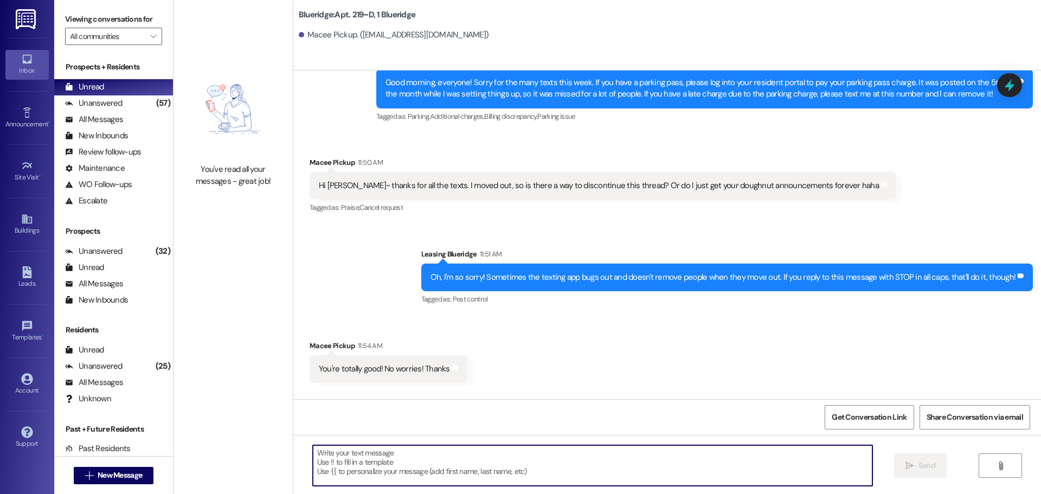
scroll to position [24606, 0]
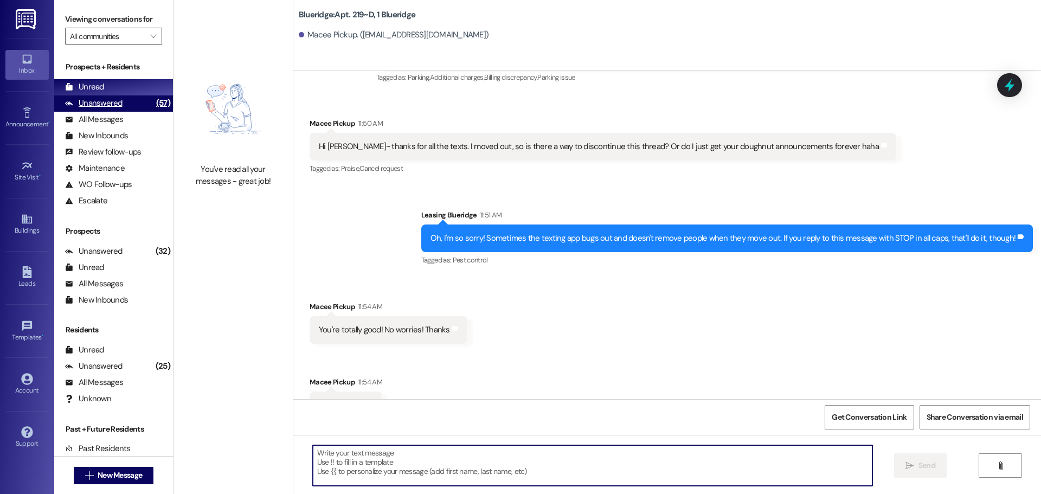
click at [106, 101] on div "Unanswered" at bounding box center [93, 103] width 57 height 11
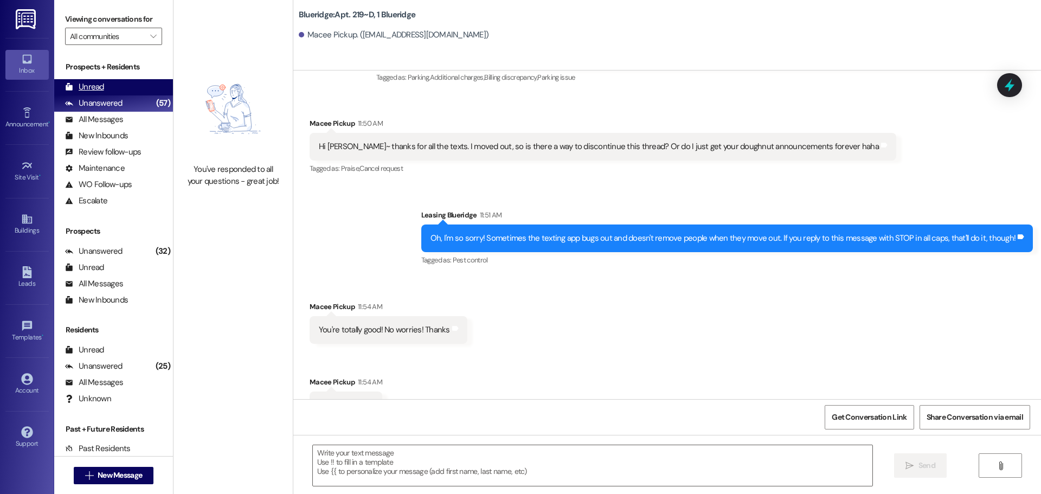
click at [114, 80] on div "Unread (0)" at bounding box center [113, 87] width 119 height 16
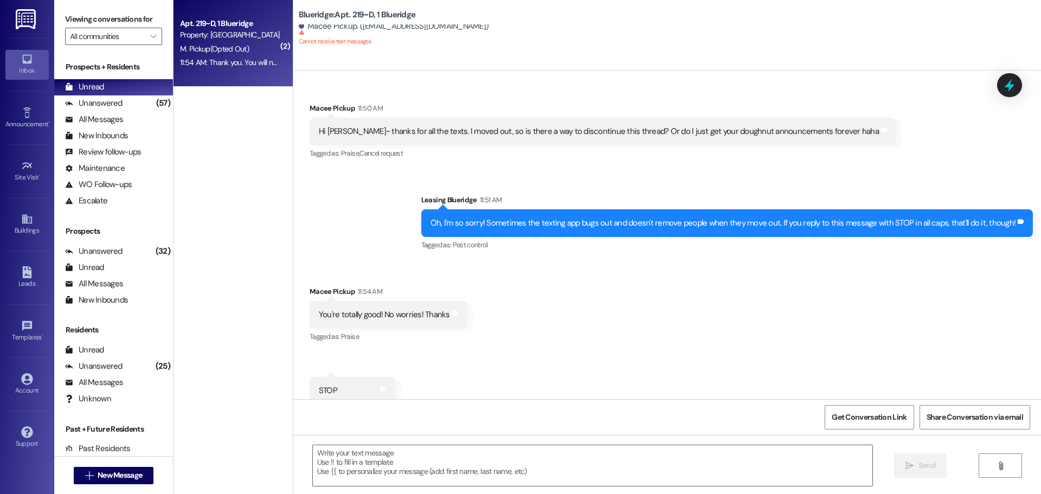
scroll to position [24622, 0]
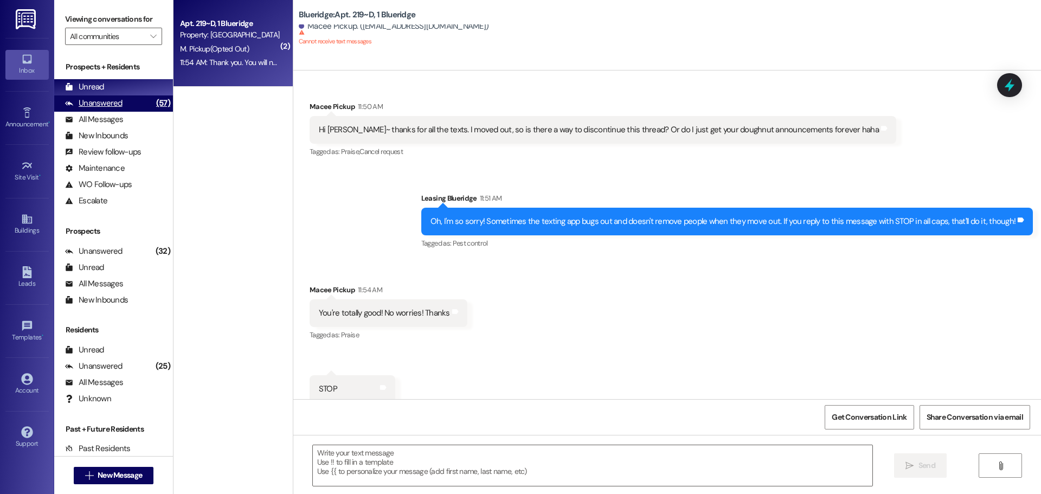
click at [133, 108] on div "Unanswered (57)" at bounding box center [113, 103] width 119 height 16
click at [142, 87] on div "Unread (0)" at bounding box center [113, 87] width 119 height 16
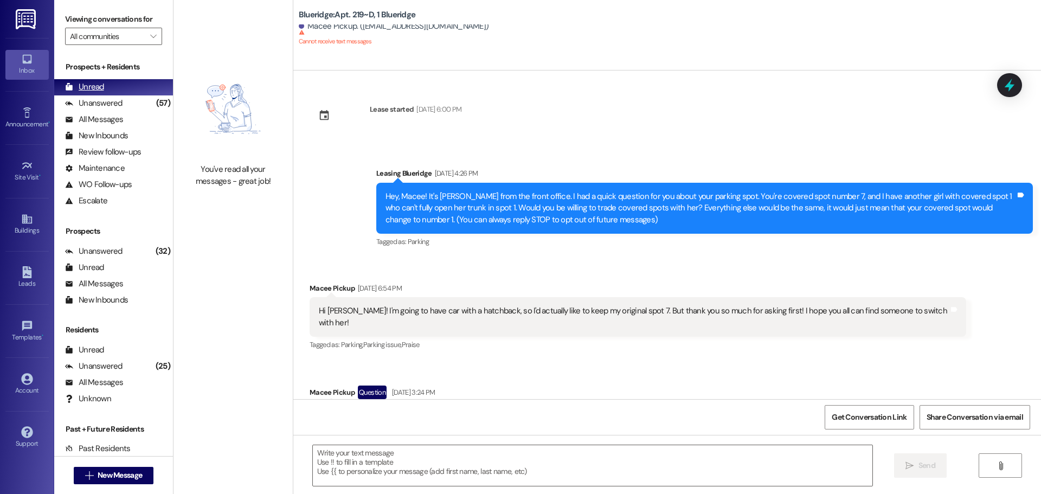
scroll to position [24546, 0]
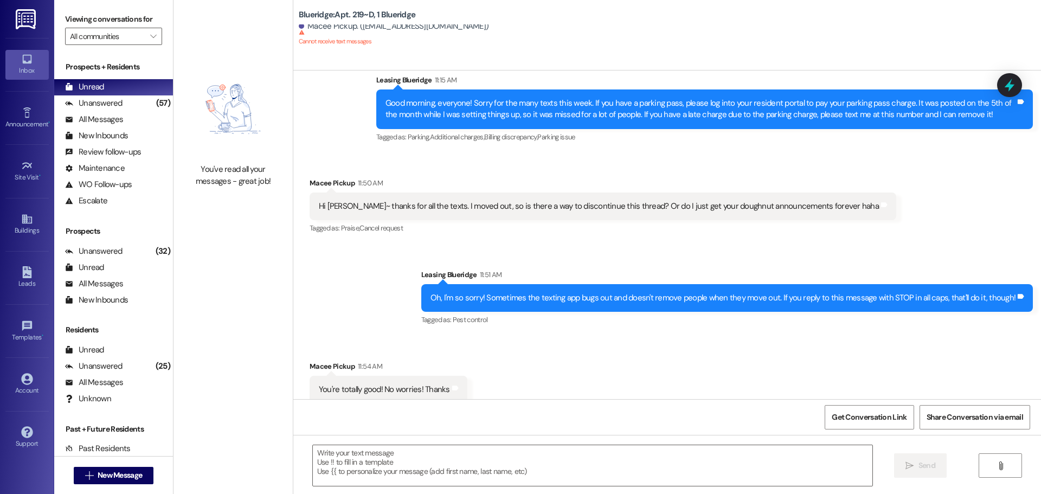
click at [538, 336] on div "Received via SMS Macee Pickup 11:54 AM You're totally good! No worries! Thanks …" at bounding box center [667, 420] width 748 height 168
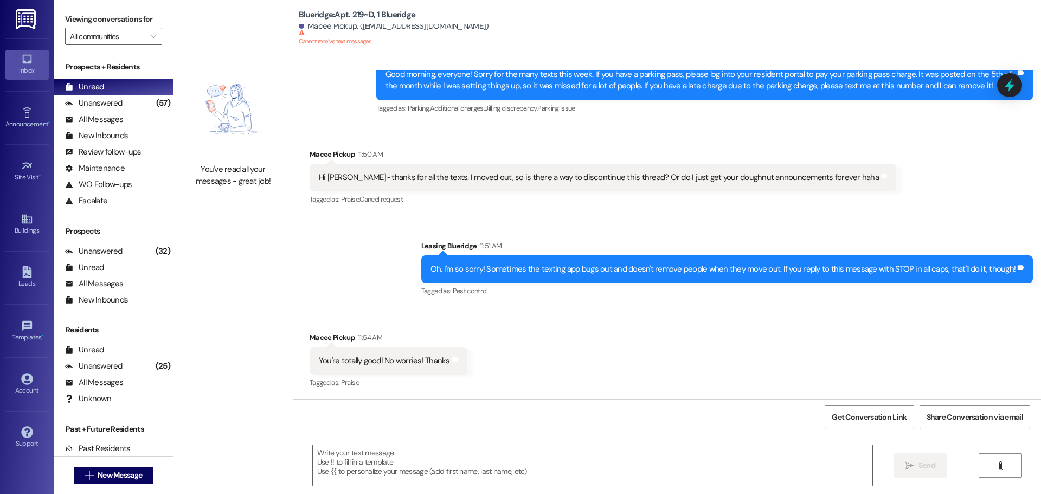
scroll to position [24622, 0]
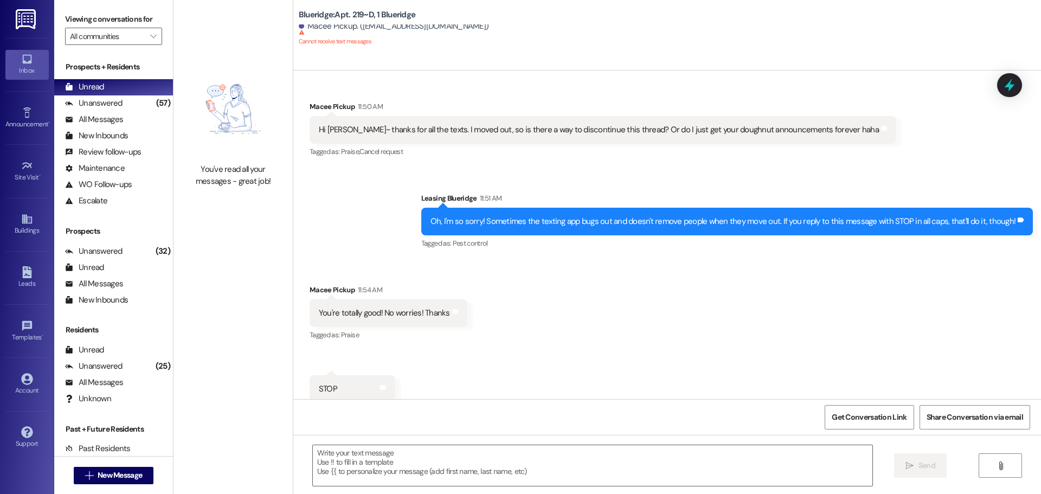
click at [492, 260] on div "Received via SMS Macee Pickup 11:54 AM You're totally good! No worries! Thanks …" at bounding box center [667, 344] width 748 height 168
click at [118, 105] on div "Unanswered" at bounding box center [93, 103] width 57 height 11
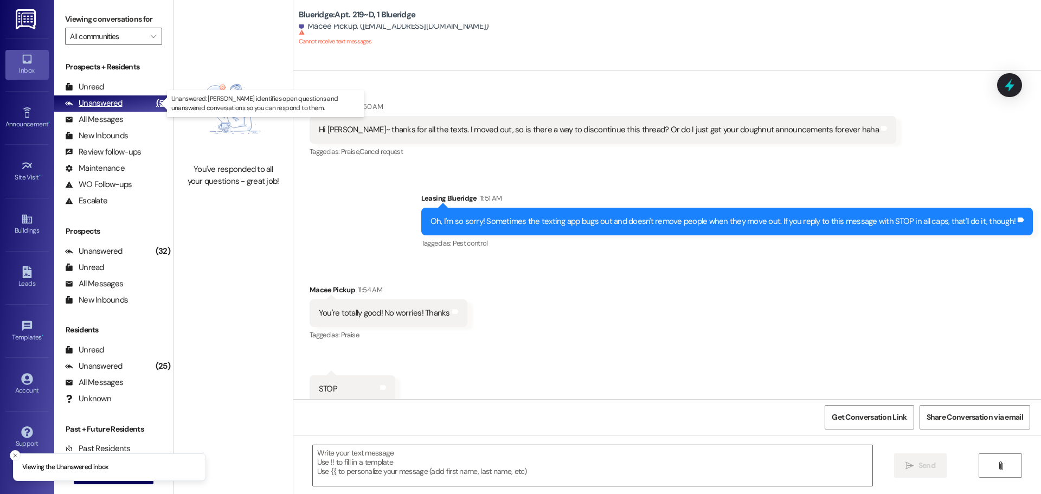
click at [117, 98] on div "Unanswered" at bounding box center [93, 103] width 57 height 11
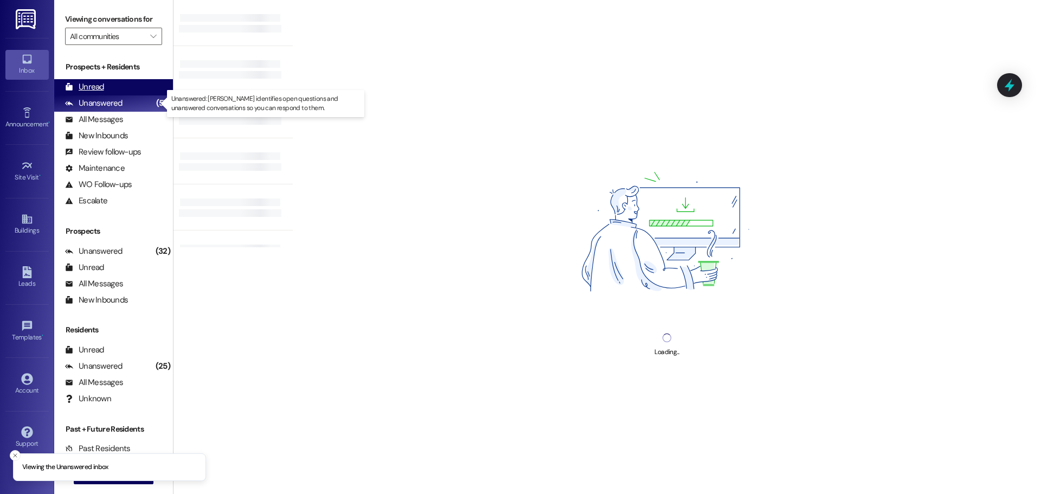
click at [119, 89] on div "Unread (0)" at bounding box center [113, 87] width 119 height 16
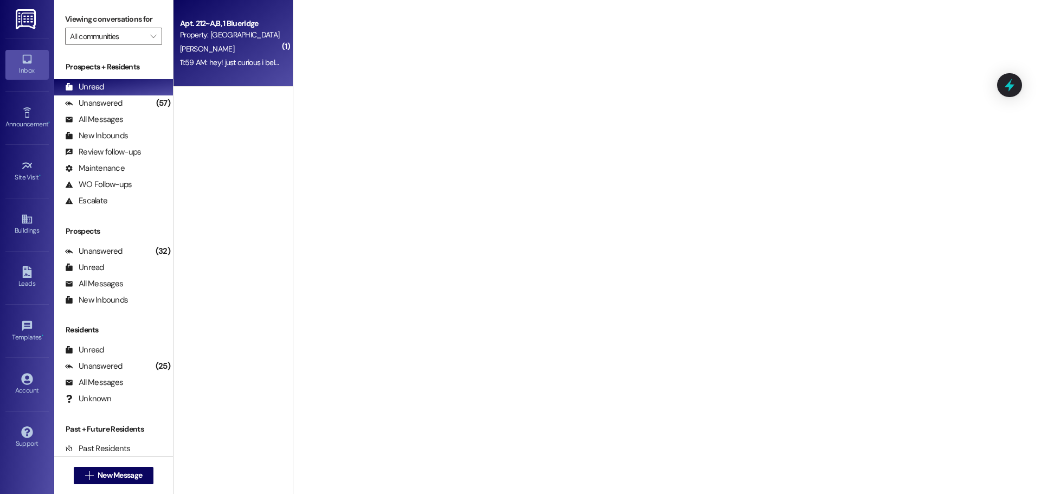
click at [228, 72] on div "Apt. 212~A,B, 1 Blueridge Property: Blueridge A. Shill 11:59 AM: hey! just curi…" at bounding box center [233, 43] width 119 height 87
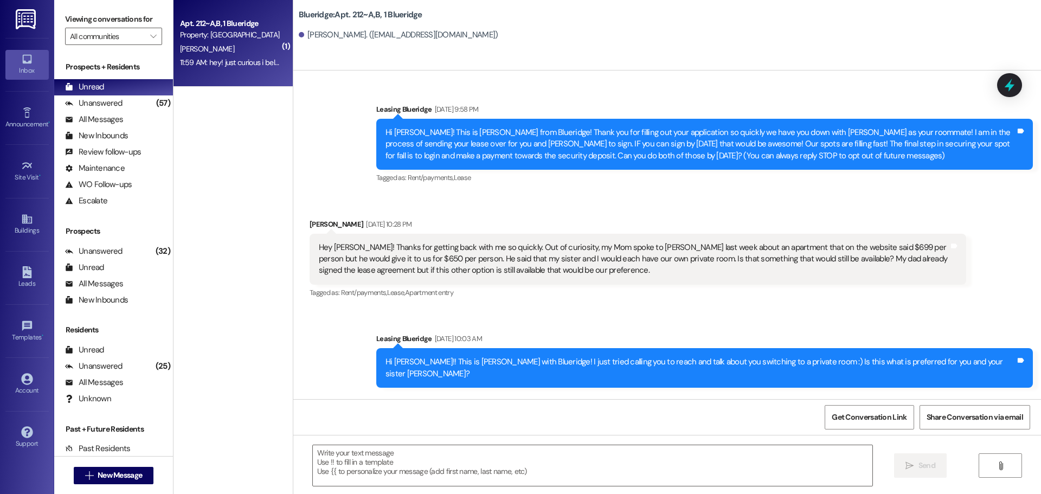
scroll to position [53684, 0]
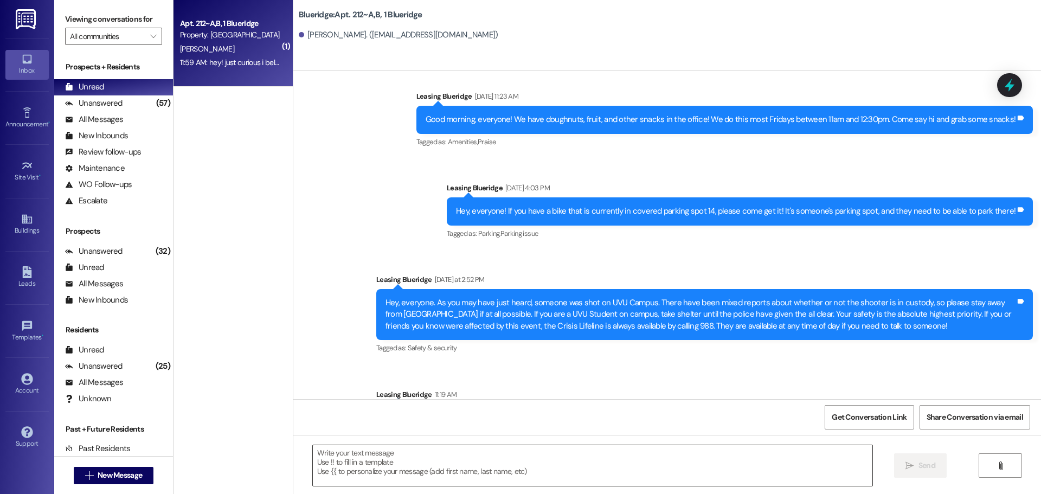
click at [495, 469] on textarea at bounding box center [593, 465] width 560 height 41
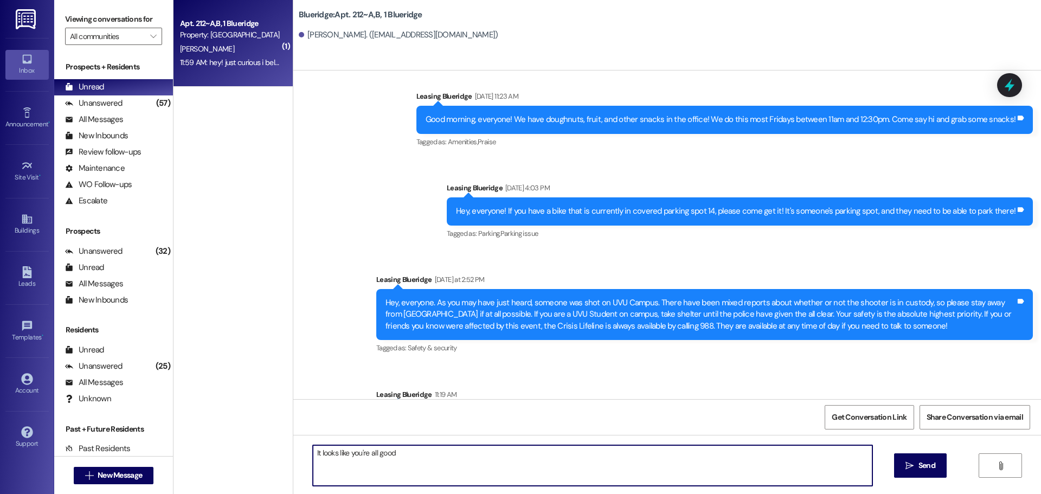
type textarea "It looks like you're all good!"
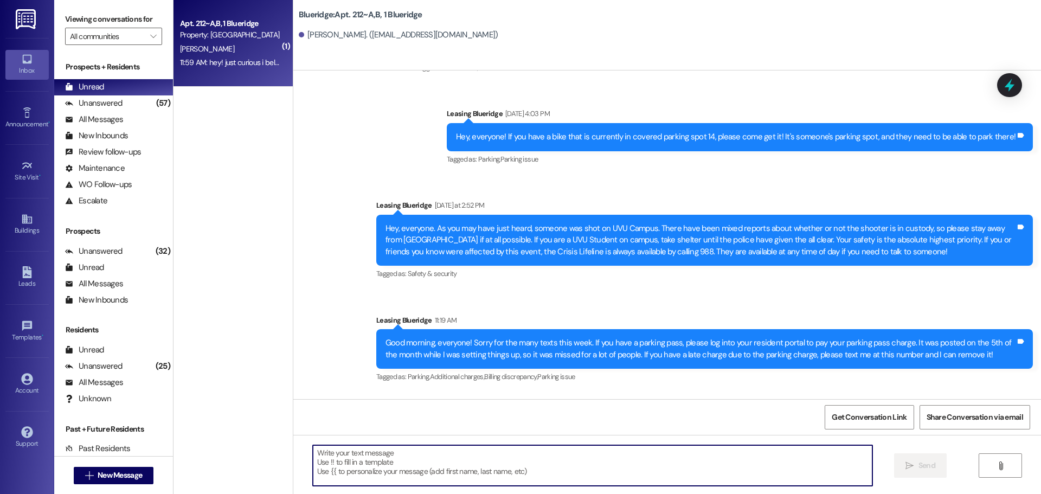
scroll to position [53759, 0]
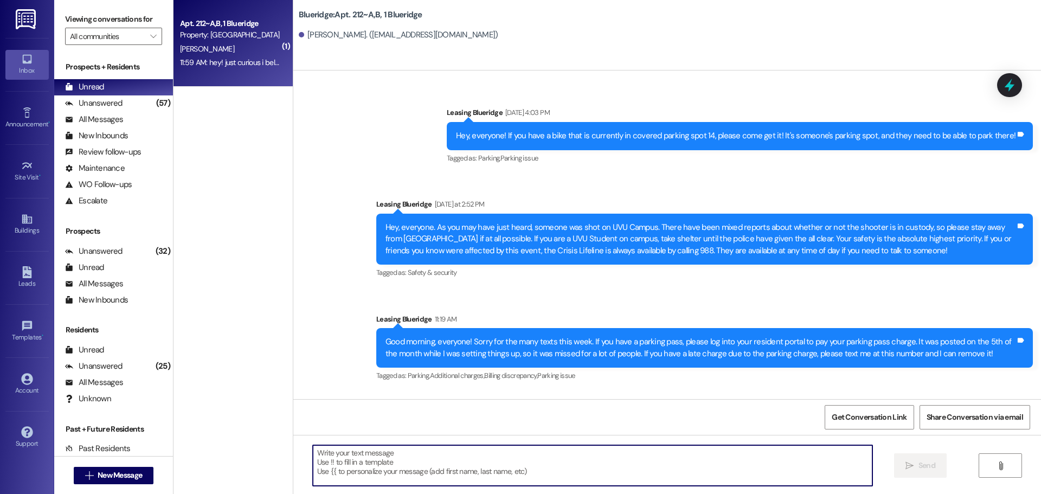
click at [625, 451] on textarea at bounding box center [593, 465] width 560 height 41
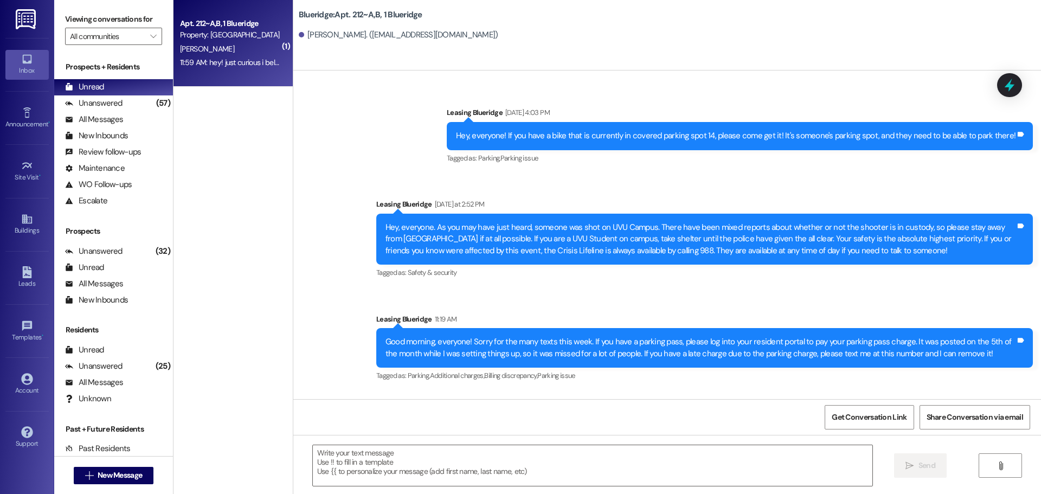
click at [784, 392] on div "Received via SMS Amalie Shill Question 11:59 AM hey! just curious i believe i a…" at bounding box center [667, 439] width 748 height 94
click at [683, 408] on div "Received via SMS Amalie Shill Question 11:59 AM hey! just curious i believe i a…" at bounding box center [506, 447] width 411 height 78
click at [675, 408] on div "Received via SMS Amalie Shill Question 11:59 AM hey! just curious i believe i a…" at bounding box center [506, 447] width 411 height 78
click at [153, 96] on div "(57)" at bounding box center [163, 103] width 20 height 17
click at [146, 87] on div "Unread (0)" at bounding box center [113, 87] width 119 height 16
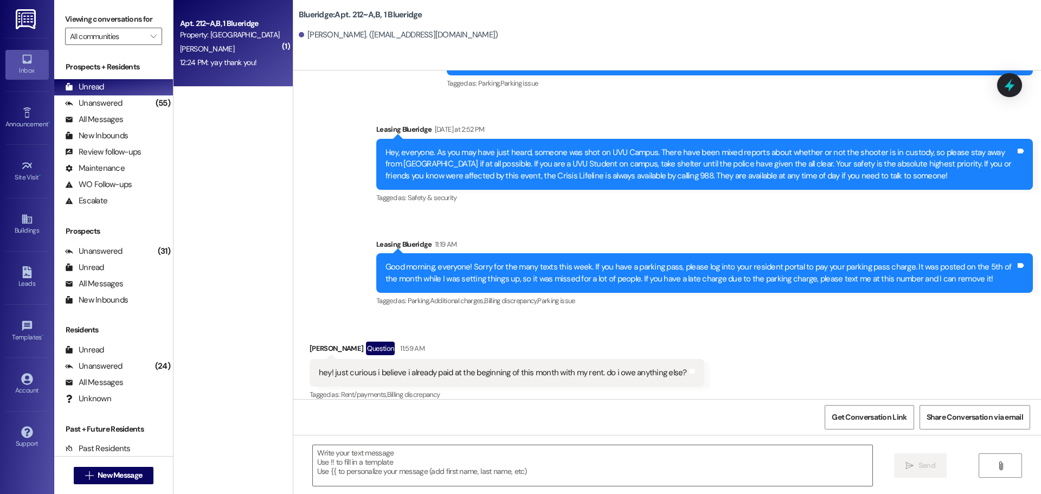
scroll to position [53835, 0]
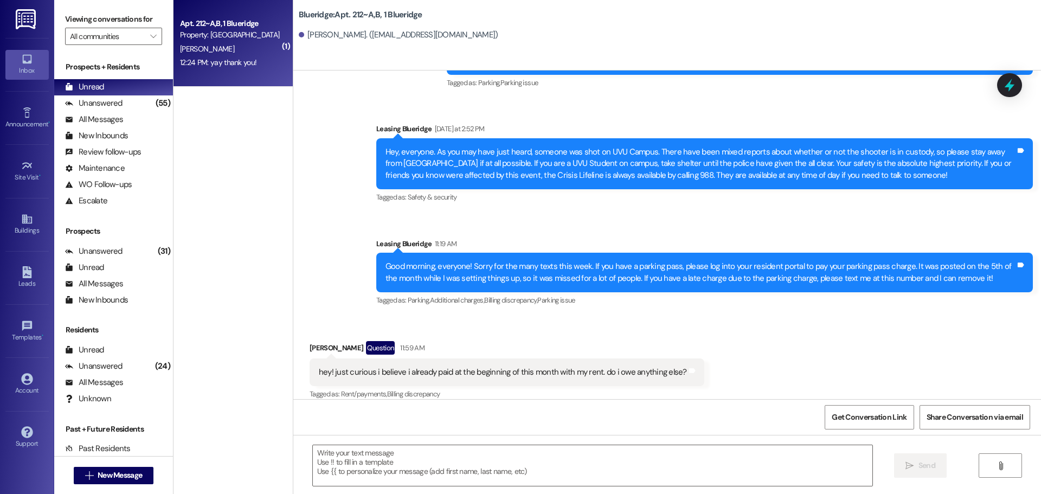
click at [124, 104] on div "Unanswered (55)" at bounding box center [113, 103] width 119 height 16
click at [123, 86] on div "Unread (0)" at bounding box center [113, 87] width 119 height 16
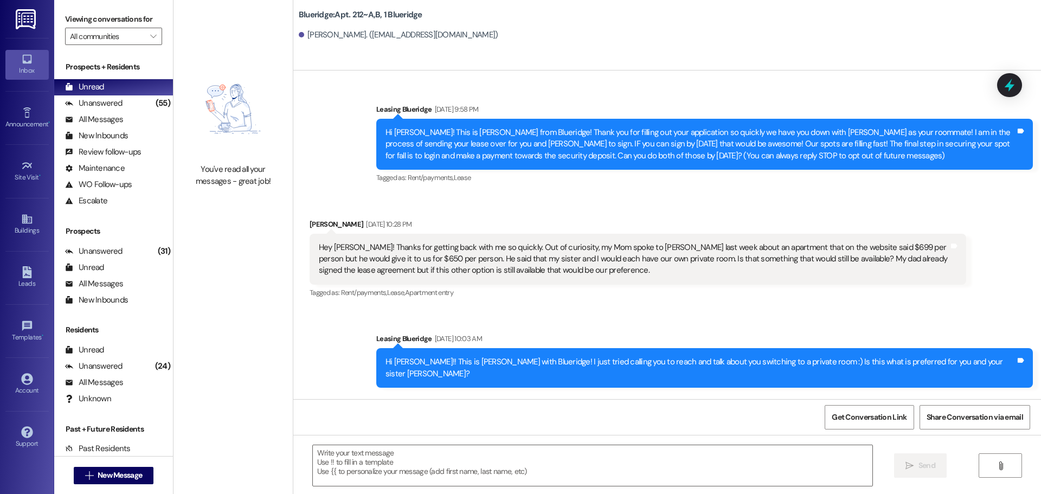
scroll to position [53850, 0]
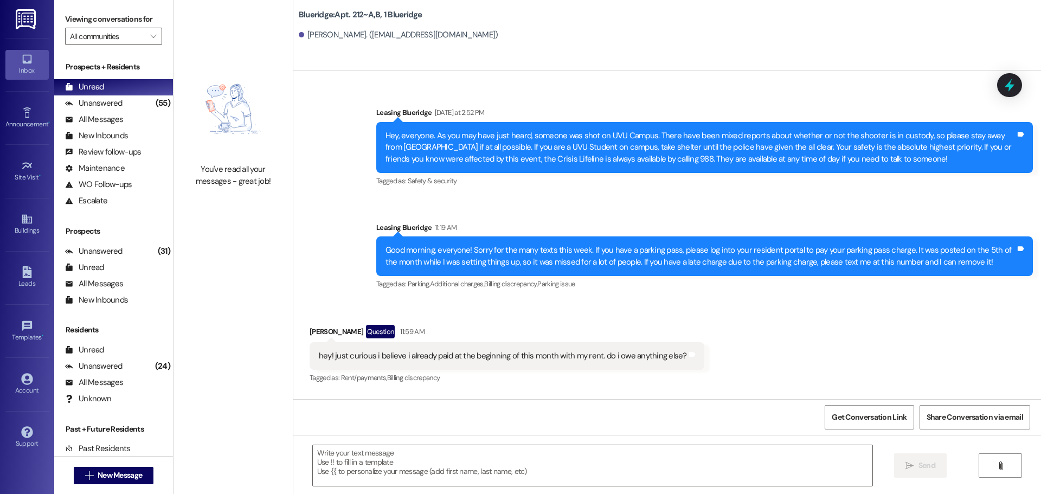
click at [127, 473] on span "New Message" at bounding box center [120, 475] width 44 height 11
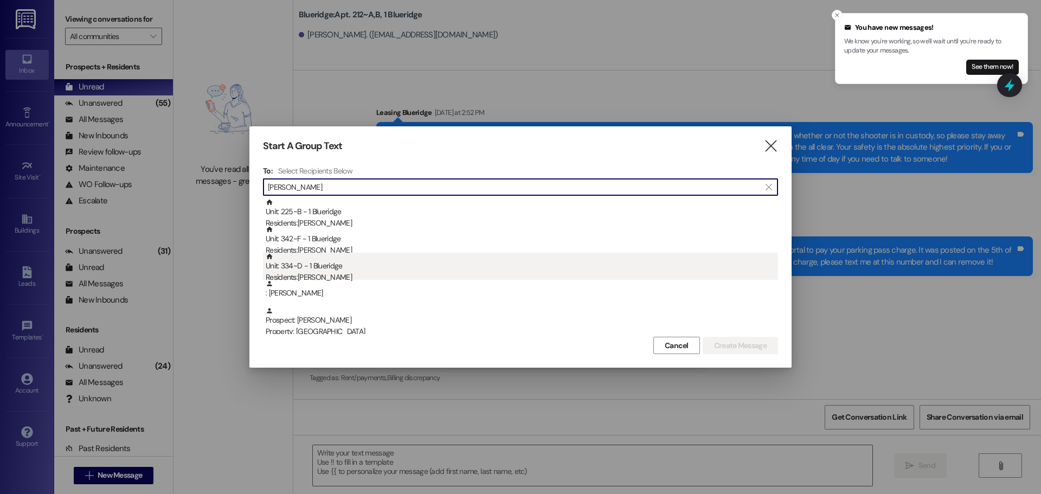
type input "jared"
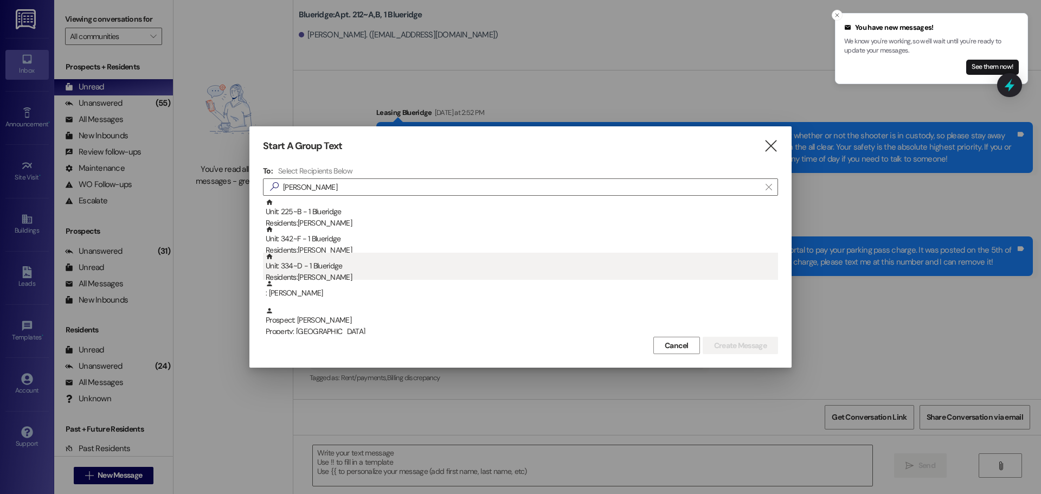
click at [407, 274] on div "Residents: Jared Richards" at bounding box center [522, 277] width 512 height 11
